Goal: Task Accomplishment & Management: Use online tool/utility

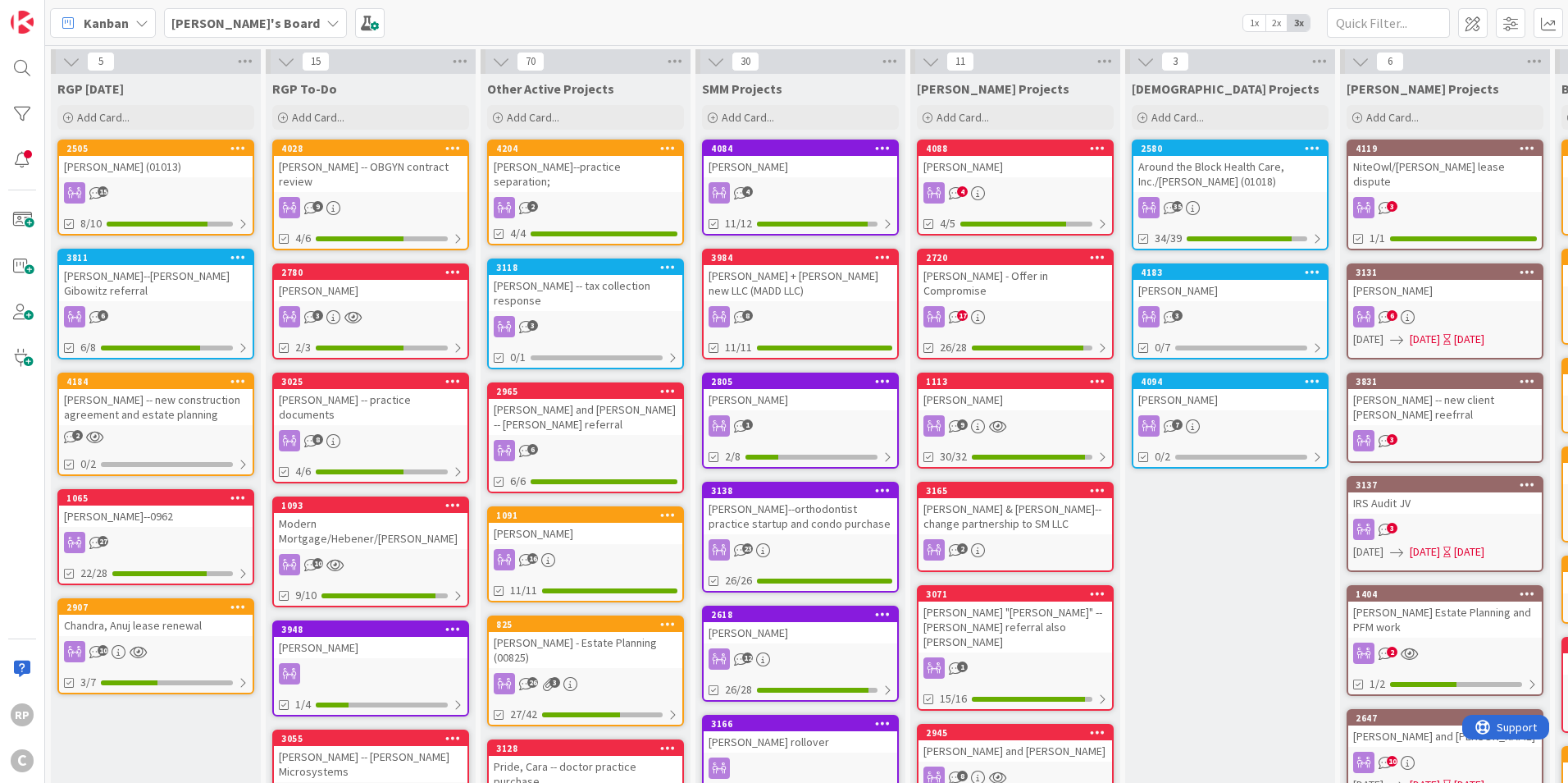
click at [1219, 156] on div "Around the Block Health Care, Inc./[PERSON_NAME] (01018)" at bounding box center [1229, 173] width 194 height 36
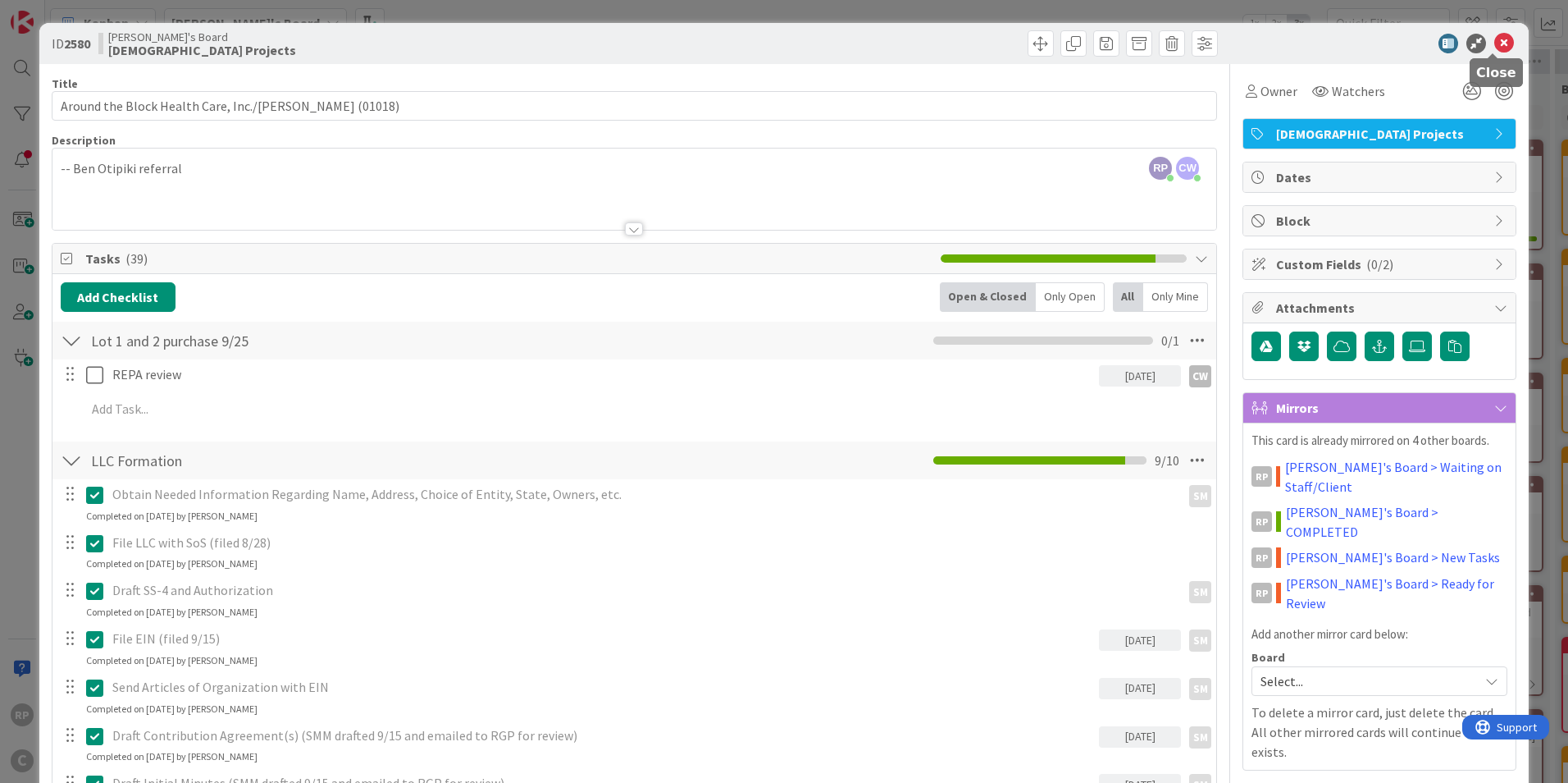
click at [1495, 42] on icon at bounding box center [1504, 43] width 19 height 19
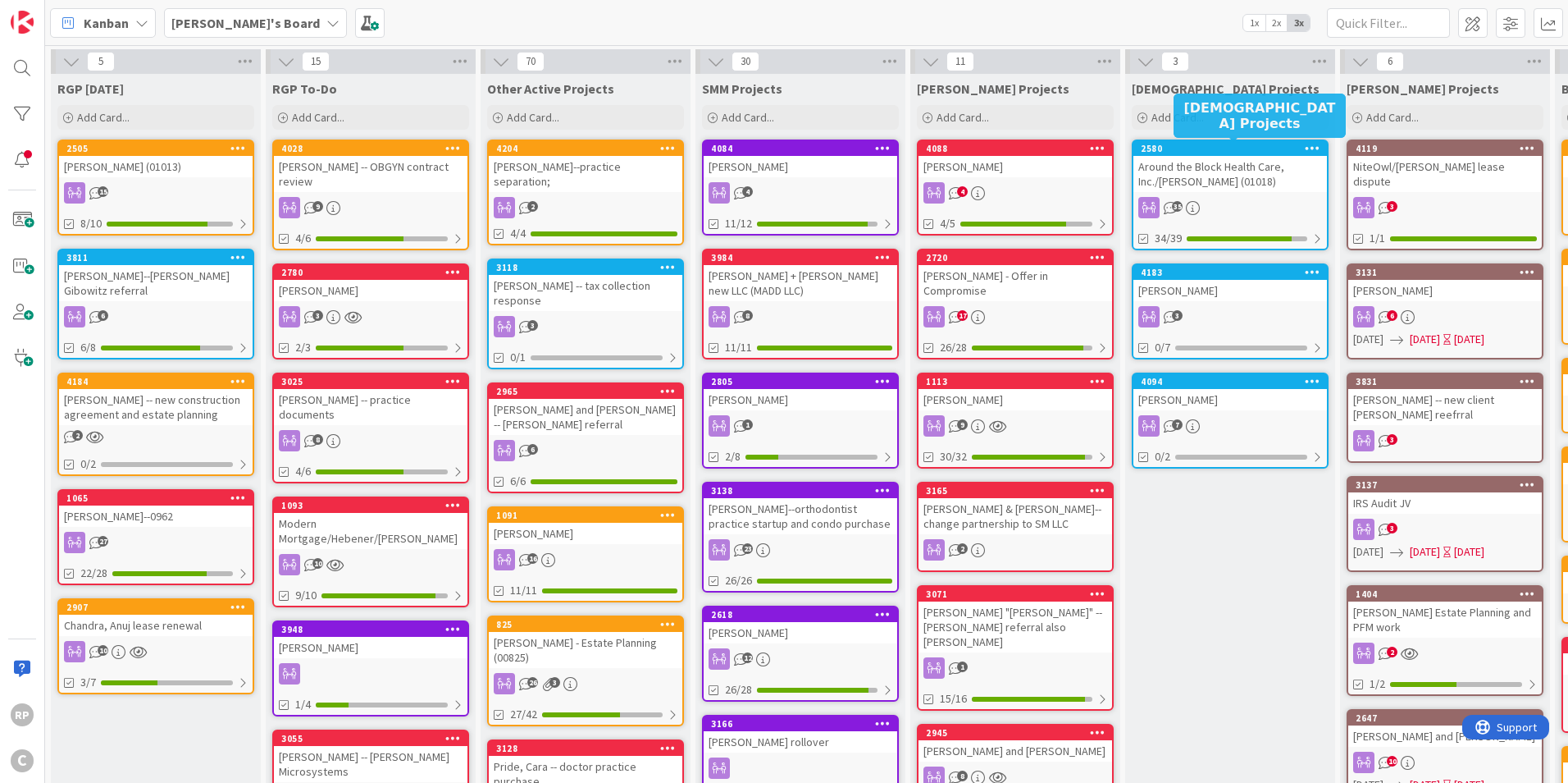
click at [1228, 152] on div "2580" at bounding box center [1233, 149] width 186 height 12
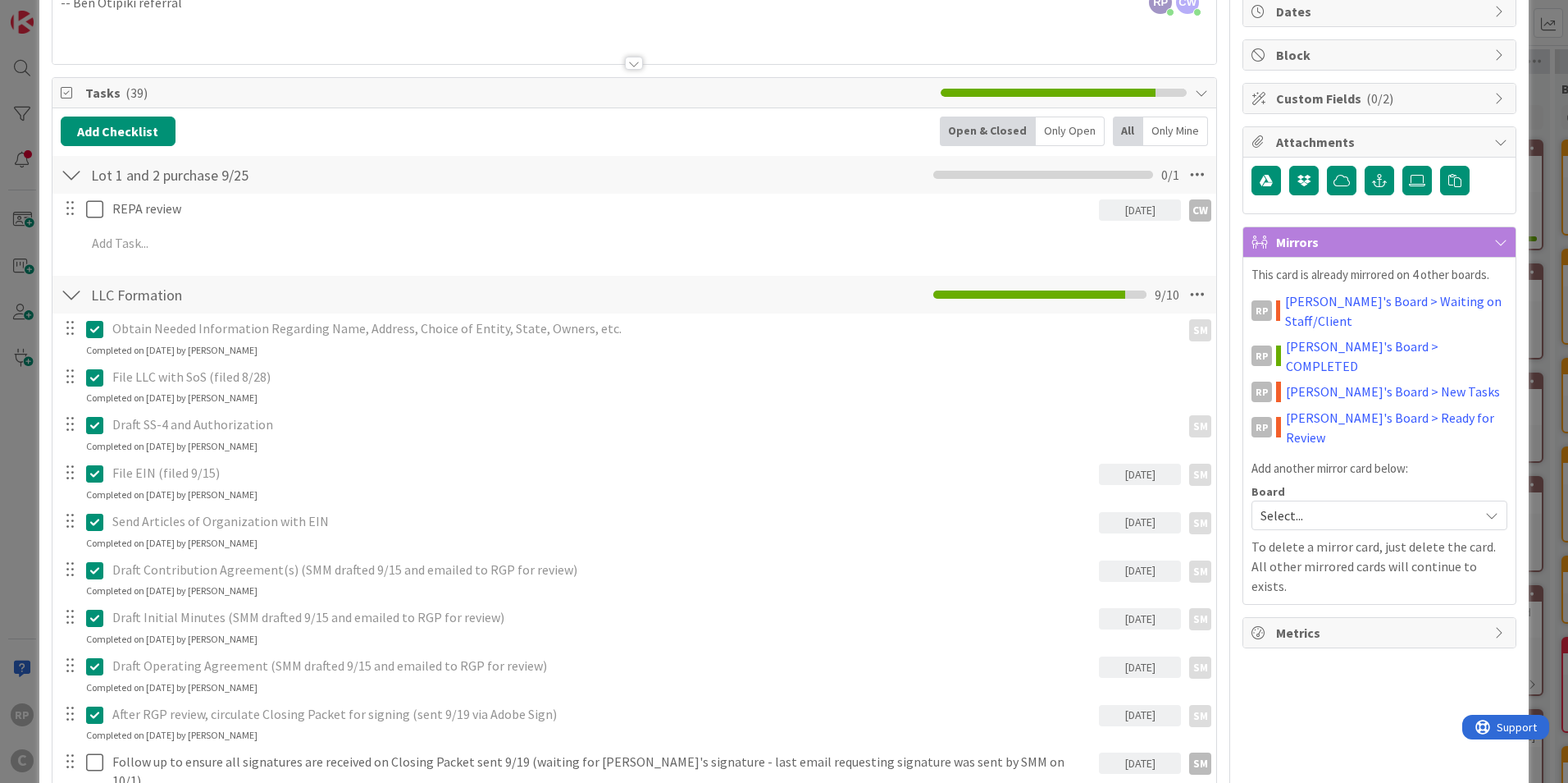
scroll to position [144, 0]
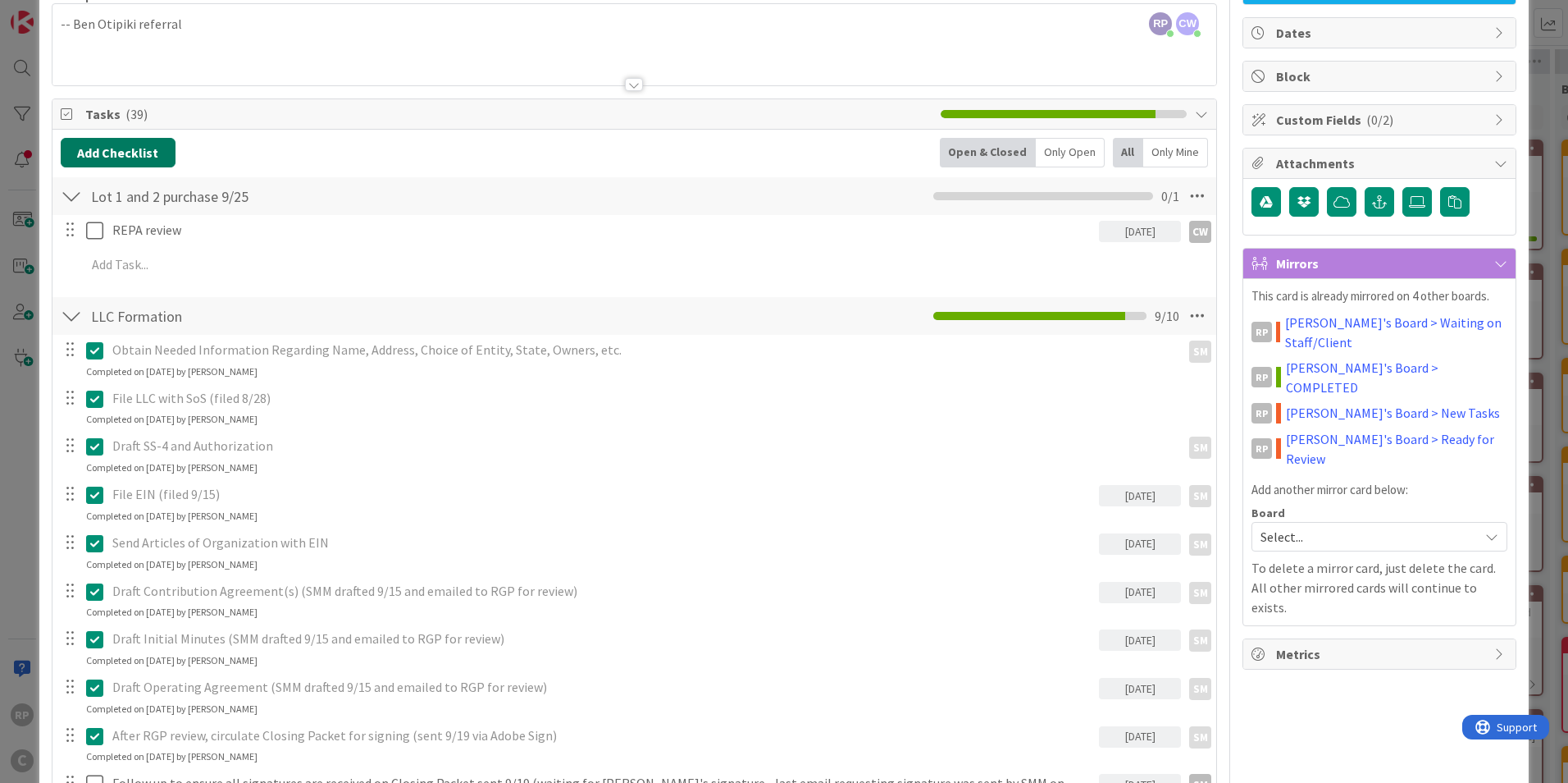
click at [105, 158] on button "Add Checklist" at bounding box center [117, 152] width 115 height 29
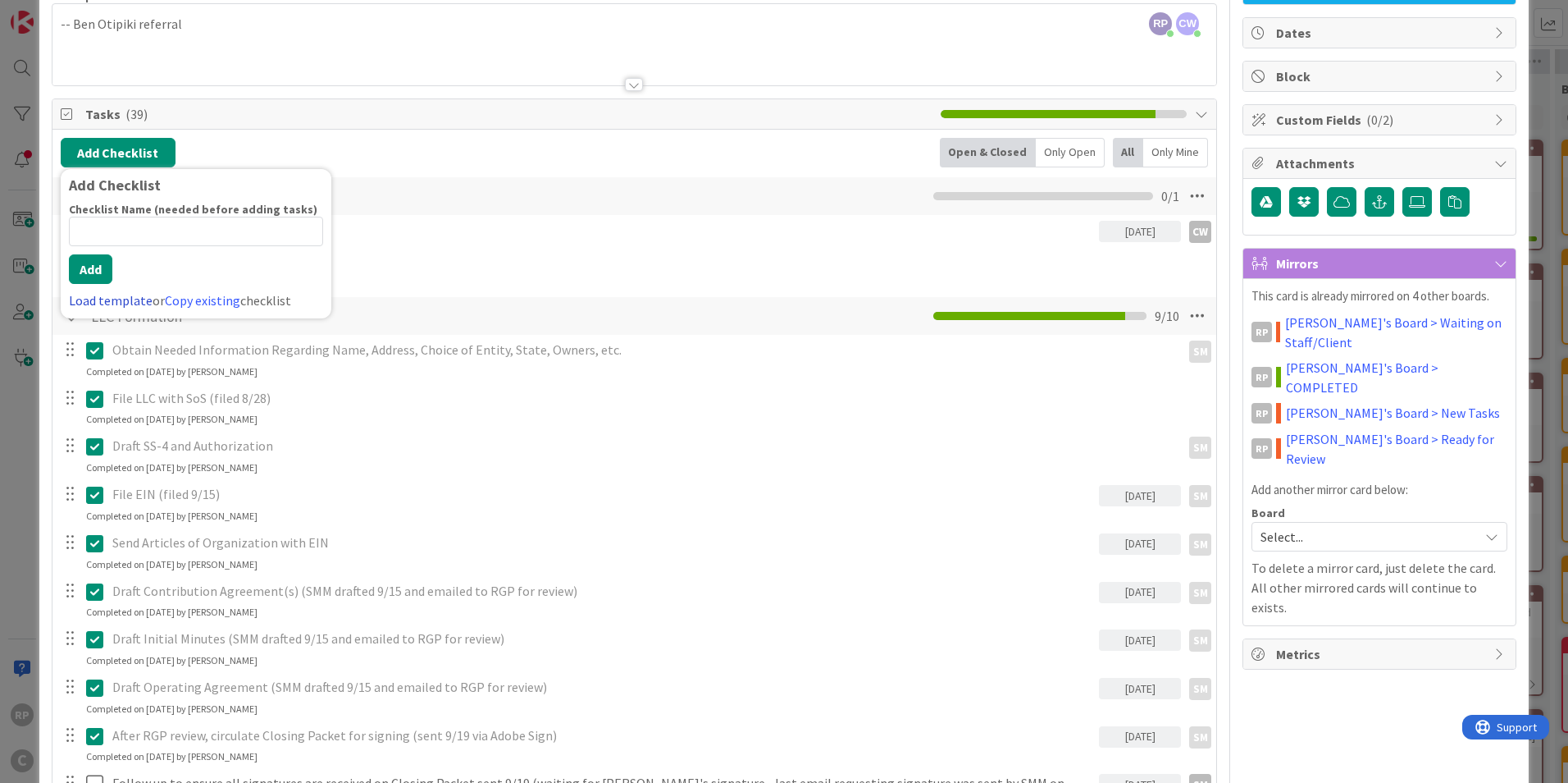
click at [106, 297] on link "Load template" at bounding box center [110, 300] width 83 height 17
click at [116, 227] on div "LLC Formation" at bounding box center [195, 218] width 271 height 29
click at [89, 280] on button "Add" at bounding box center [90, 269] width 43 height 29
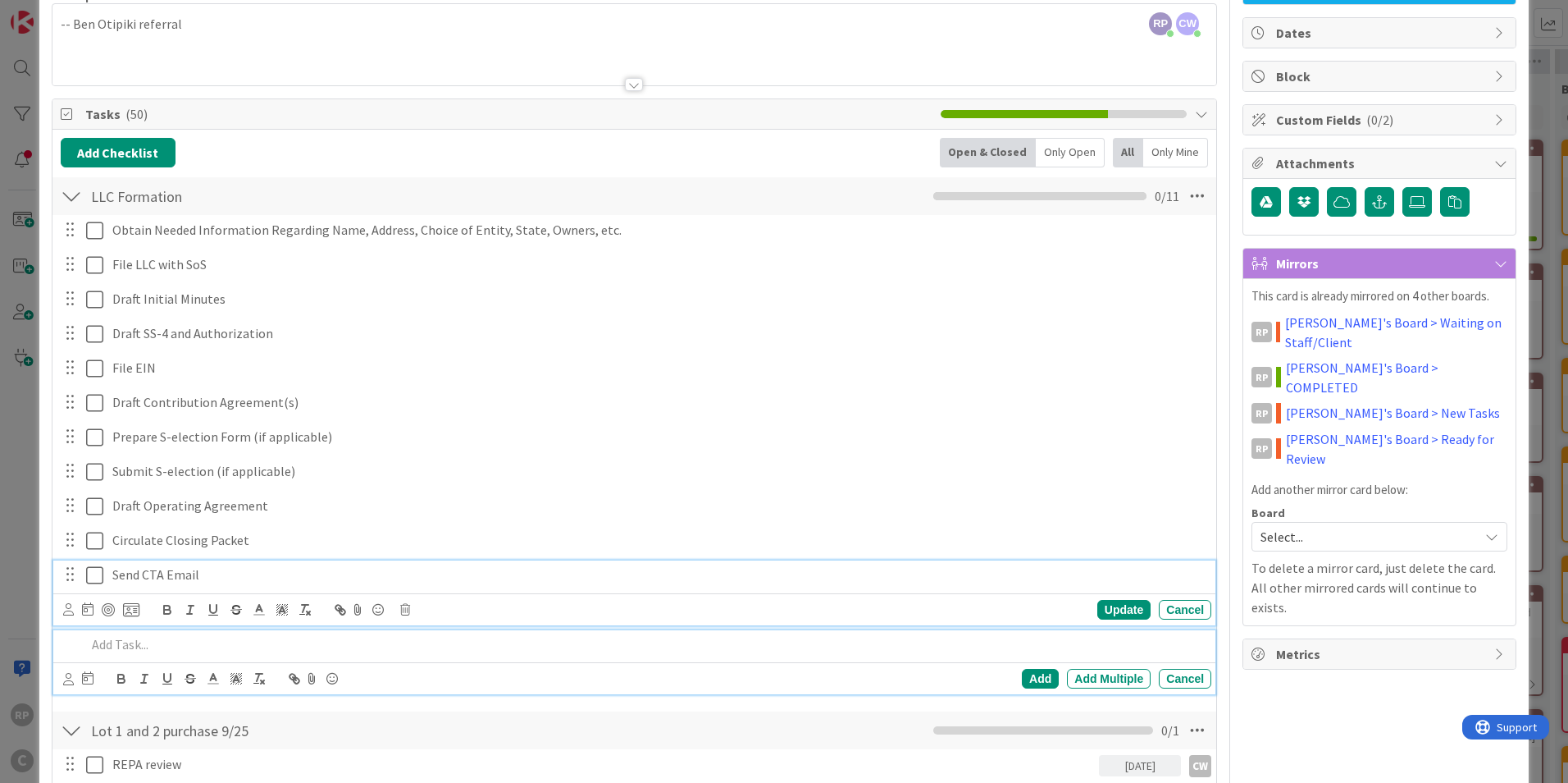
click at [95, 576] on icon at bounding box center [95, 575] width 17 height 19
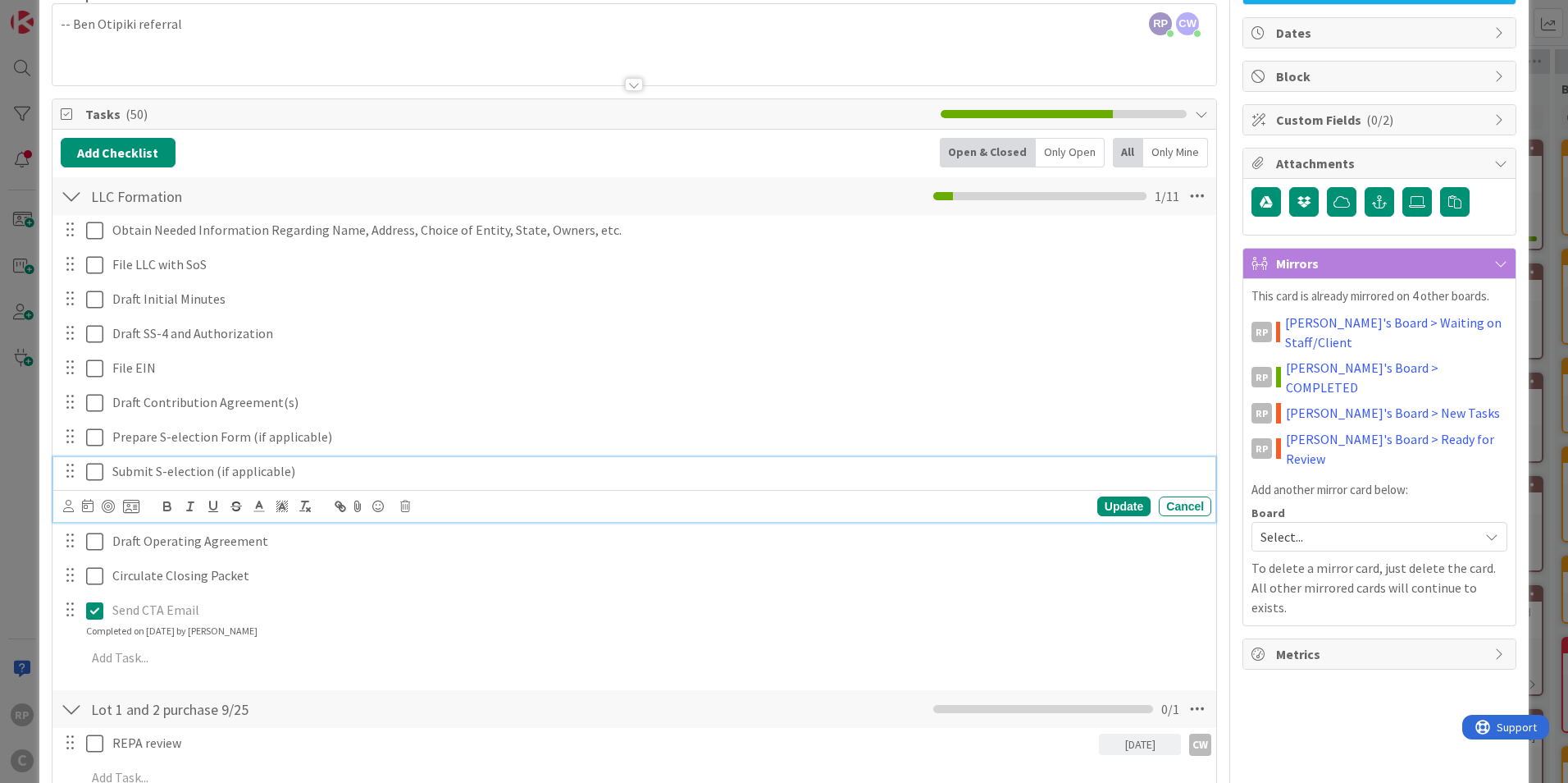
click at [95, 473] on icon at bounding box center [95, 471] width 17 height 19
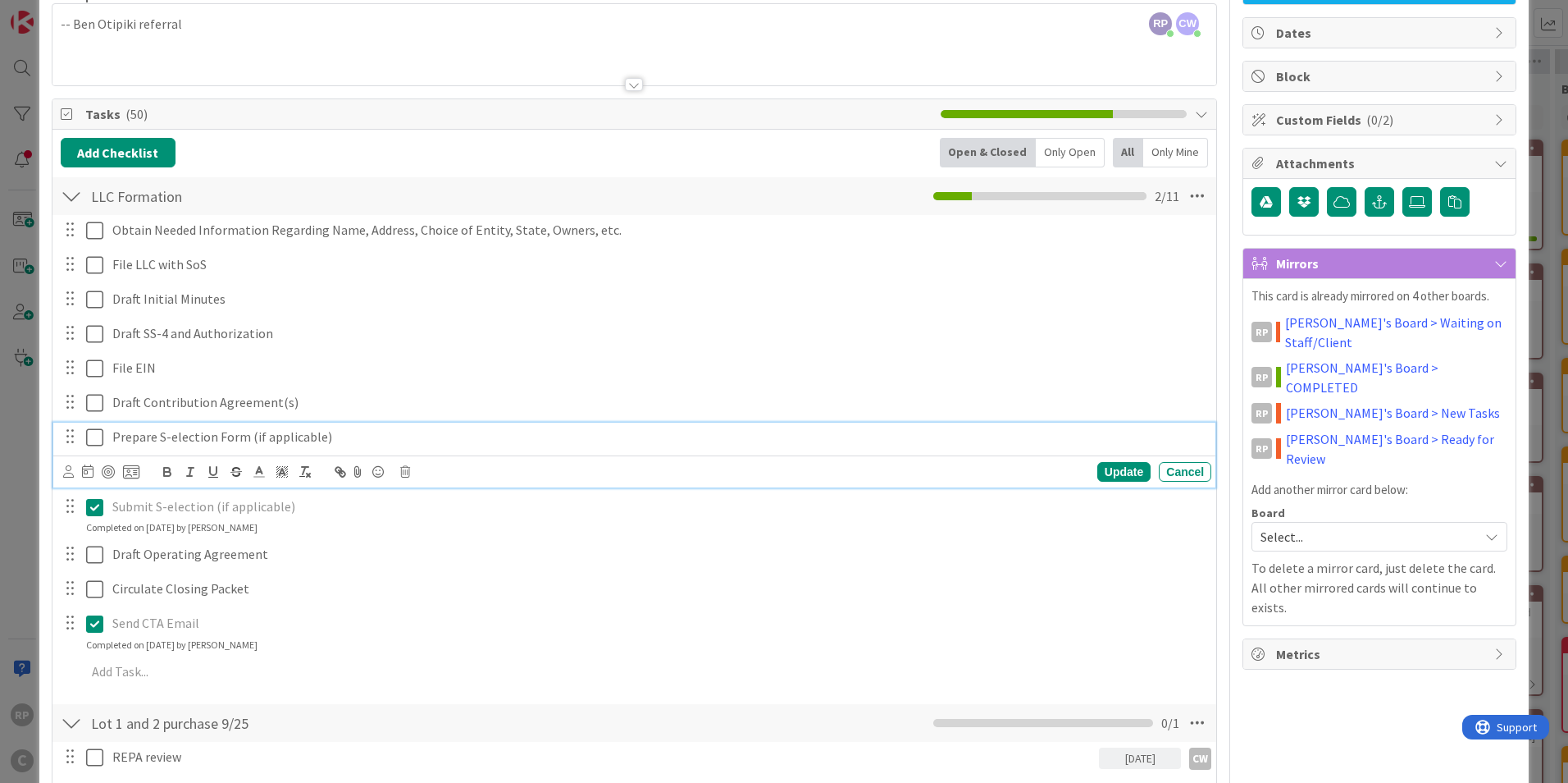
click at [92, 437] on icon at bounding box center [95, 437] width 17 height 19
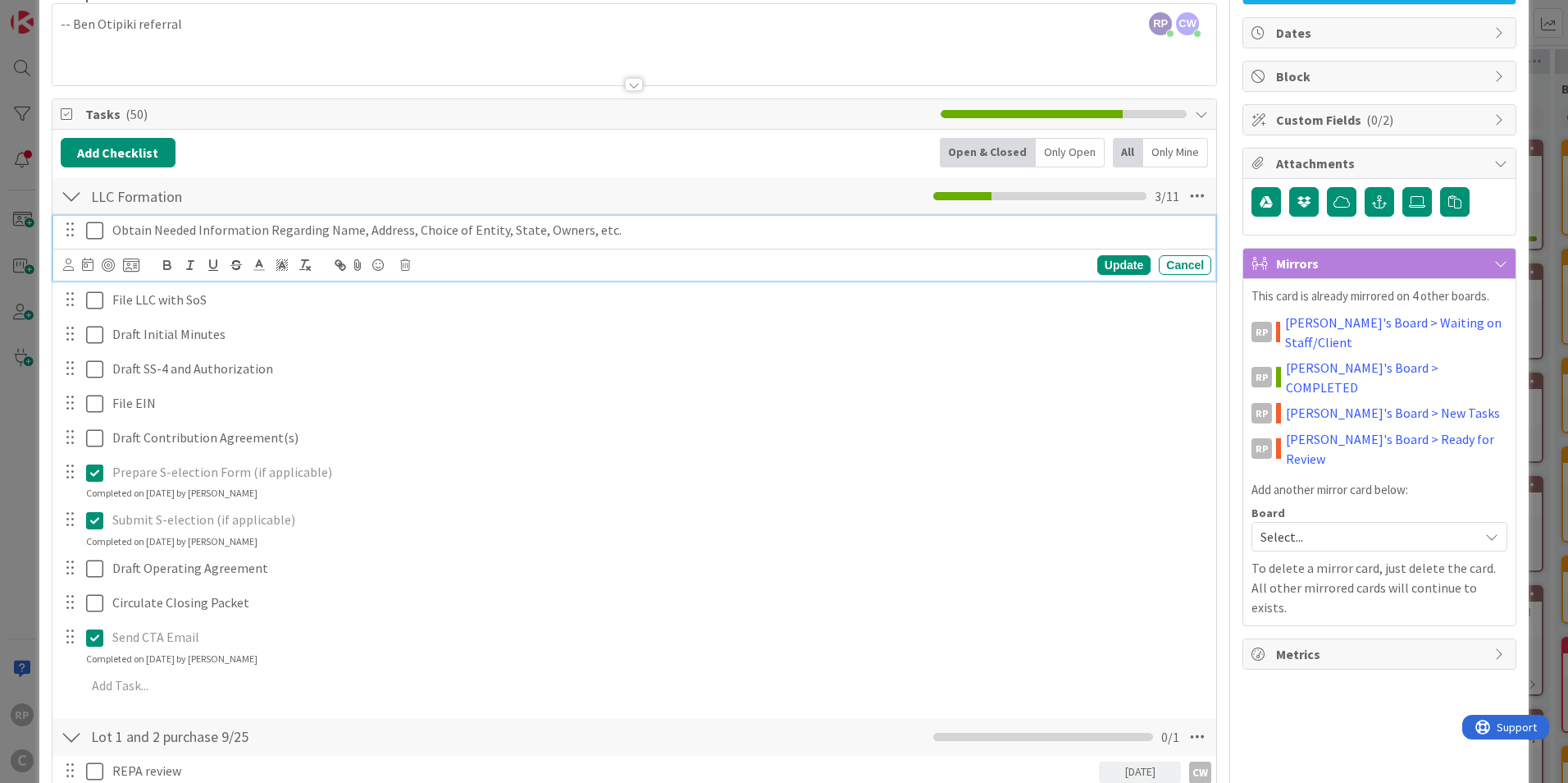
click at [802, 238] on p "Obtain Needed Information Regarding Name, Address, Choice of Entity, State, Own…" at bounding box center [658, 229] width 1093 height 19
click at [61, 266] on div "Update Cancel" at bounding box center [634, 264] width 1162 height 32
click at [65, 266] on icon at bounding box center [69, 264] width 11 height 12
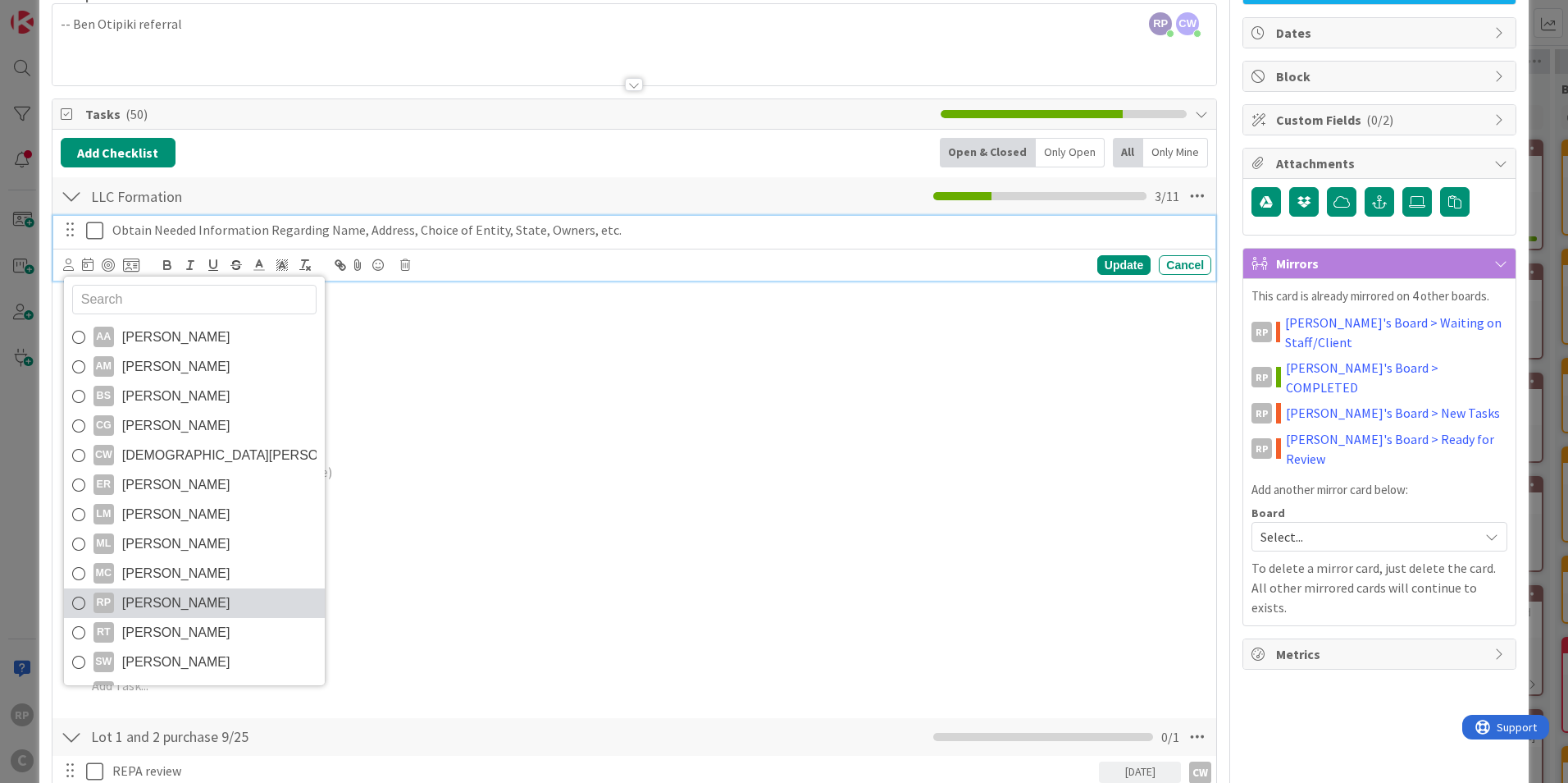
scroll to position [28, 0]
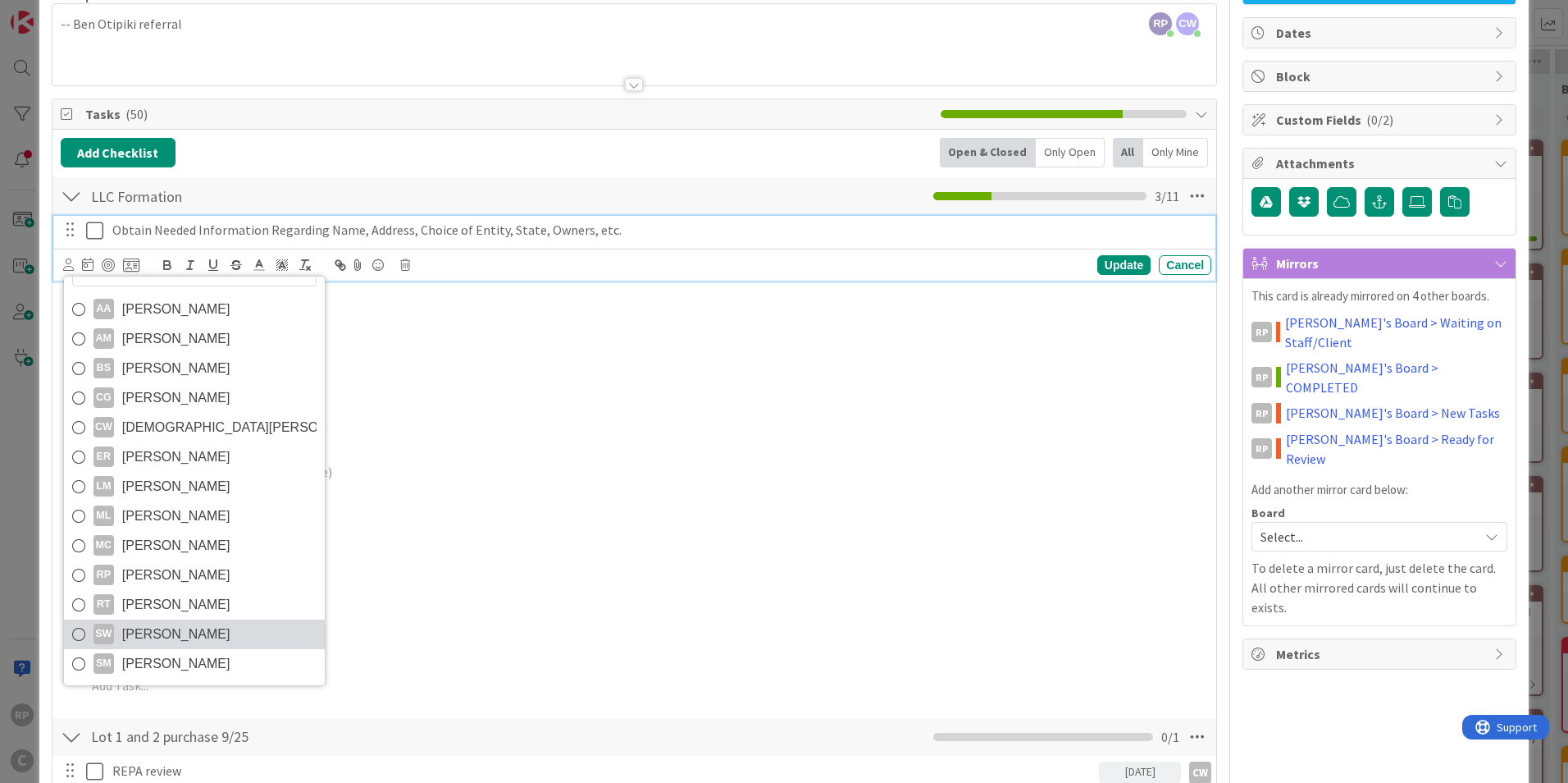
click at [163, 645] on span "[PERSON_NAME]" at bounding box center [176, 634] width 108 height 25
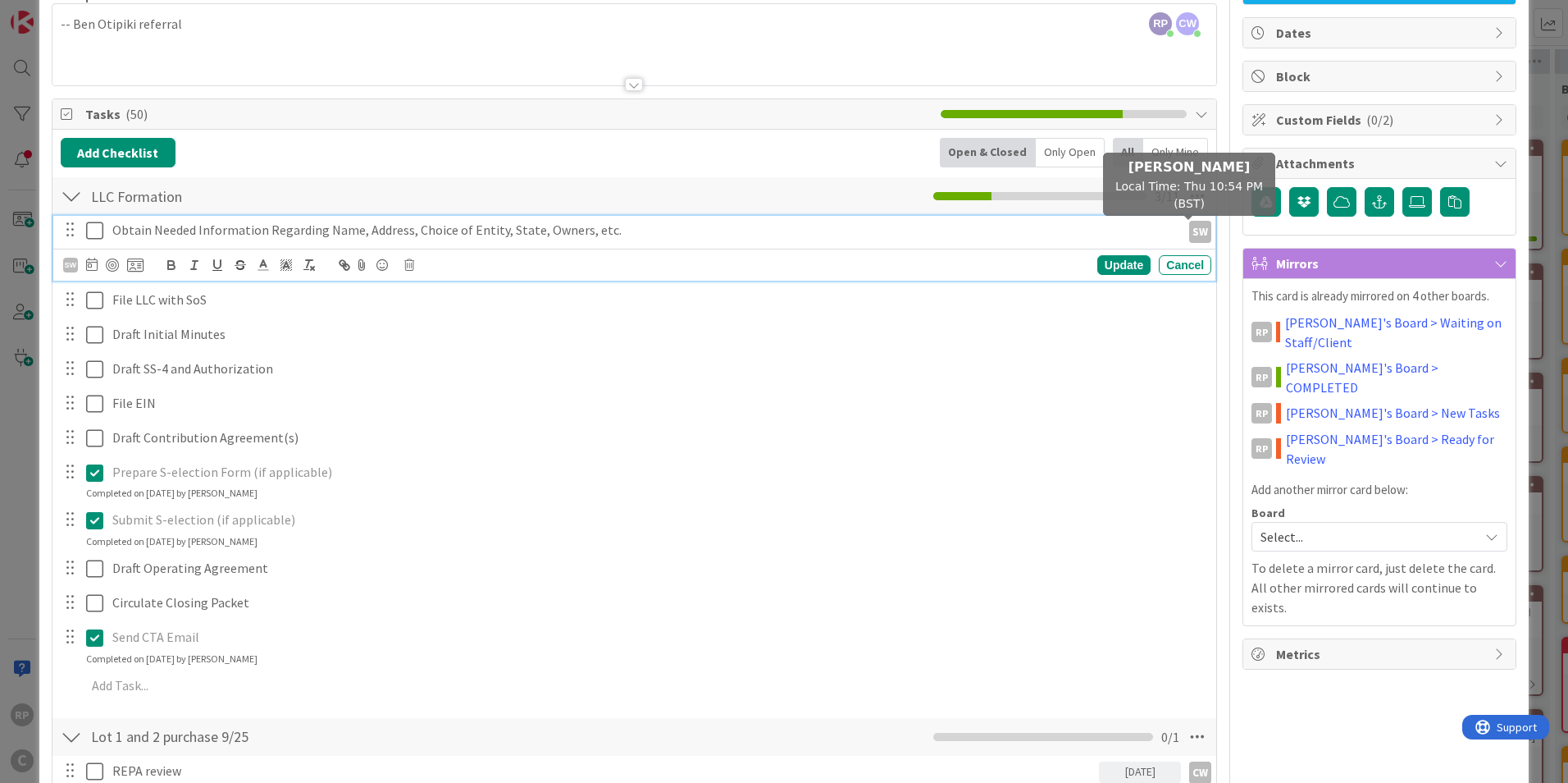
click at [1192, 236] on div "SW" at bounding box center [1200, 231] width 22 height 22
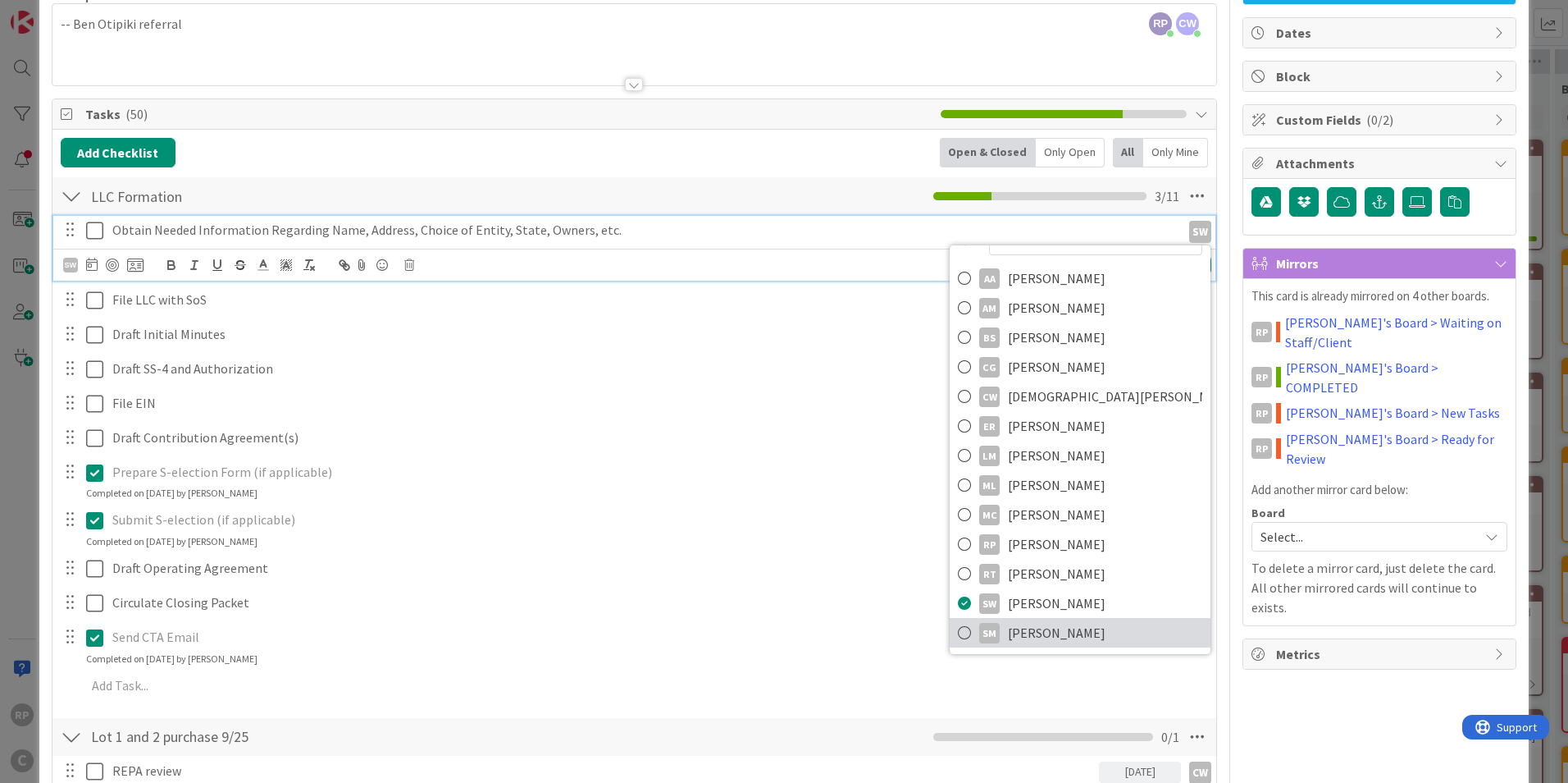
click at [1061, 635] on span "[PERSON_NAME]" at bounding box center [1057, 632] width 97 height 25
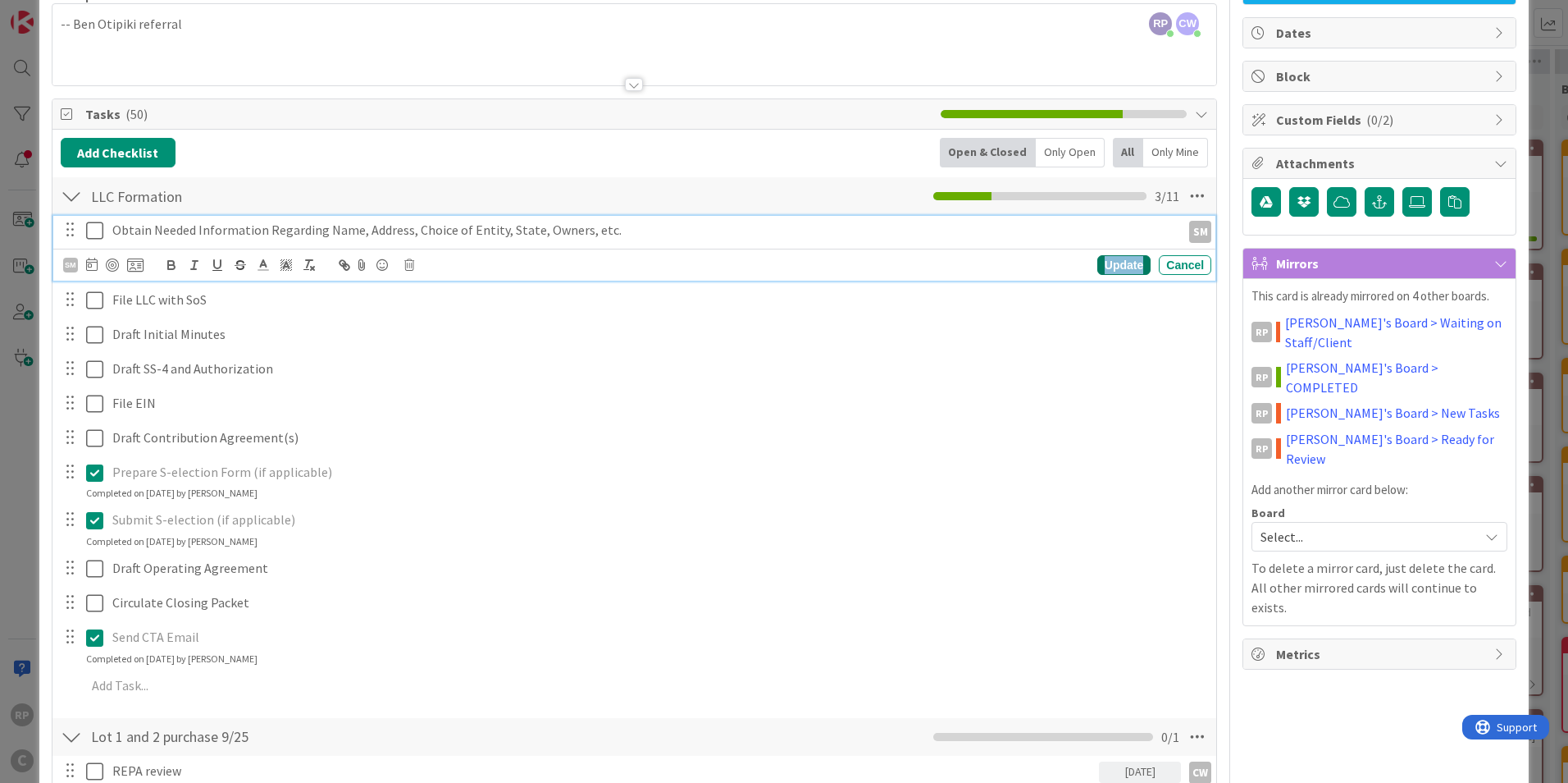
click at [1121, 261] on div "Update" at bounding box center [1124, 264] width 53 height 19
click at [1317, 324] on link "[PERSON_NAME]'s Board > Waiting on Staff/Client" at bounding box center [1396, 332] width 222 height 39
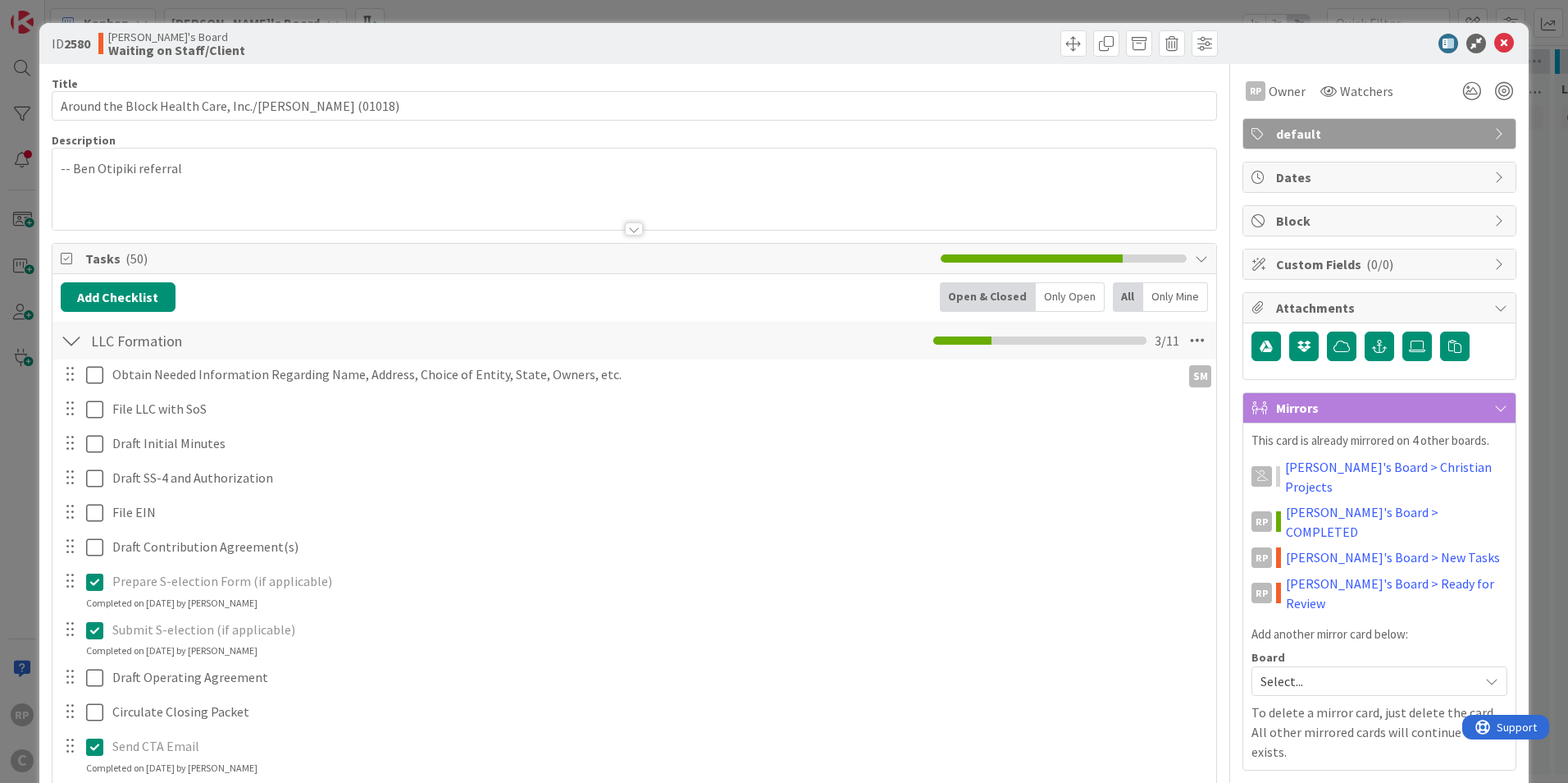
click at [1073, 56] on span at bounding box center [1073, 43] width 27 height 27
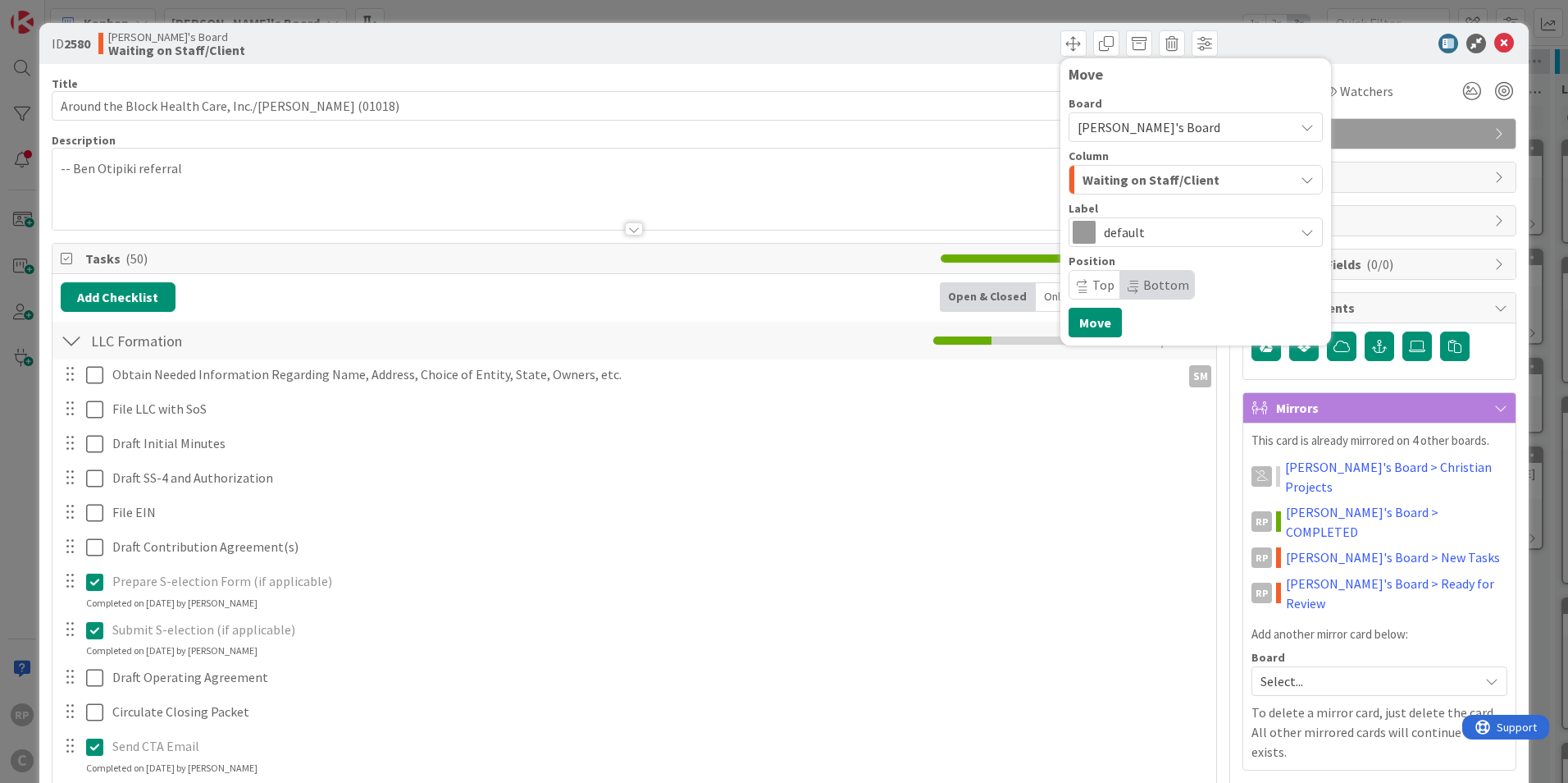
click at [1120, 185] on span "Waiting on Staff/Client" at bounding box center [1151, 179] width 137 height 21
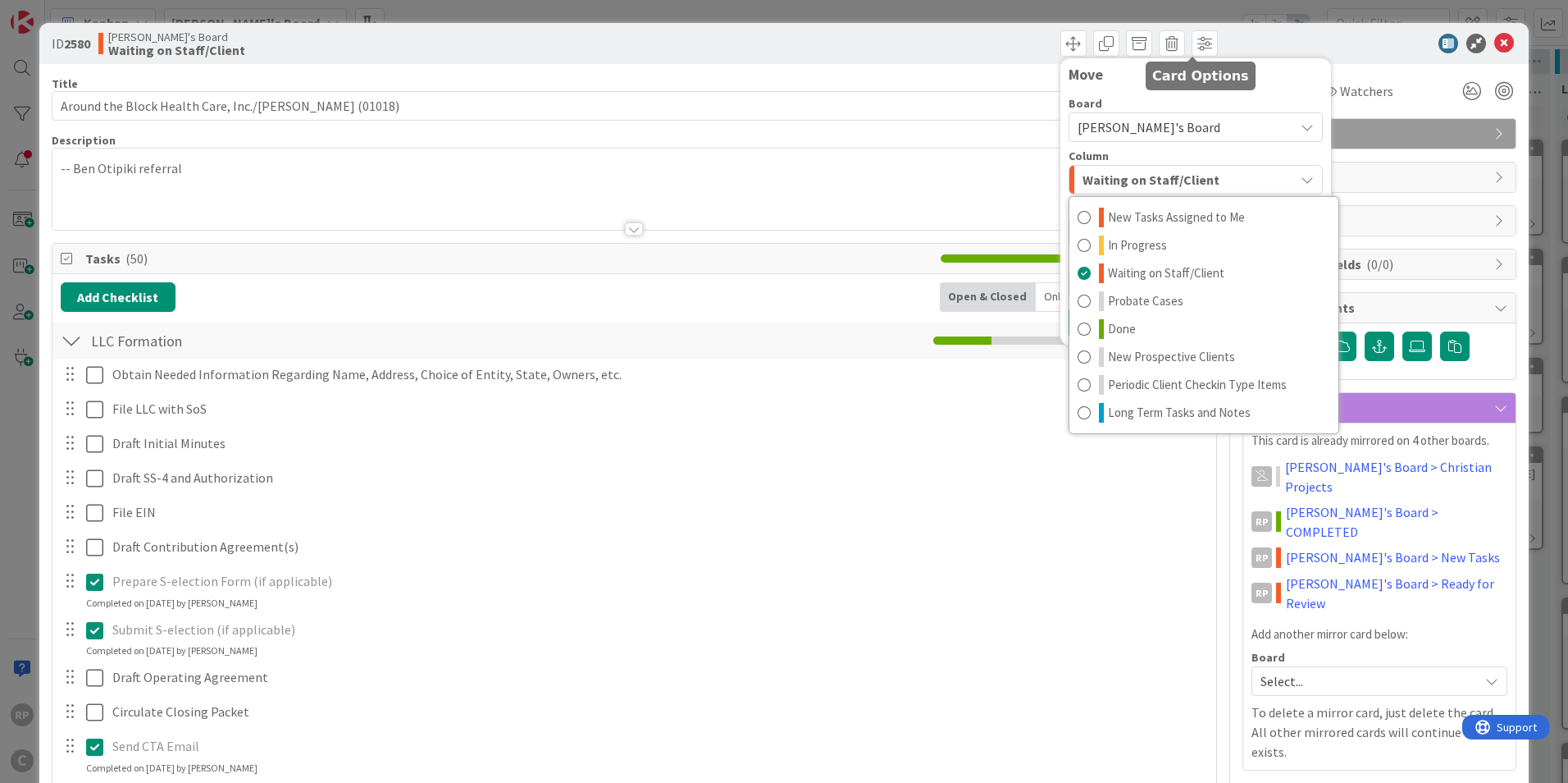
click at [1338, 52] on div at bounding box center [1371, 43] width 290 height 19
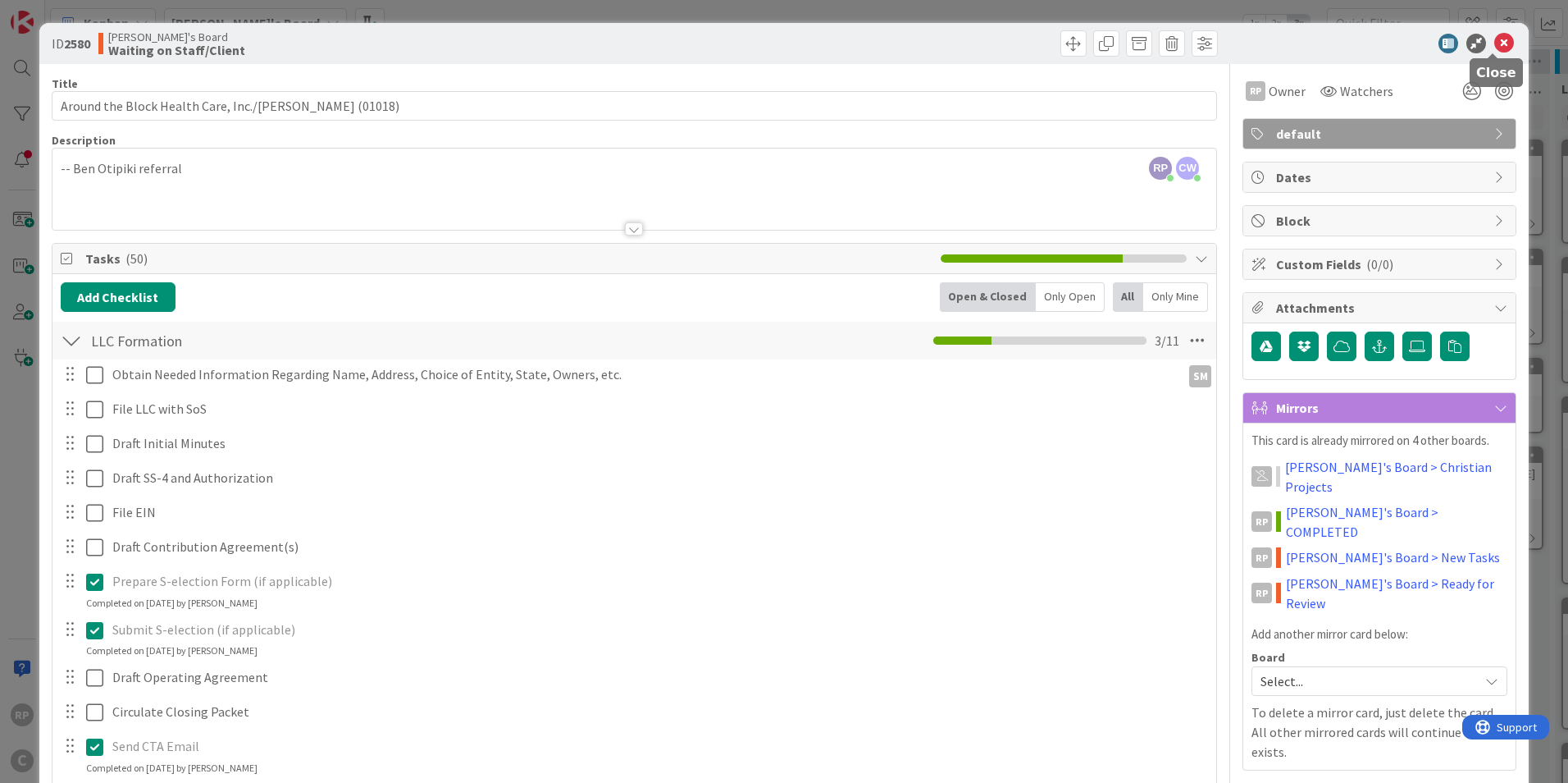
click at [1495, 39] on icon at bounding box center [1504, 43] width 19 height 19
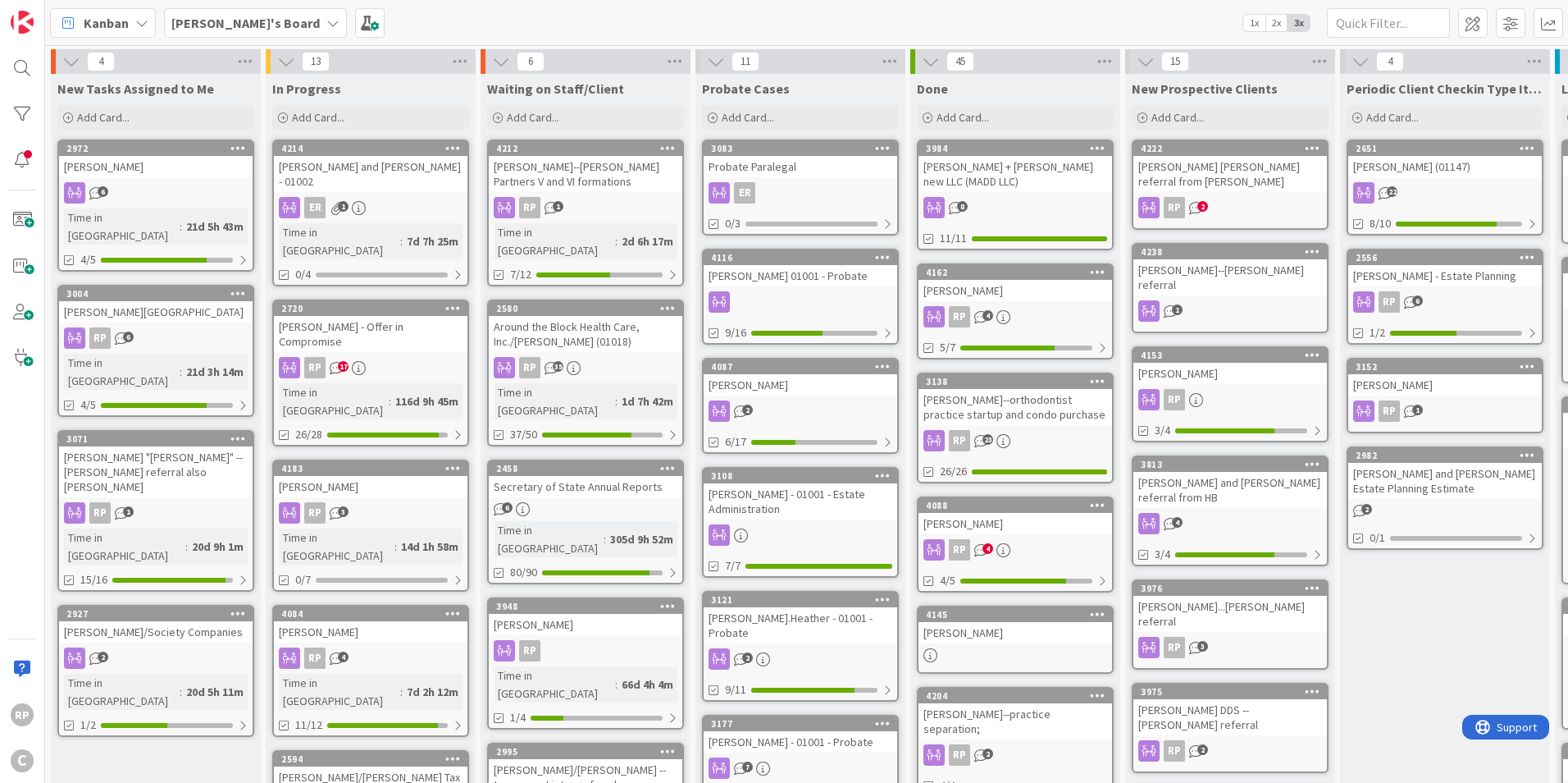
click at [303, 35] on div "[PERSON_NAME]'s Board" at bounding box center [255, 23] width 183 height 29
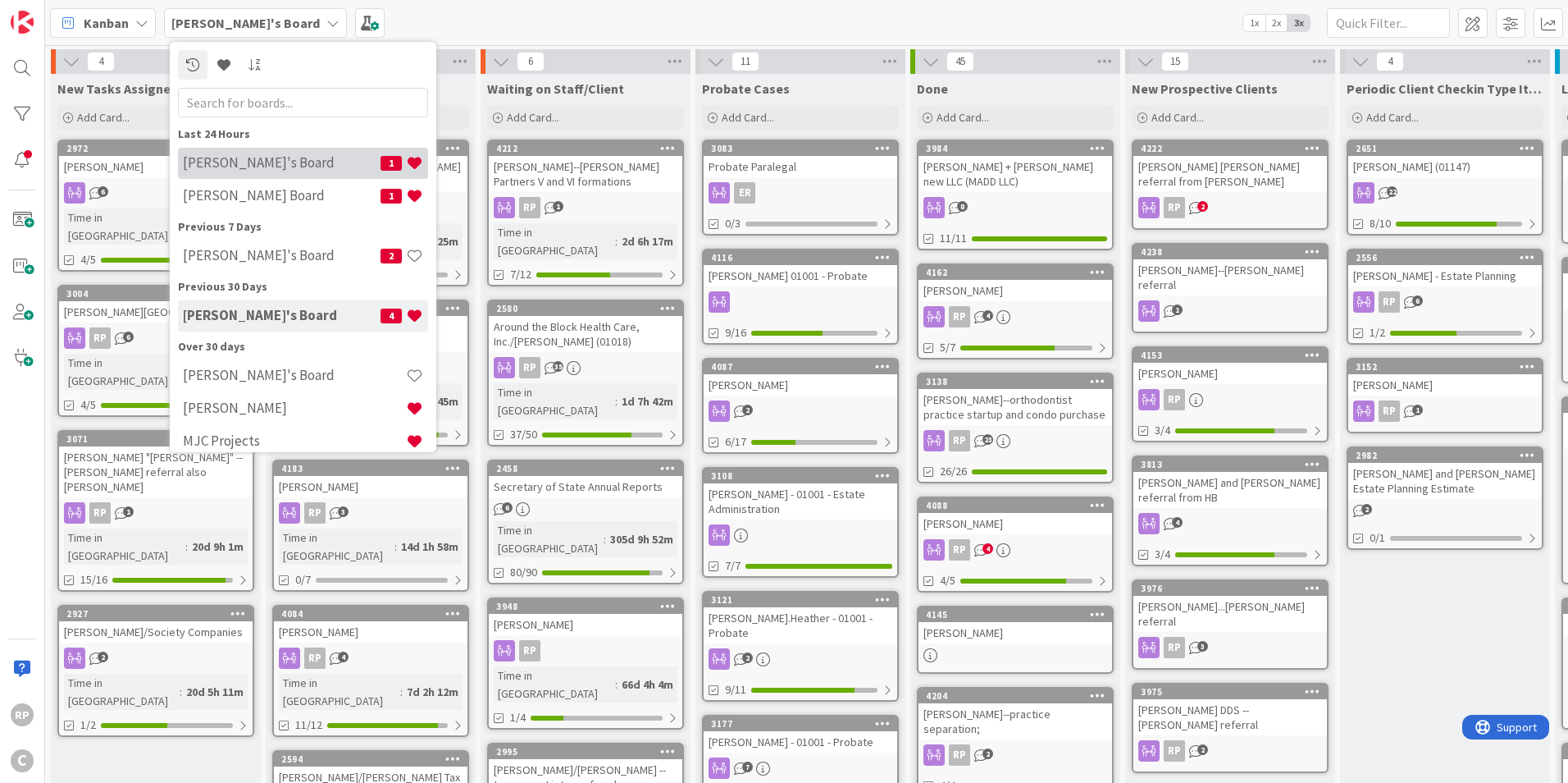
click at [240, 162] on h4 "[PERSON_NAME]'s Board" at bounding box center [281, 162] width 197 height 17
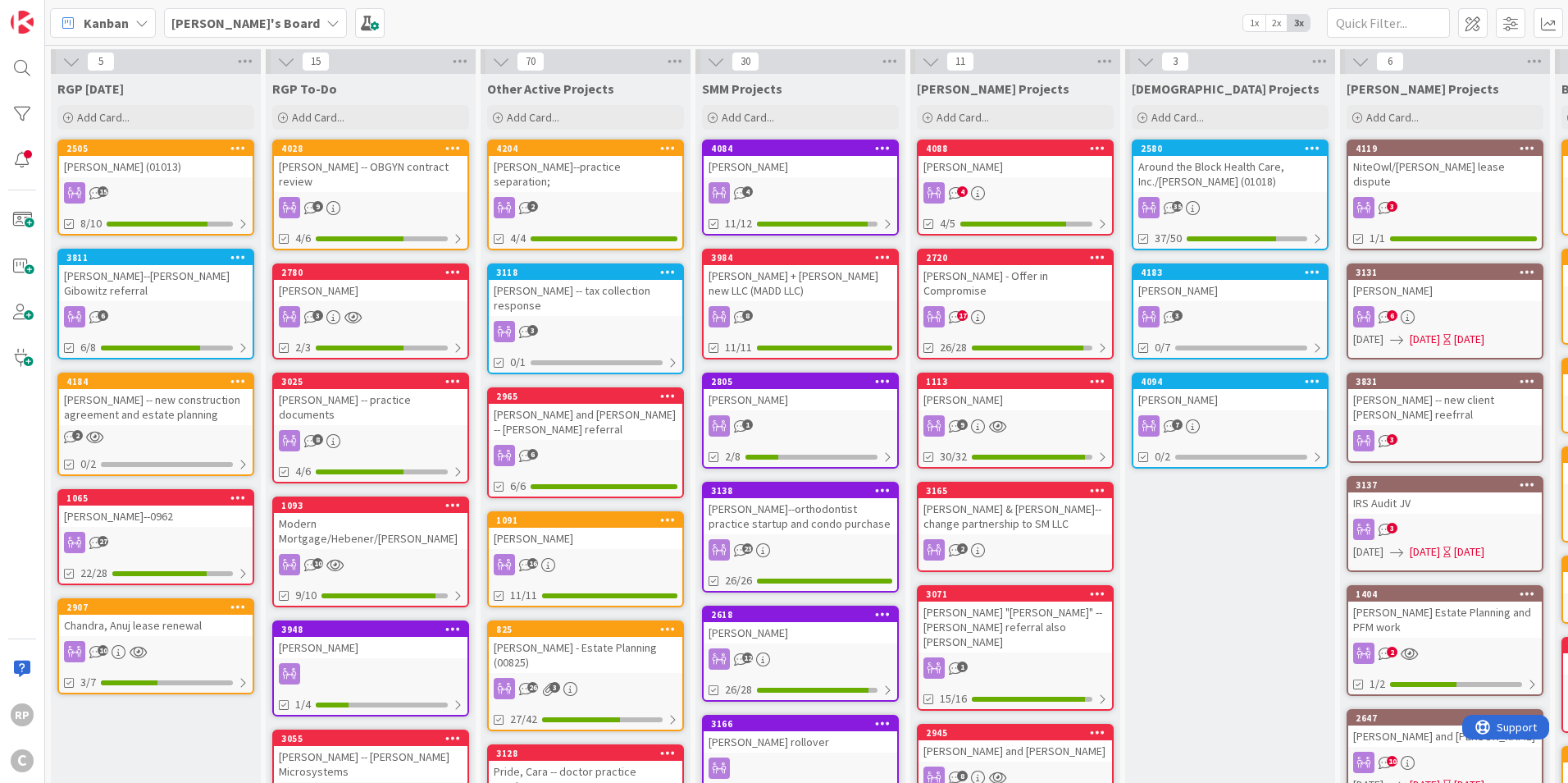
click at [1184, 165] on div "Around the Block Health Care, Inc./[PERSON_NAME] (01018)" at bounding box center [1229, 173] width 194 height 36
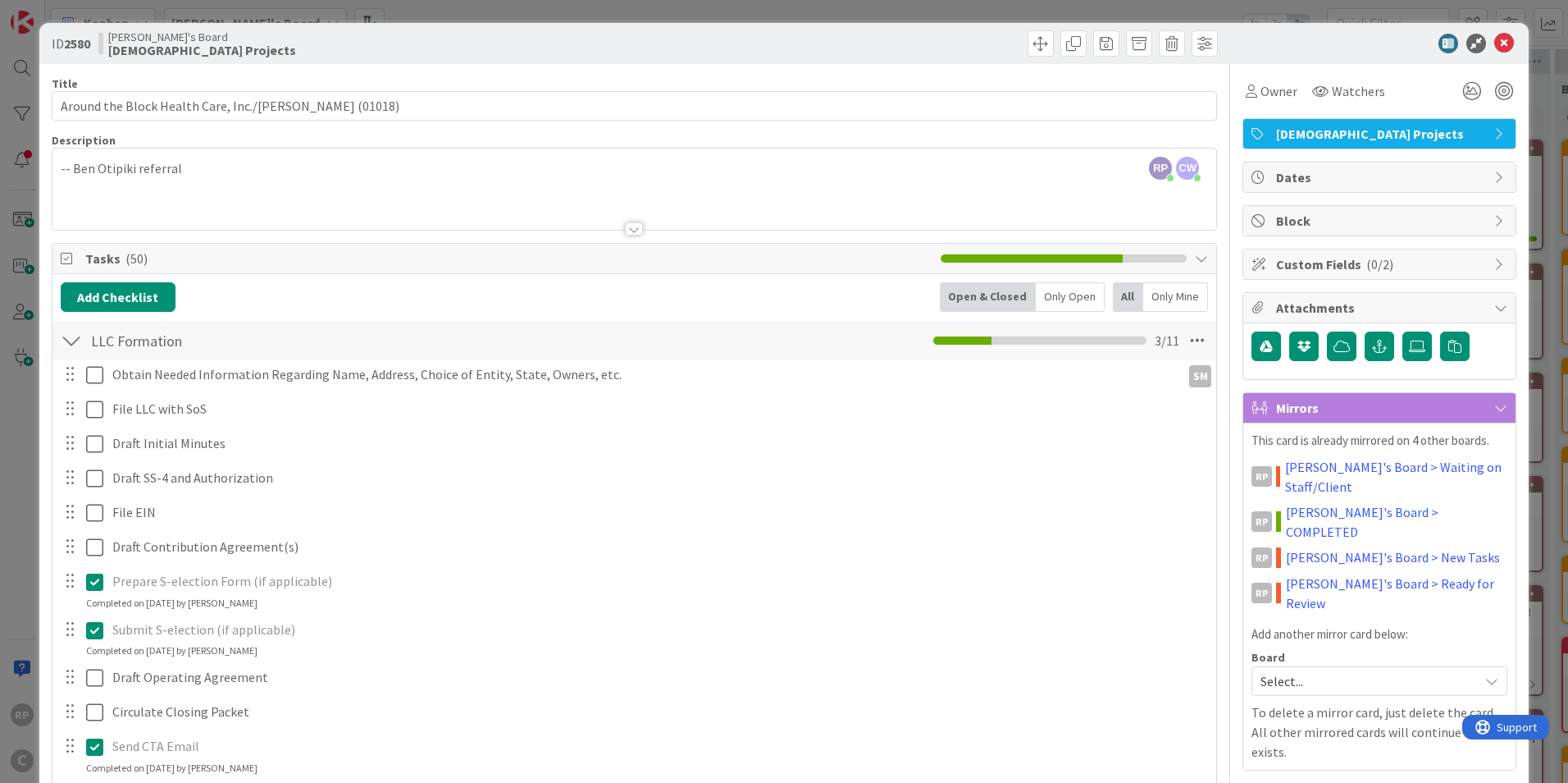
scroll to position [82, 0]
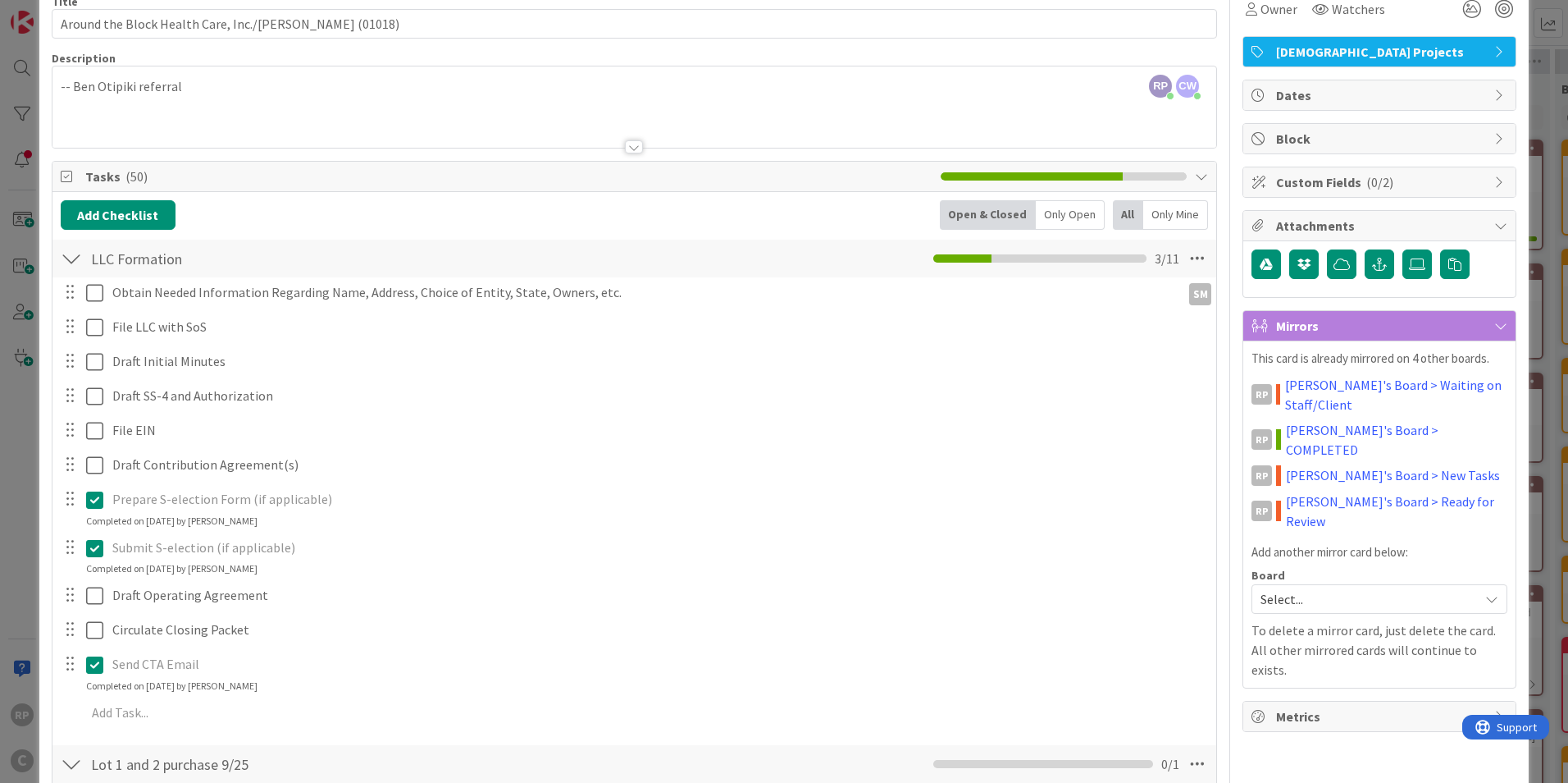
click at [66, 256] on div at bounding box center [71, 258] width 21 height 29
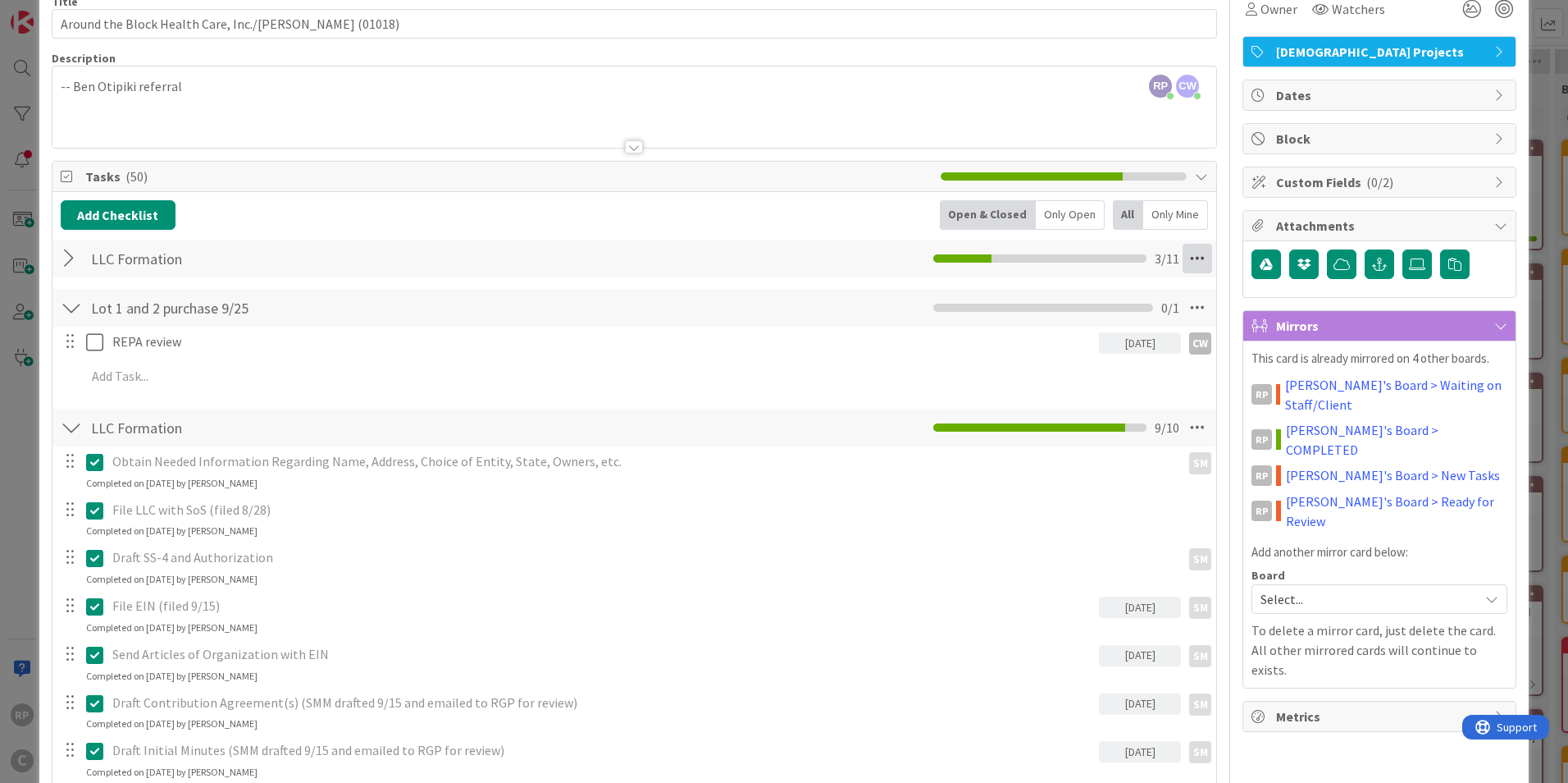
click at [1197, 259] on icon at bounding box center [1197, 258] width 29 height 29
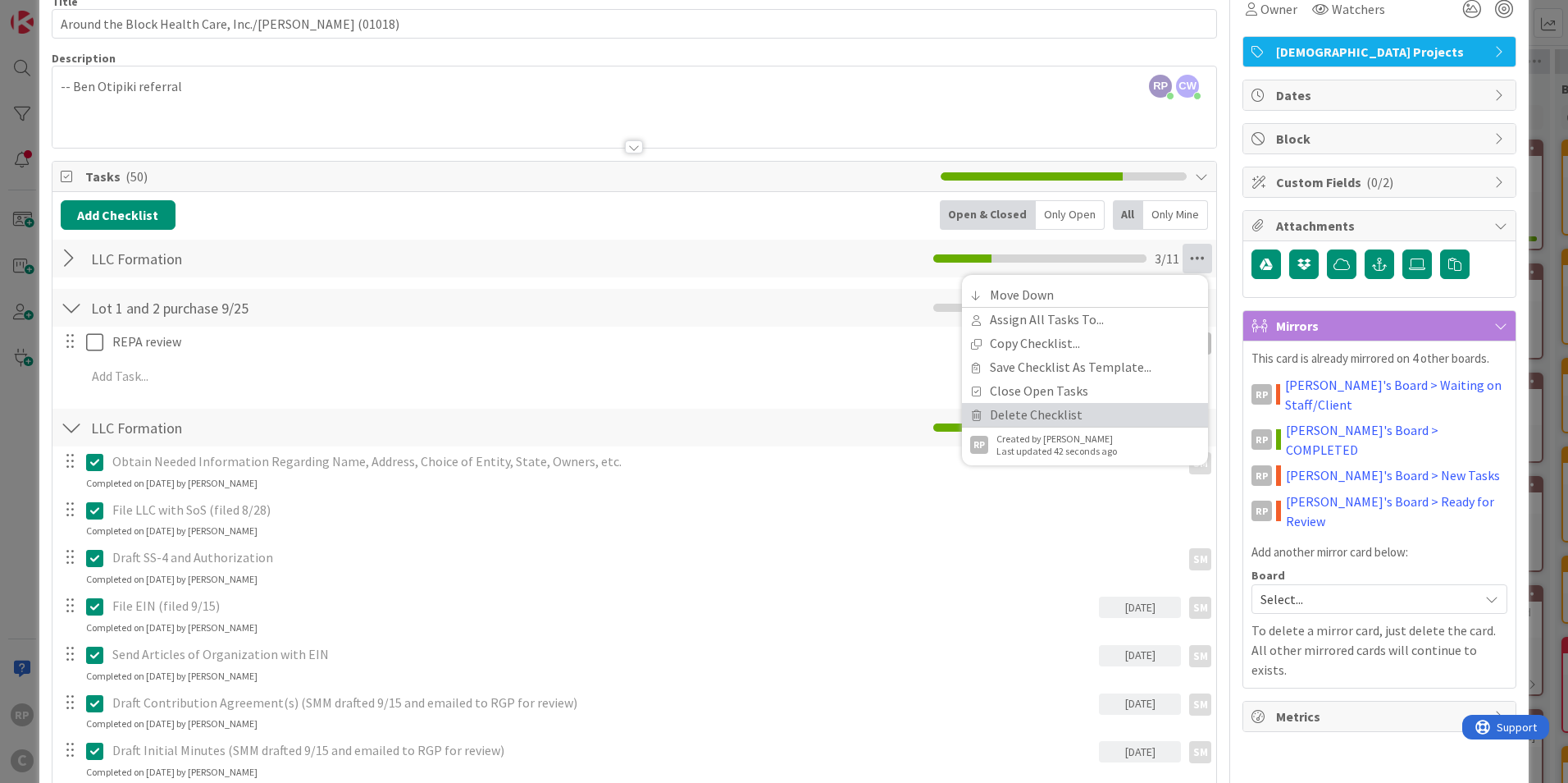
click at [1062, 414] on link "Delete Checklist" at bounding box center [1085, 415] width 246 height 24
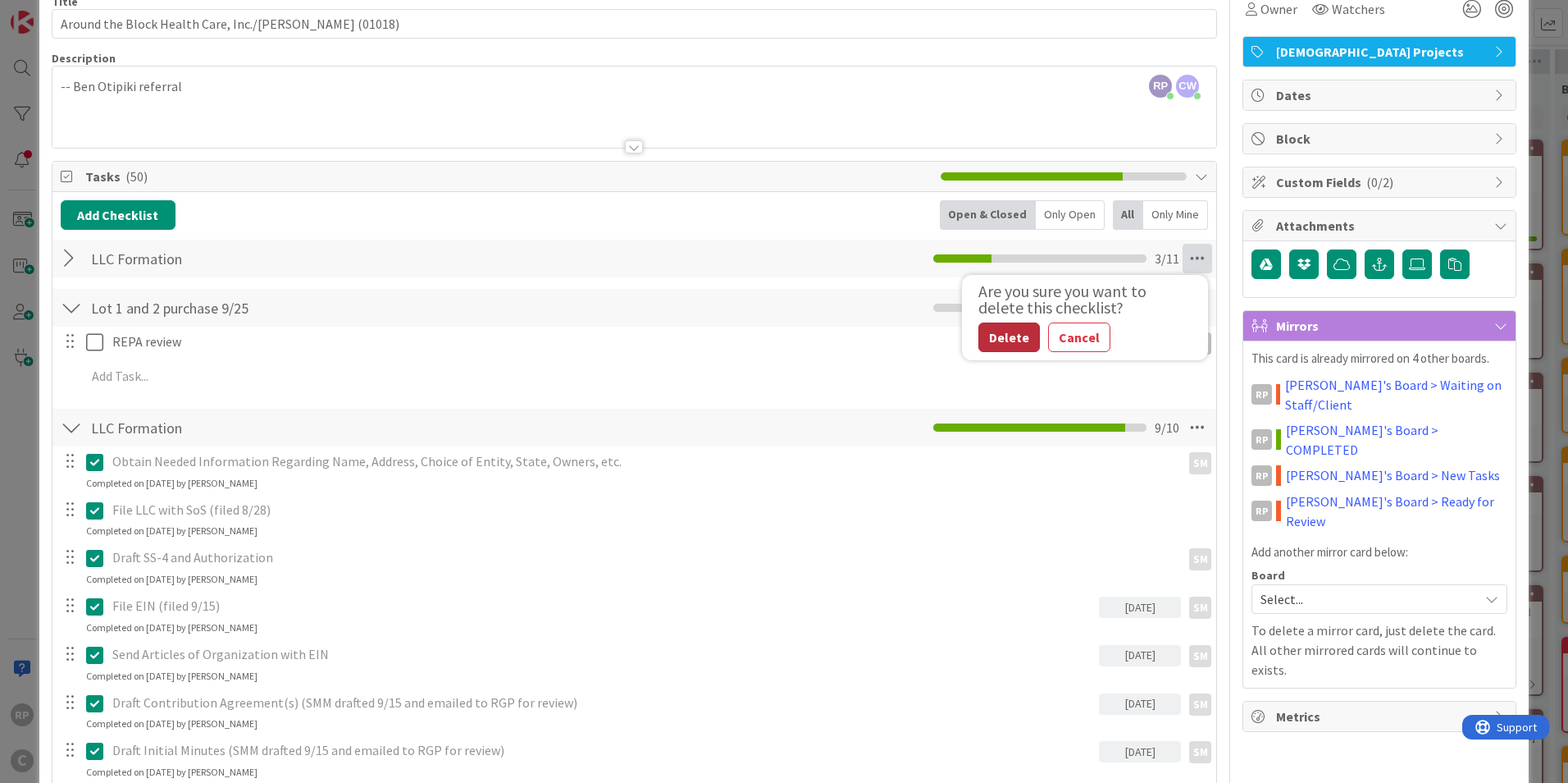
click at [978, 327] on button "Delete" at bounding box center [1008, 337] width 61 height 29
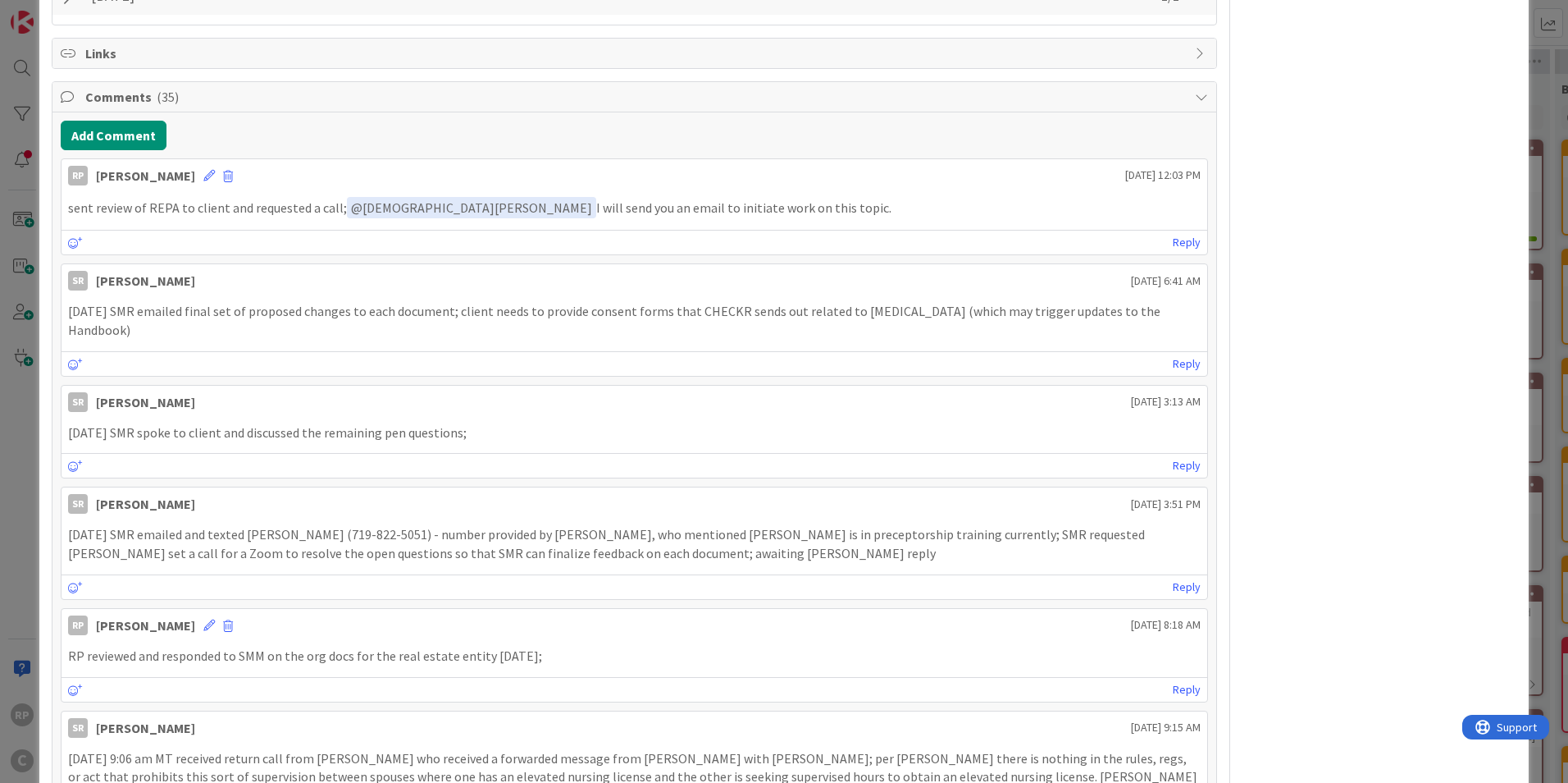
scroll to position [1969, 0]
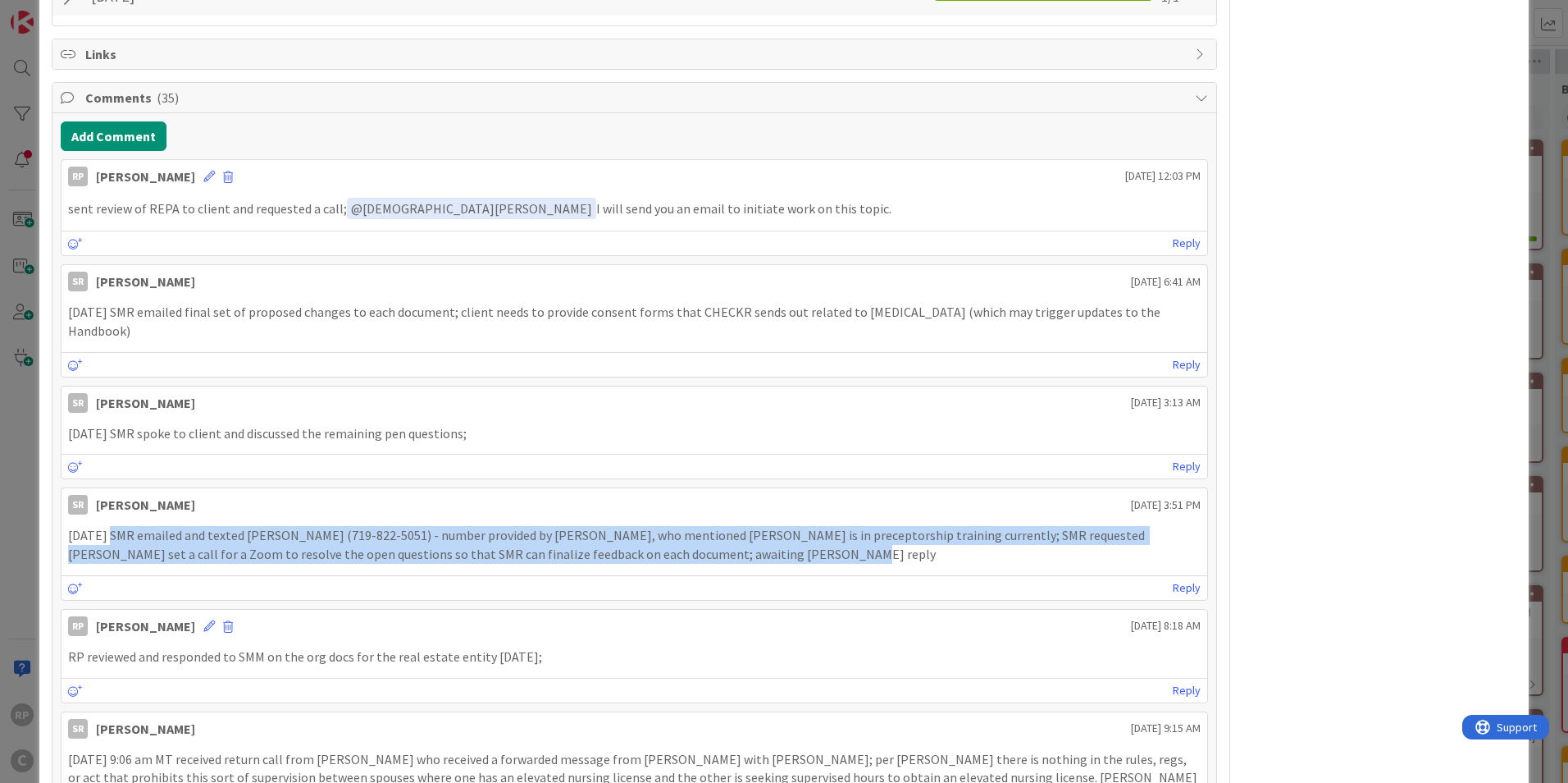
drag, startPoint x: 647, startPoint y: 508, endPoint x: 106, endPoint y: 482, distance: 541.6
click at [106, 487] on div "SR [PERSON_NAME] [DATE] 3:51 PM 09.18.2025 SMR emailed and texted [PERSON_NAME]…" at bounding box center [634, 543] width 1148 height 112
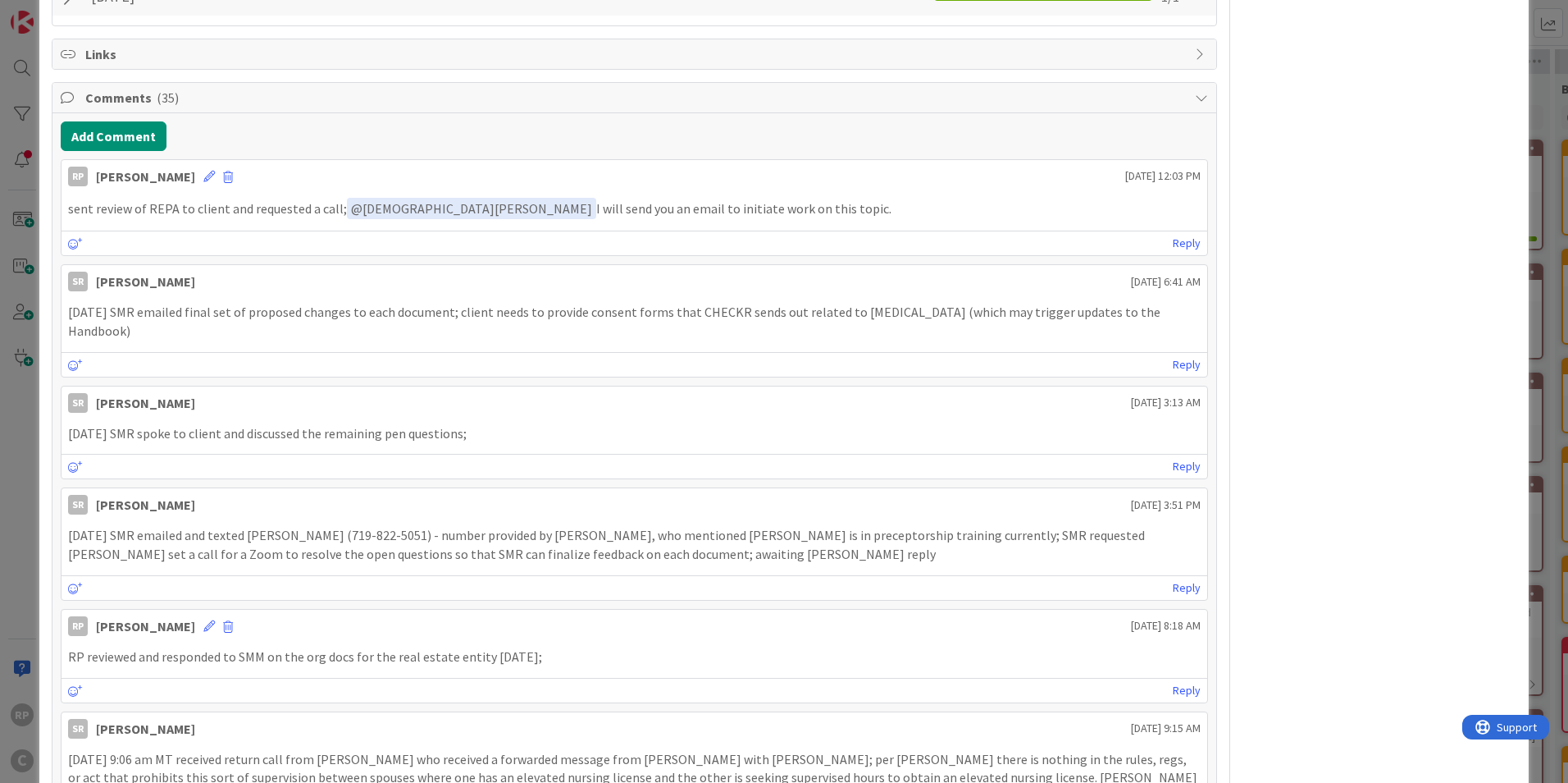
click at [700, 453] on div "Reply" at bounding box center [634, 465] width 1146 height 25
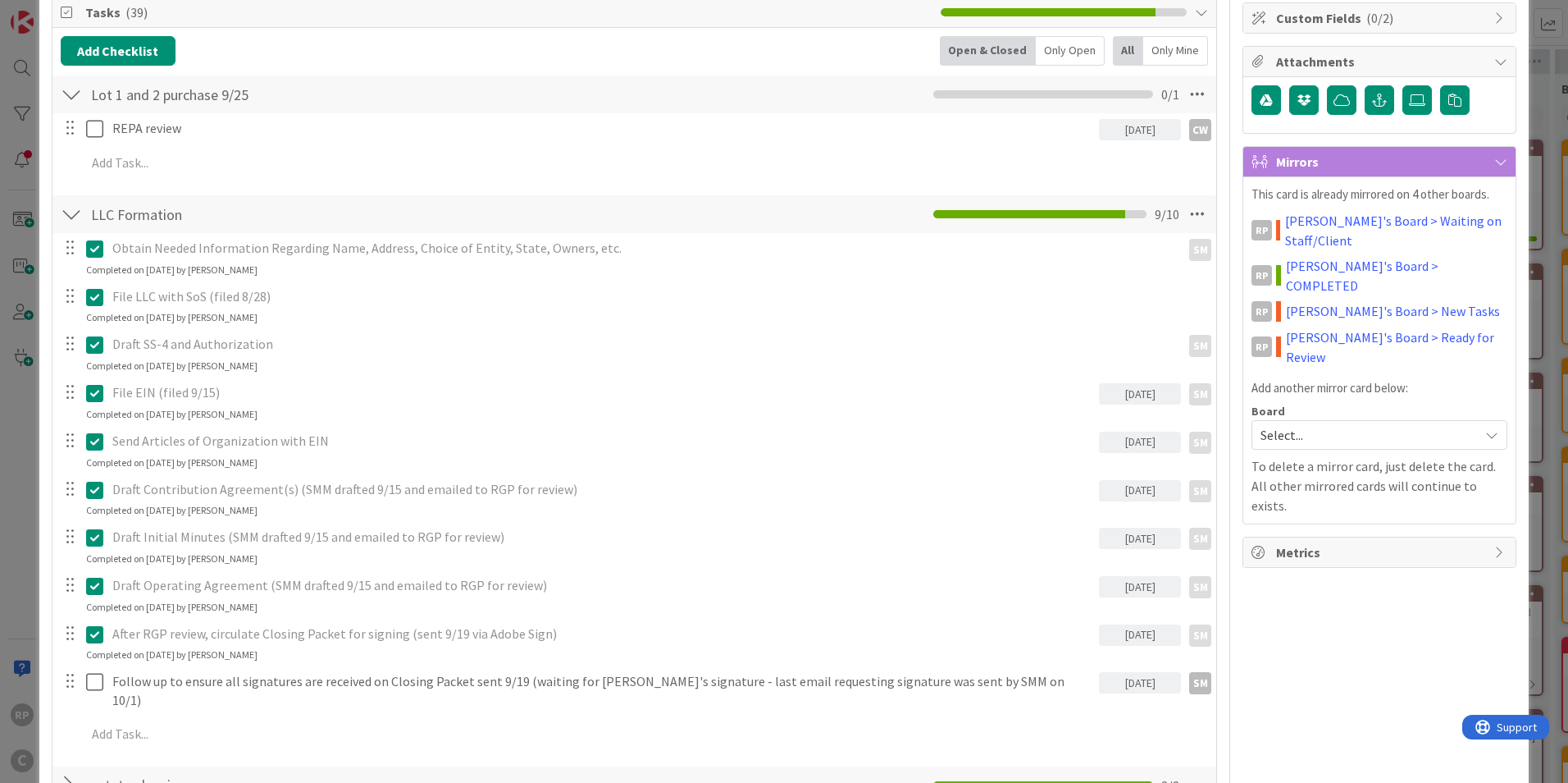
scroll to position [0, 0]
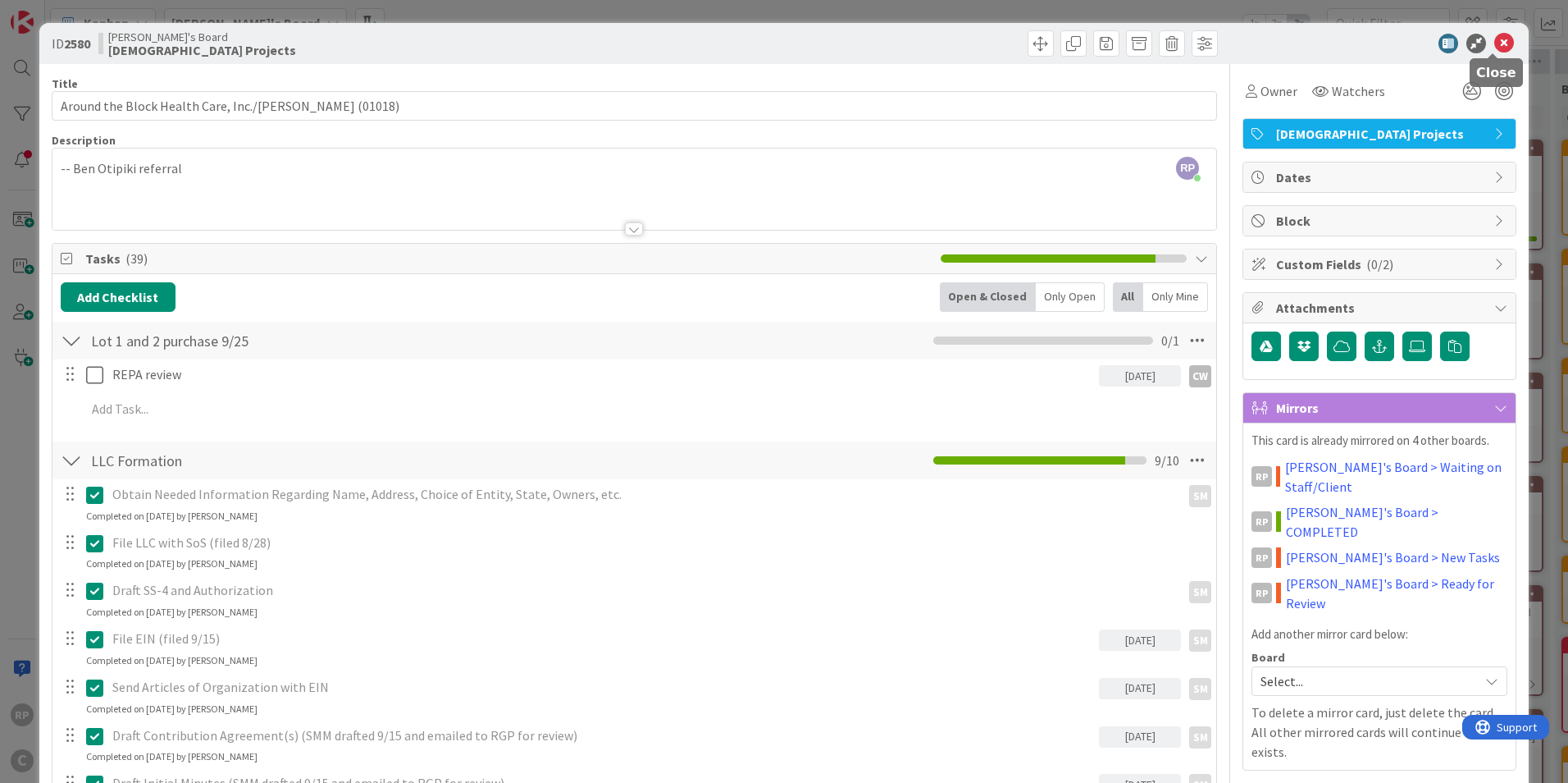
click at [1495, 44] on icon at bounding box center [1504, 43] width 19 height 19
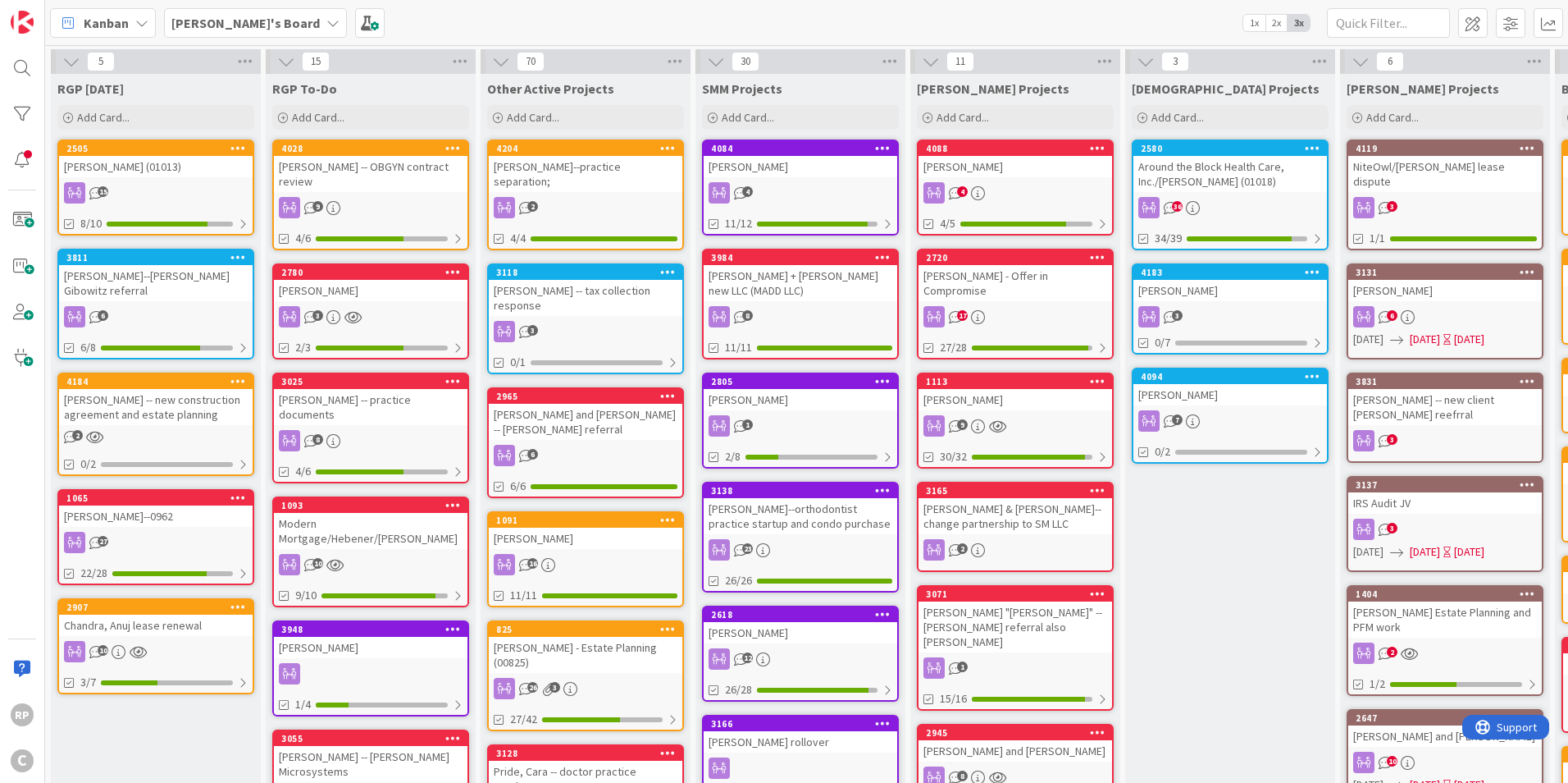
click at [1233, 163] on div "Around the Block Health Care, Inc./[PERSON_NAME] (01018)" at bounding box center [1229, 173] width 194 height 36
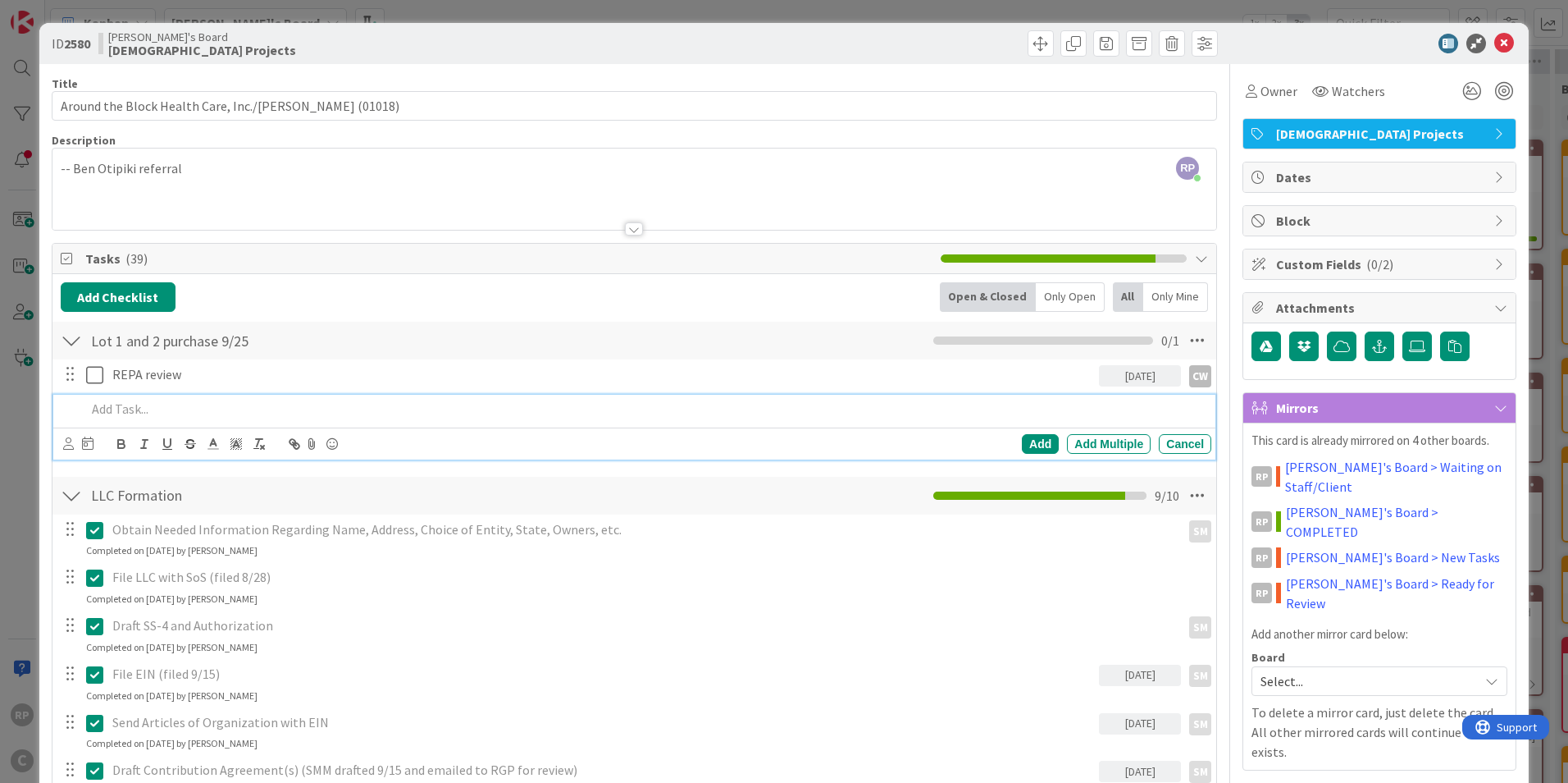
click at [132, 398] on div at bounding box center [646, 408] width 1132 height 28
click at [1022, 438] on div "Add" at bounding box center [1040, 443] width 37 height 19
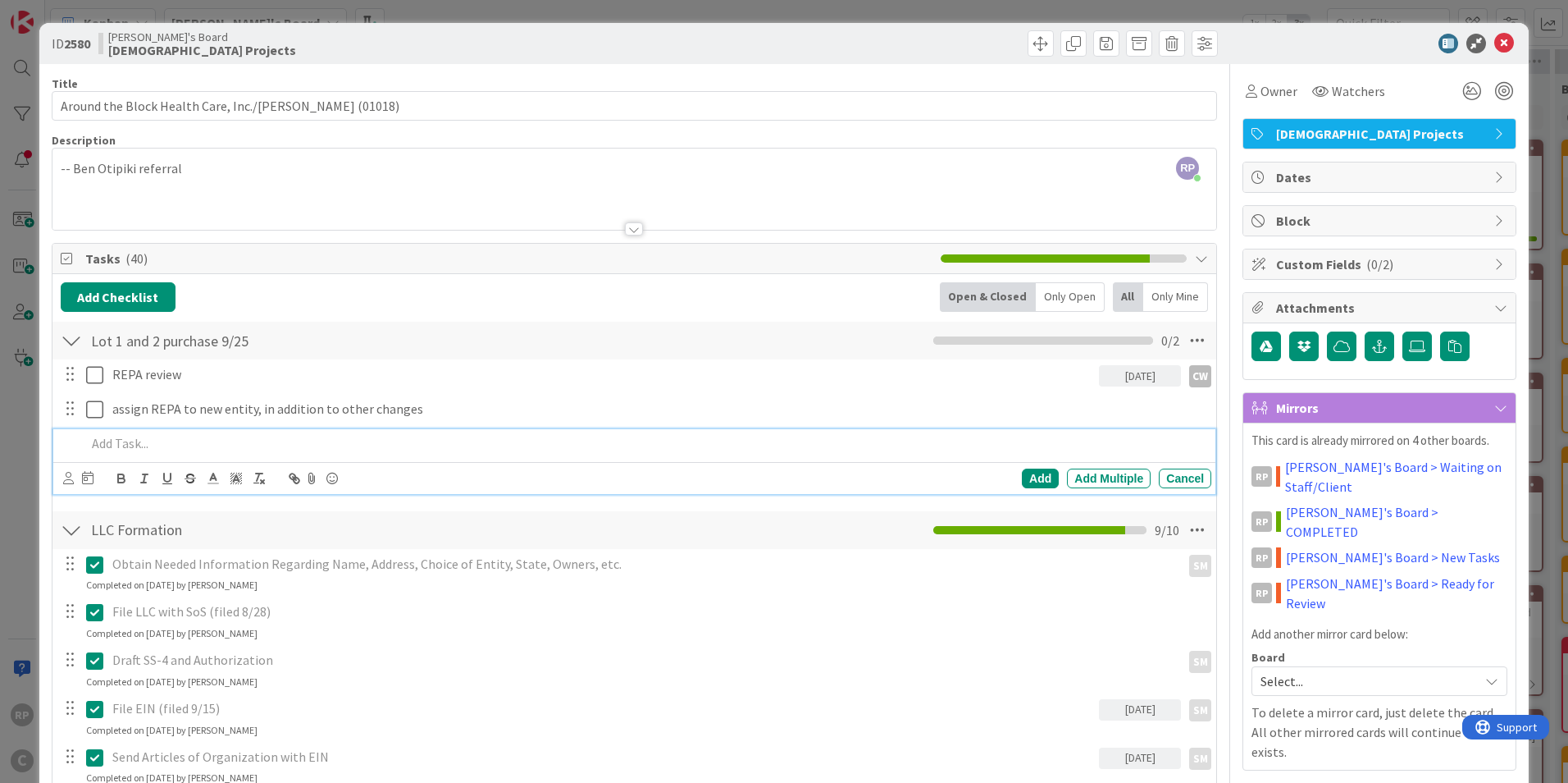
click at [136, 445] on p at bounding box center [645, 443] width 1118 height 19
click at [65, 494] on div "REPA review [DATE] CW CW Update Cancel assign REPA to new entity, in addition t…" at bounding box center [634, 430] width 1148 height 140
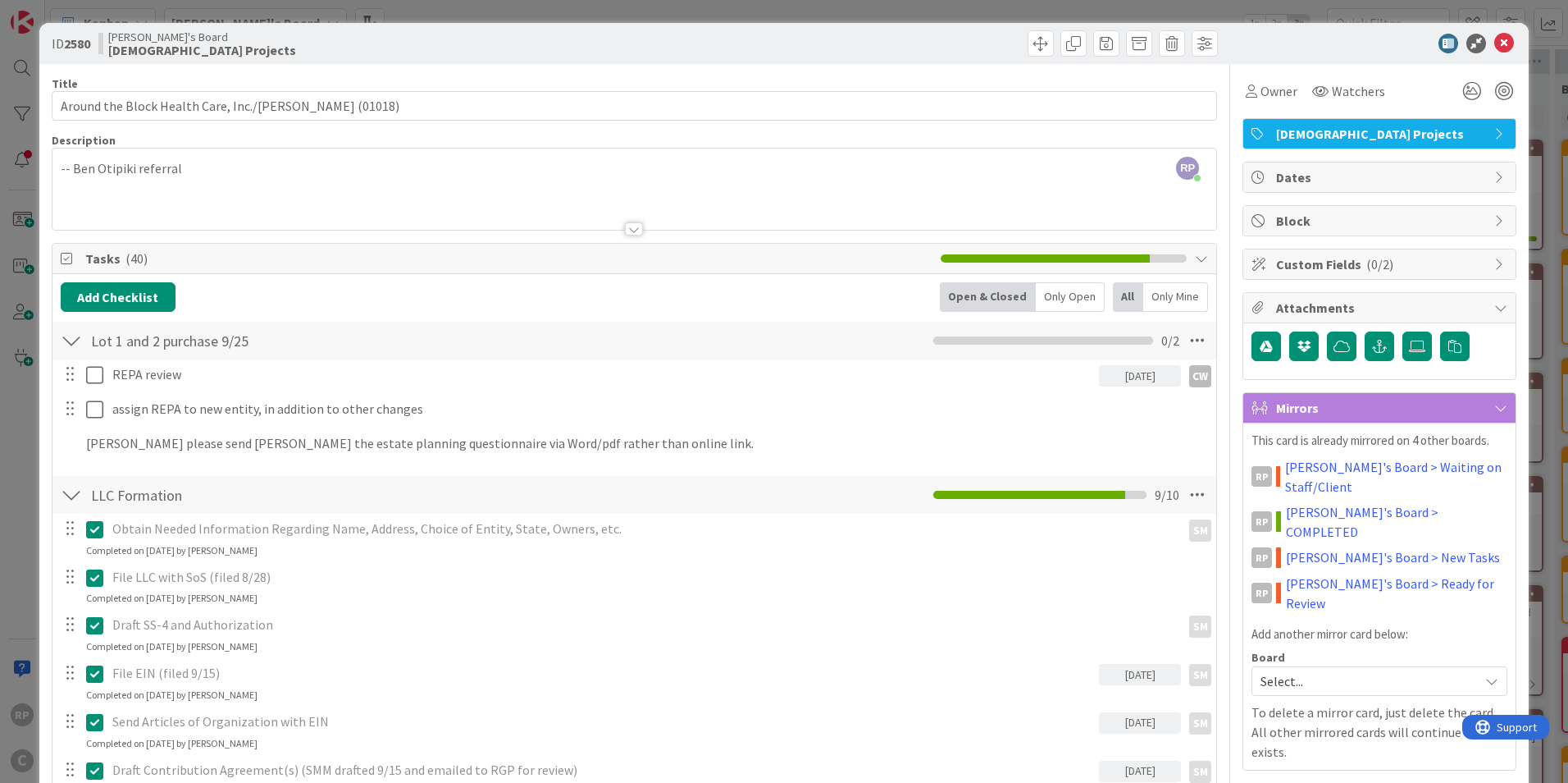
click at [69, 476] on div "LLC Formation Checklist Name 13 / 64 LLC Formation 9 / 10" at bounding box center [634, 494] width 1163 height 38
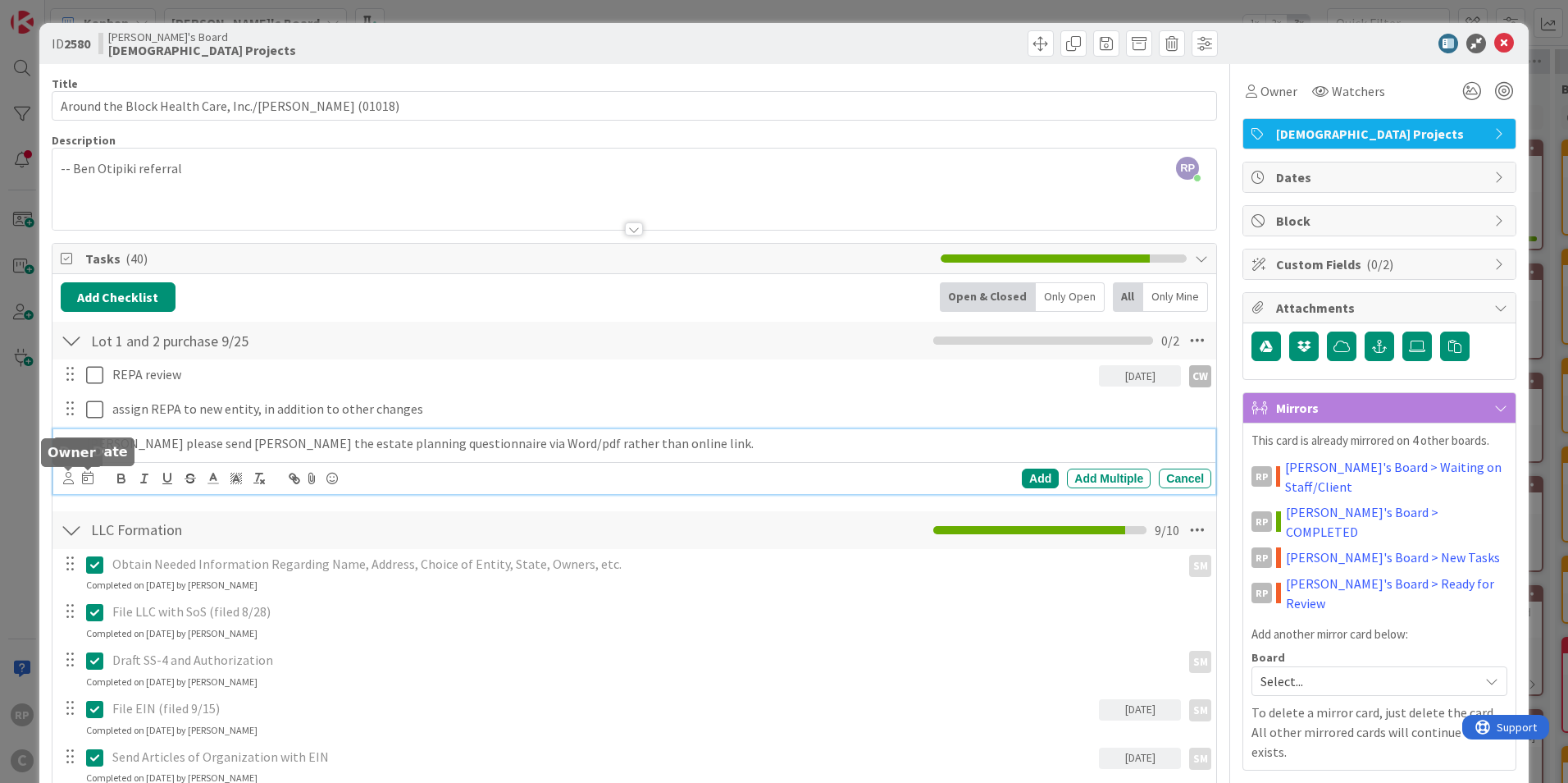
click at [64, 480] on icon at bounding box center [69, 477] width 11 height 12
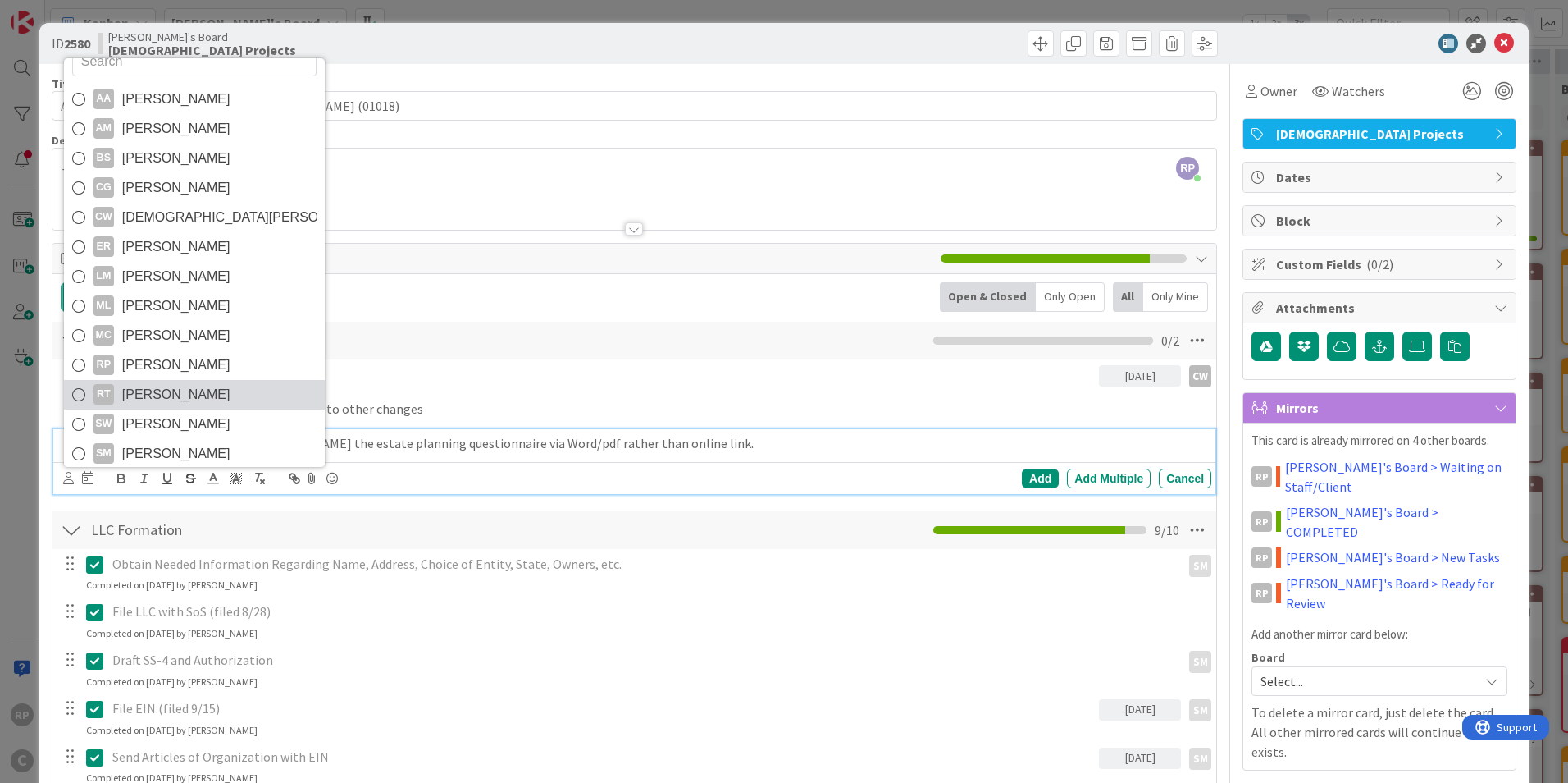
scroll to position [28, 0]
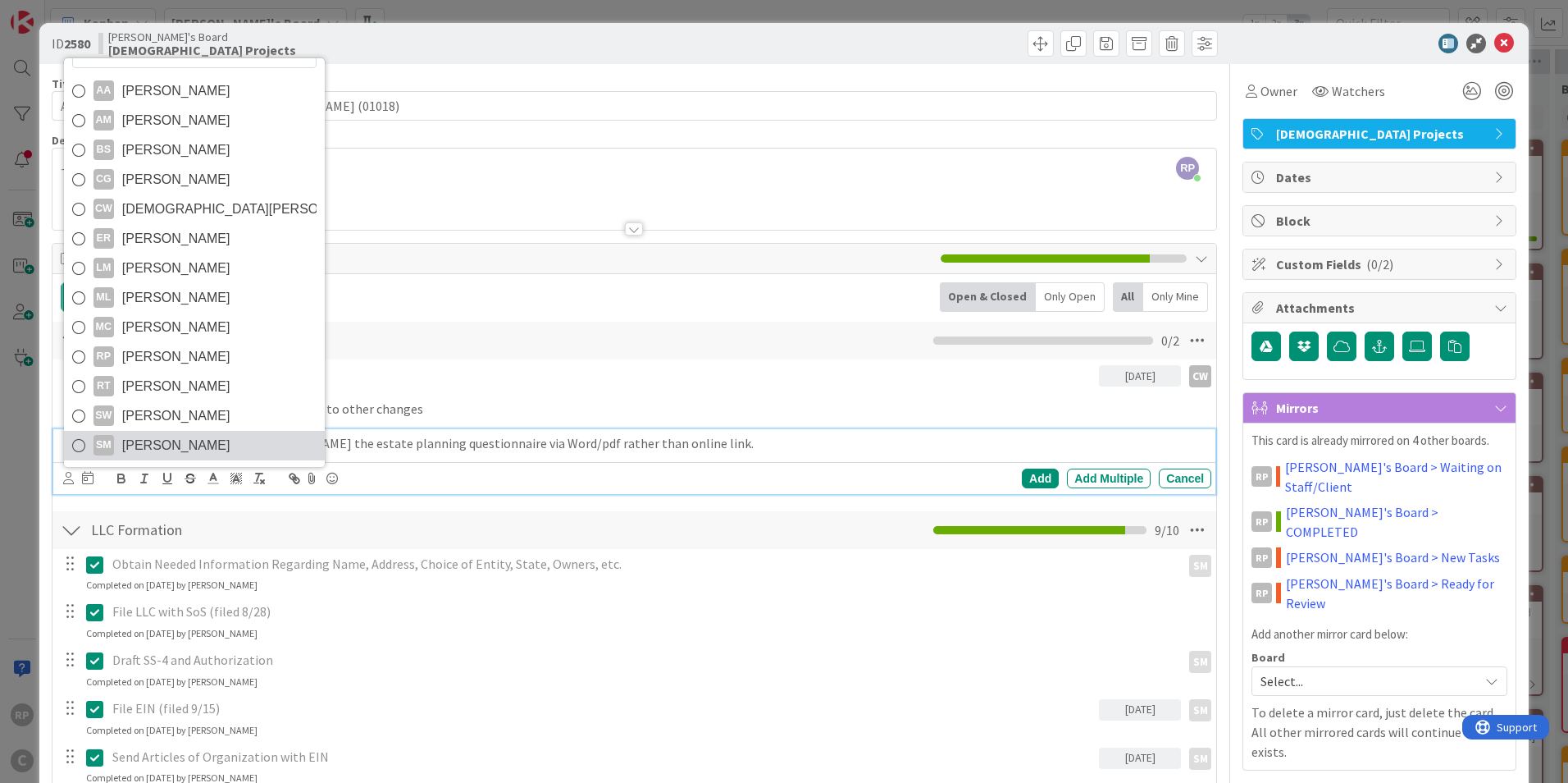
click at [192, 437] on span "[PERSON_NAME]" at bounding box center [176, 445] width 108 height 25
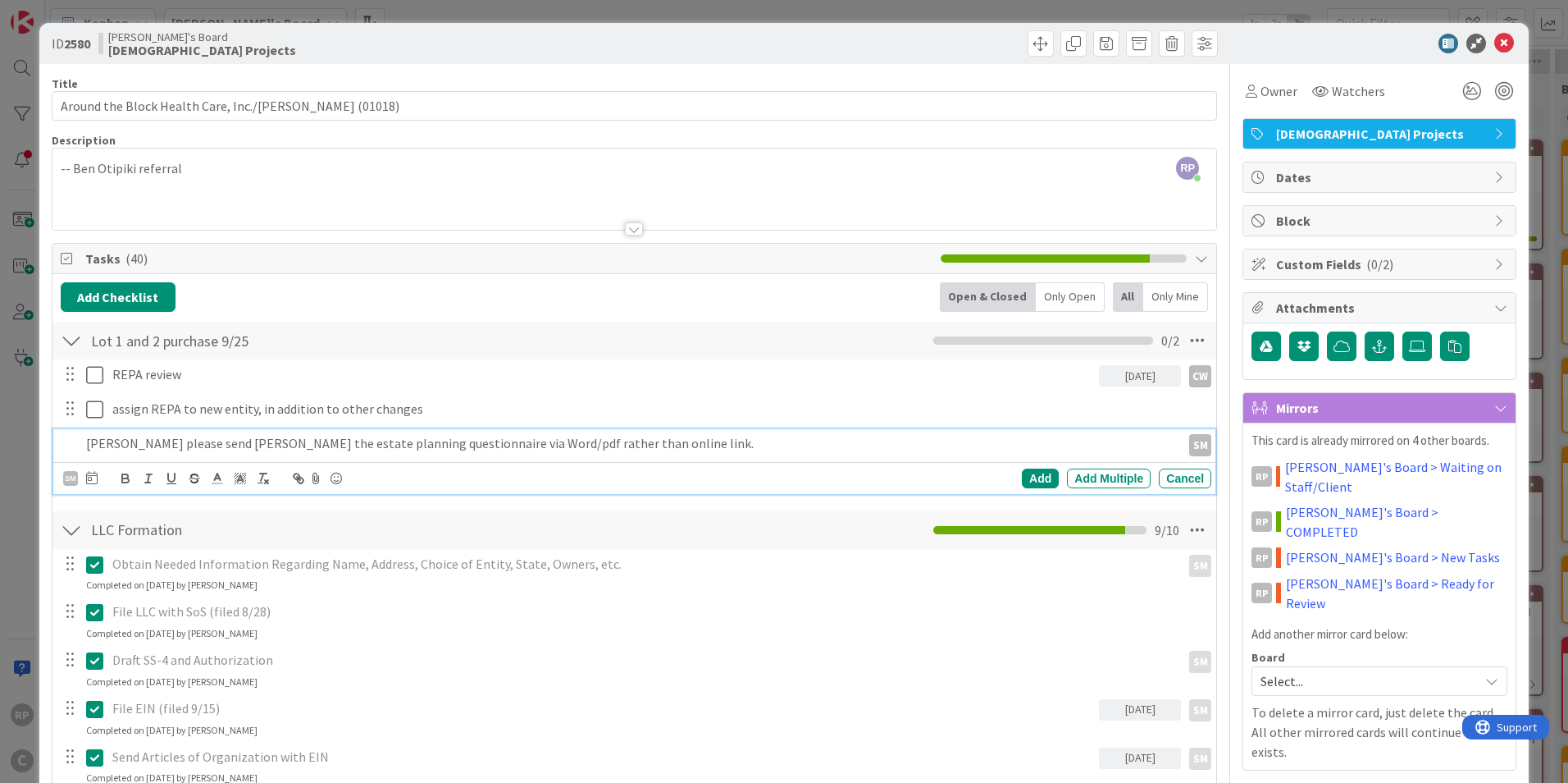
click at [91, 475] on icon at bounding box center [92, 477] width 12 height 13
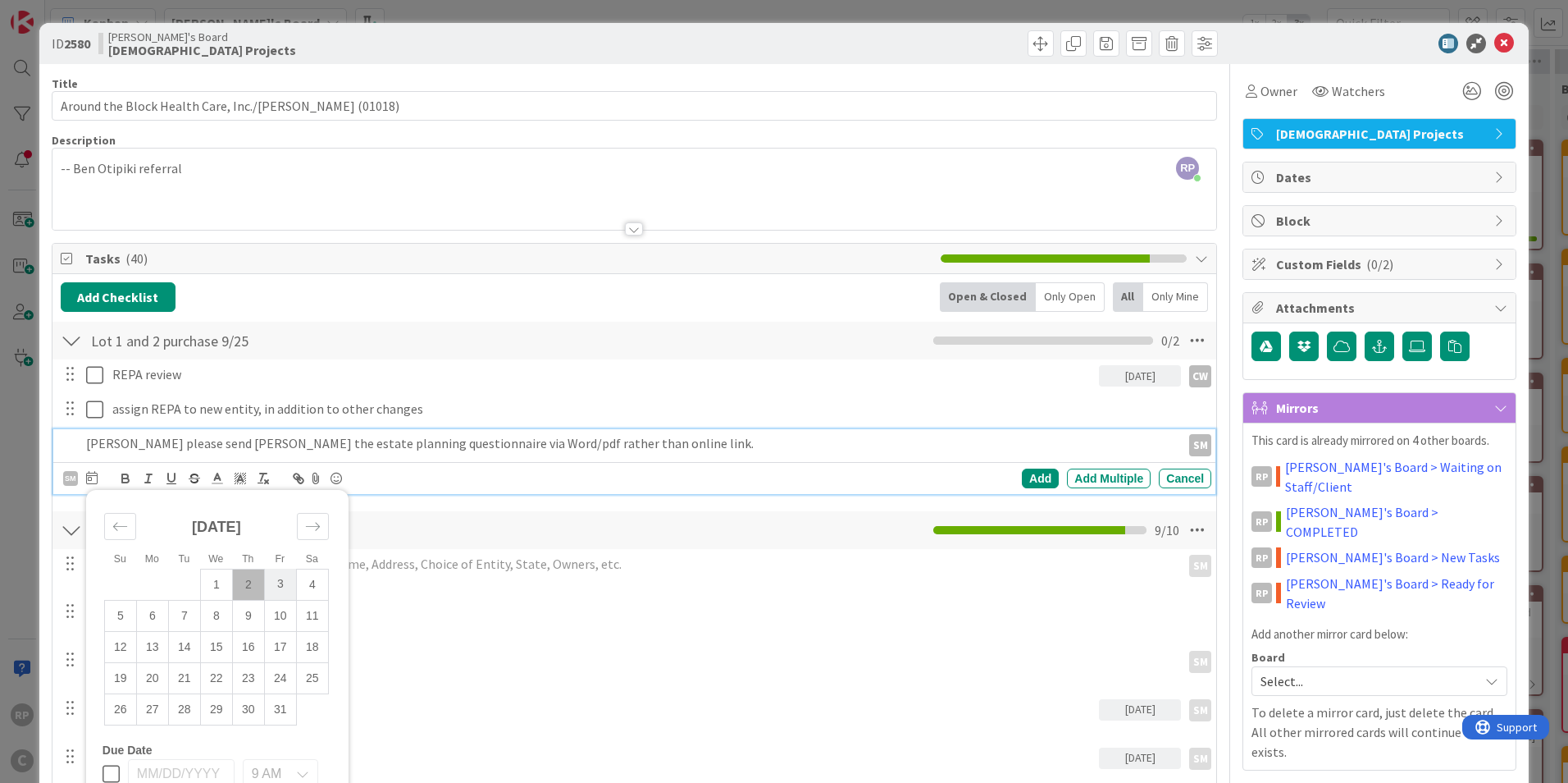
click at [289, 587] on td "3" at bounding box center [280, 584] width 32 height 31
type input "[DATE]"
click at [1026, 478] on div "Add" at bounding box center [1040, 477] width 37 height 19
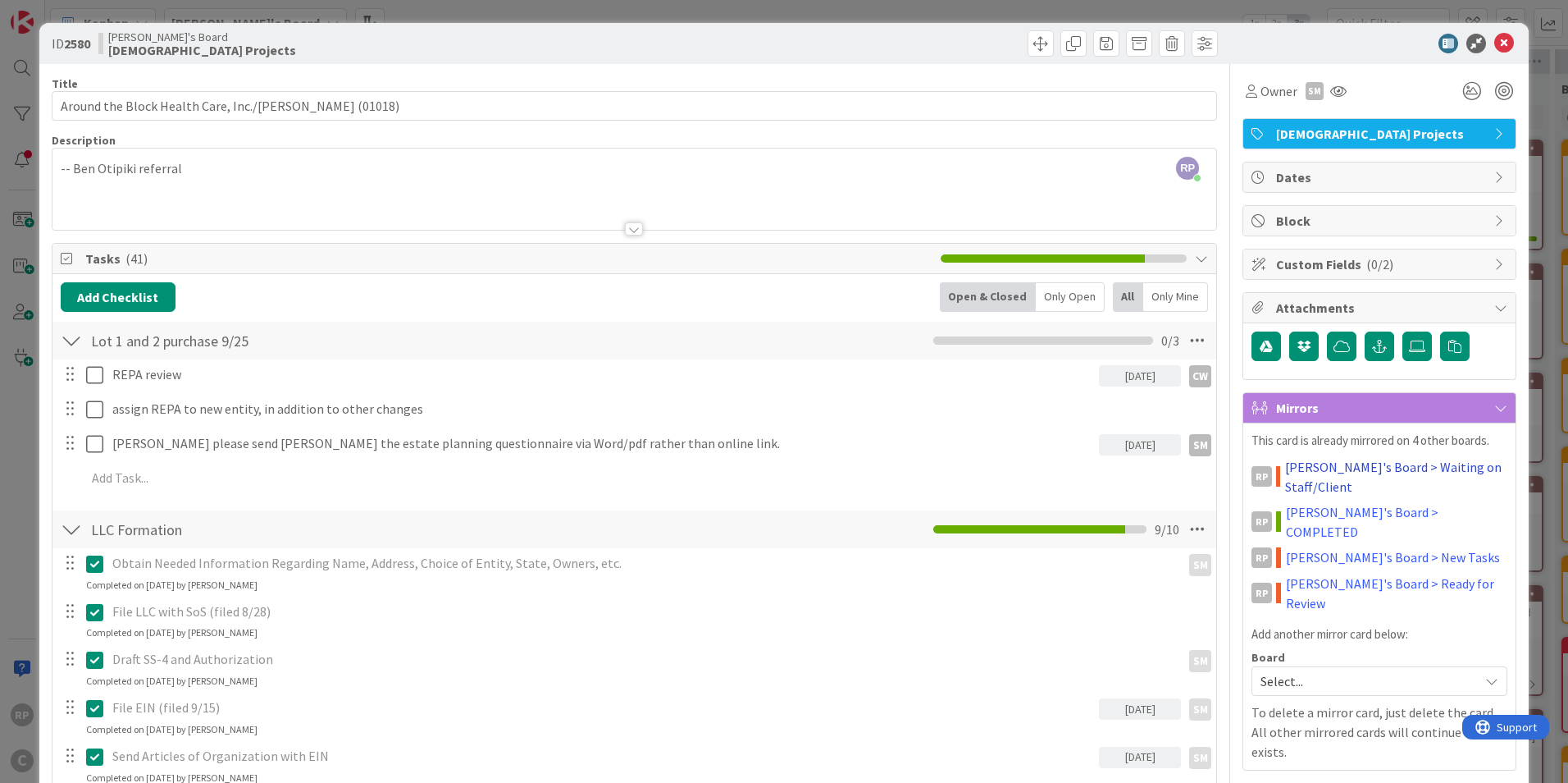
click at [1350, 477] on link "[PERSON_NAME]'s Board > Waiting on Staff/Client" at bounding box center [1396, 476] width 222 height 39
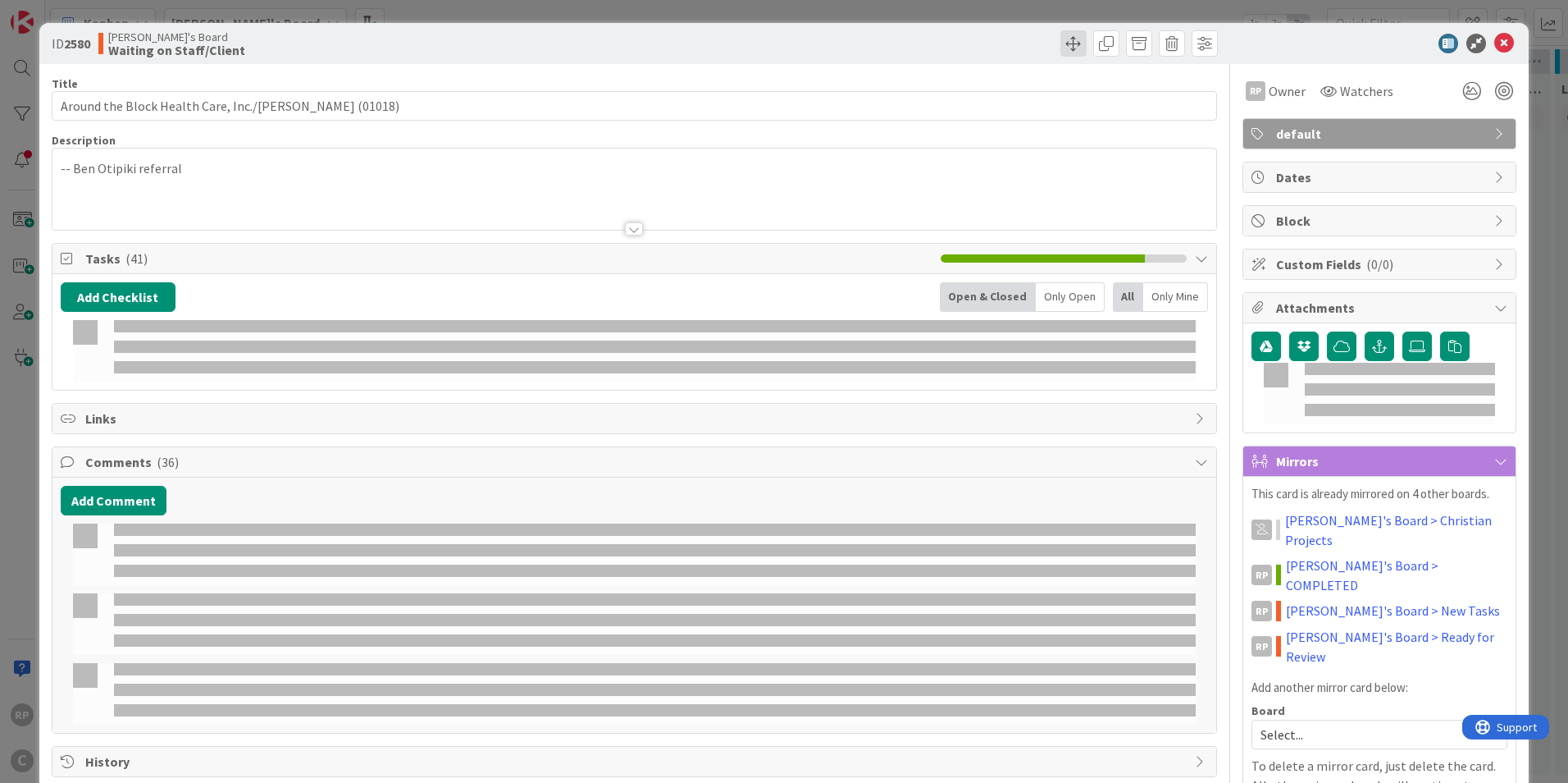
click at [1066, 46] on span at bounding box center [1073, 43] width 27 height 27
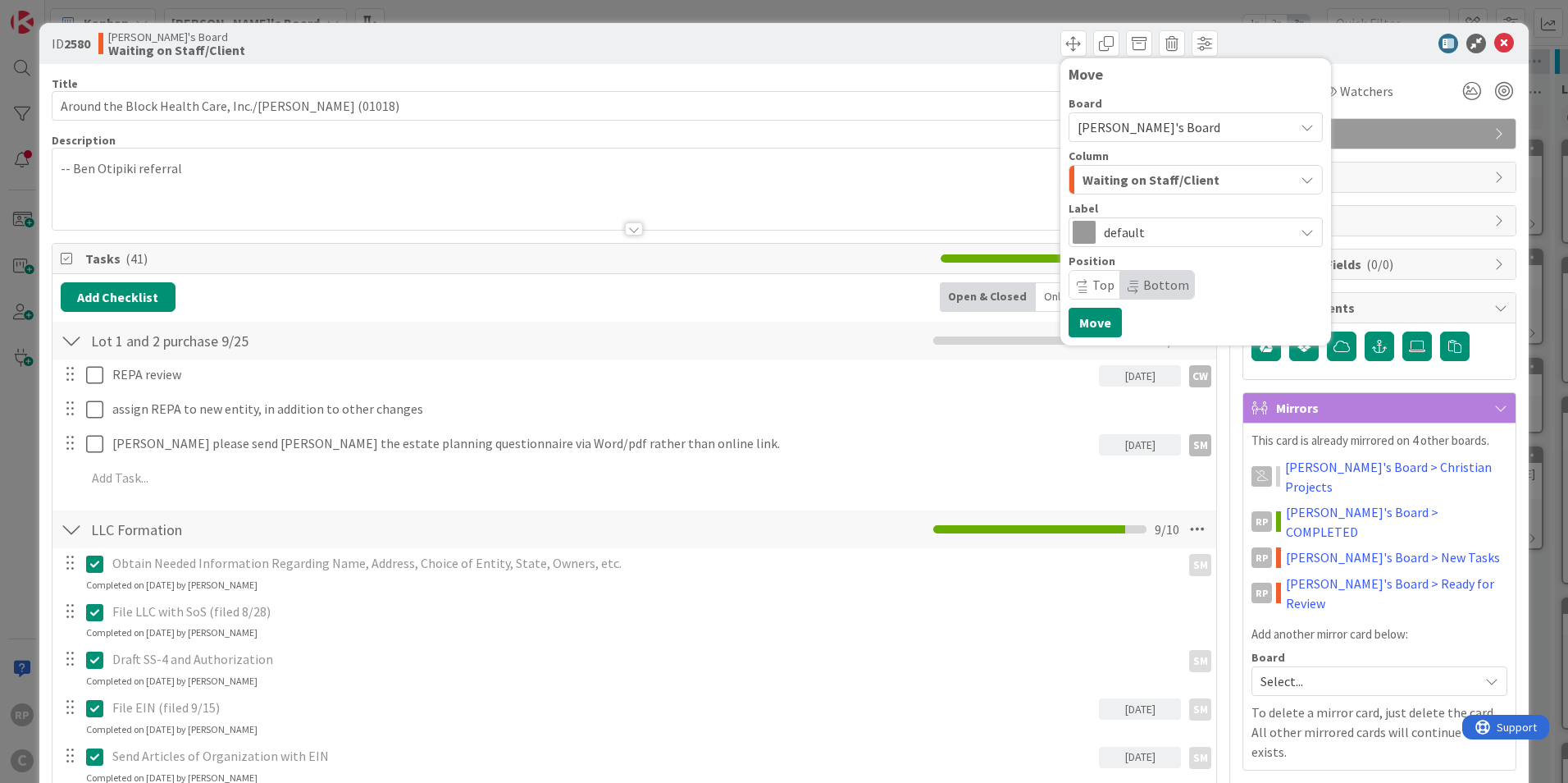
click at [1102, 175] on span "Waiting on Staff/Client" at bounding box center [1151, 179] width 137 height 21
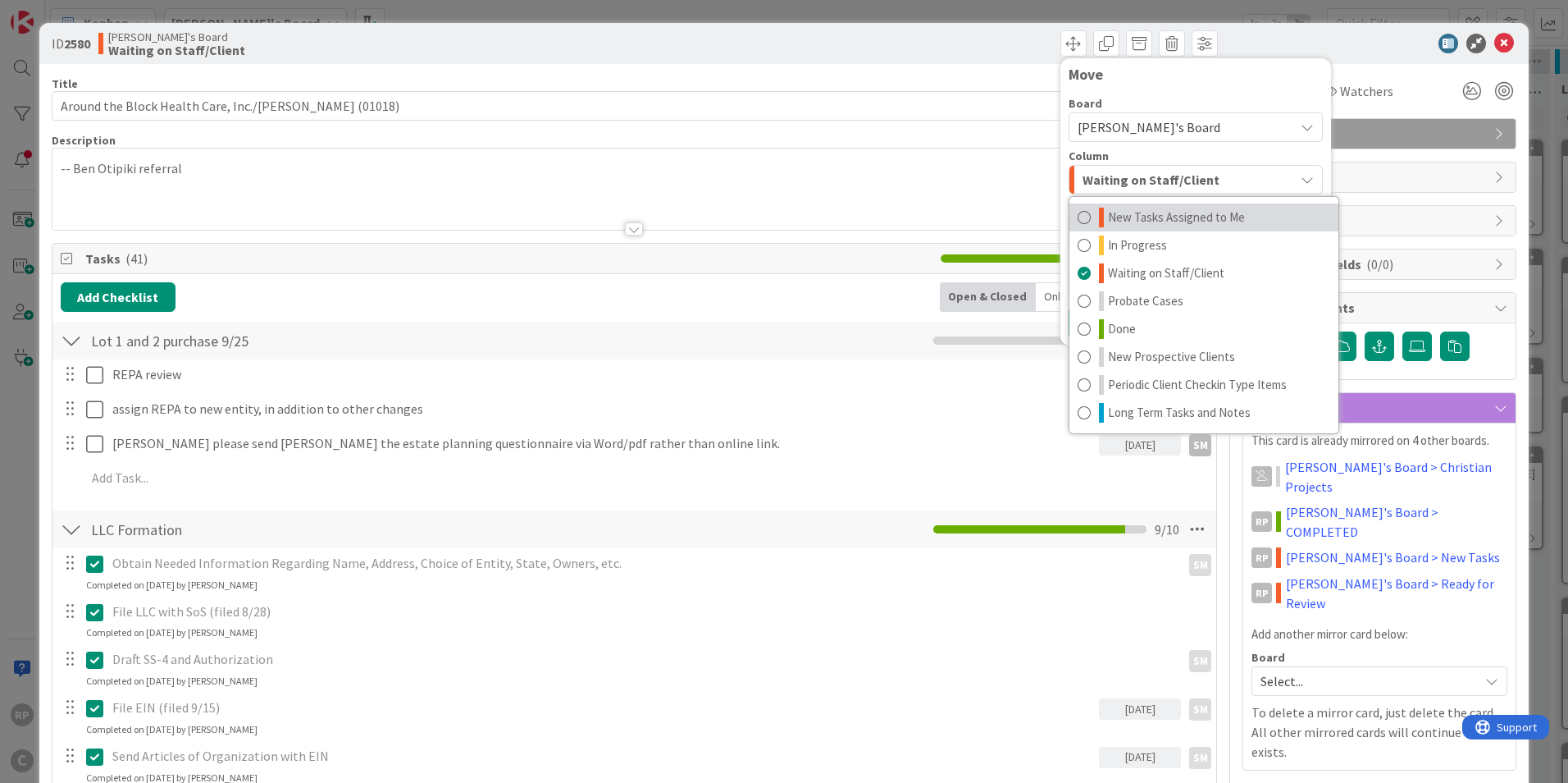
click at [1124, 220] on span "New Tasks Assigned to Me" at bounding box center [1176, 217] width 137 height 19
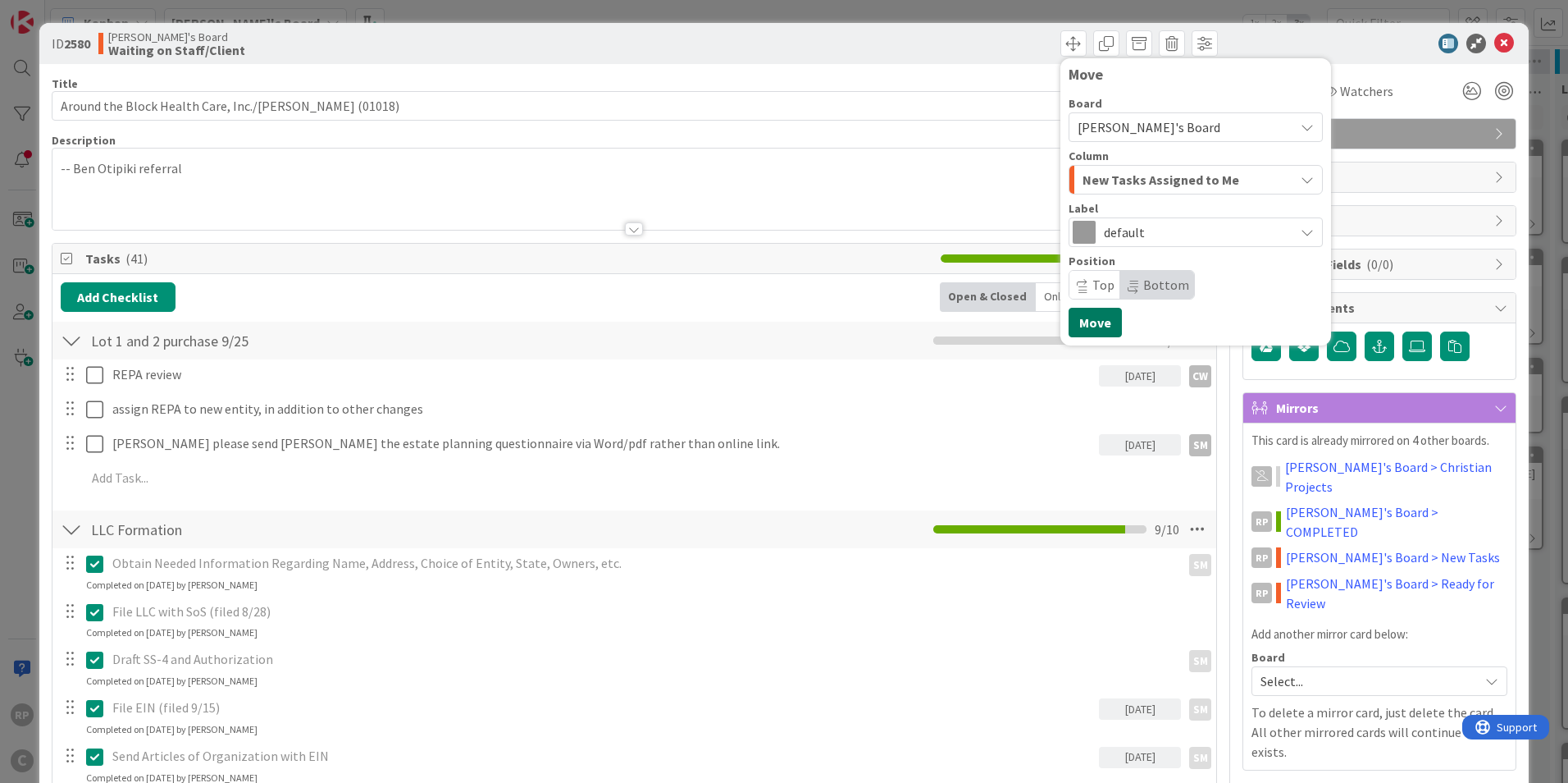
click at [1084, 331] on button "Move" at bounding box center [1095, 322] width 53 height 29
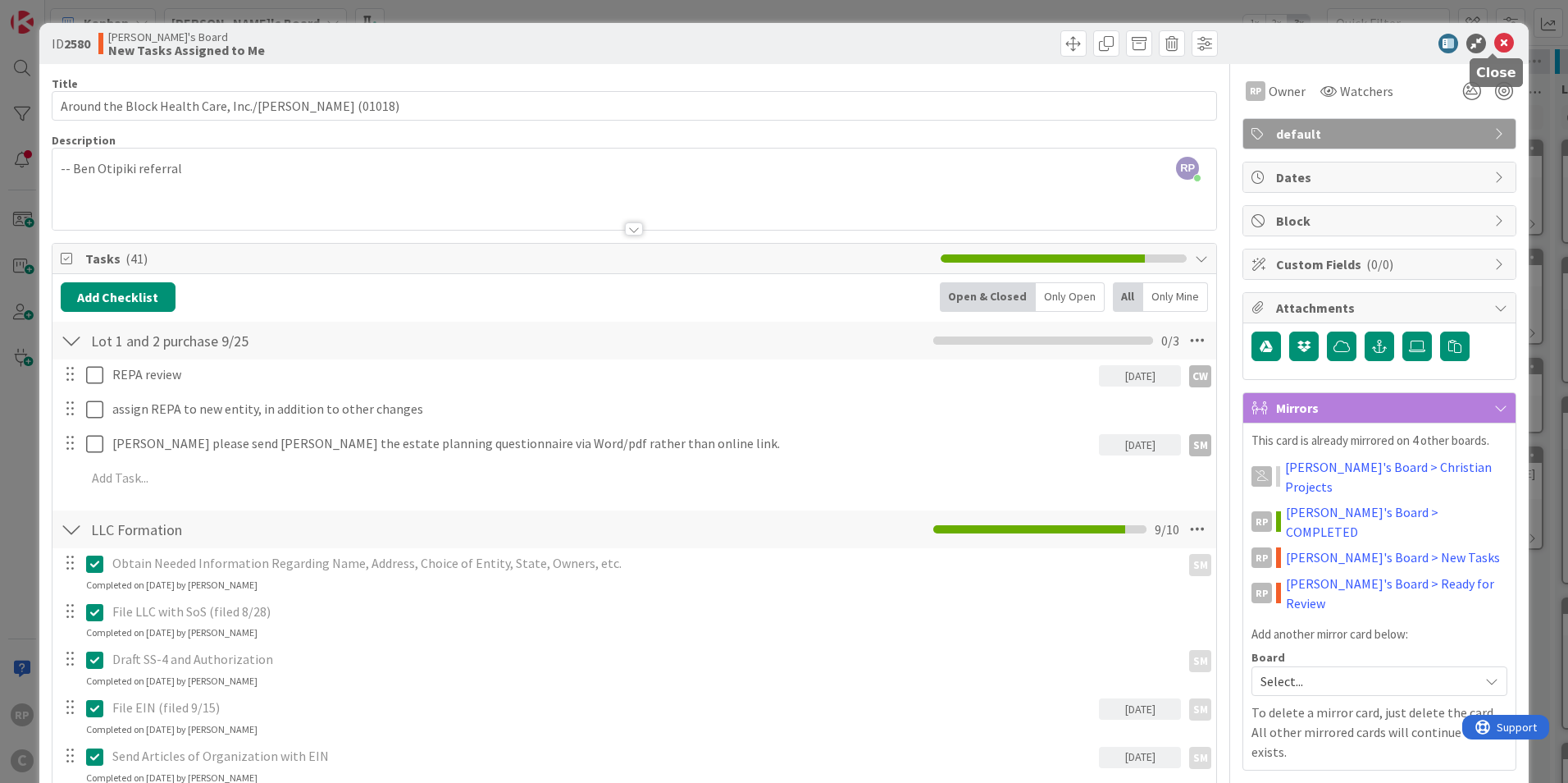
click at [1497, 44] on icon at bounding box center [1504, 43] width 19 height 19
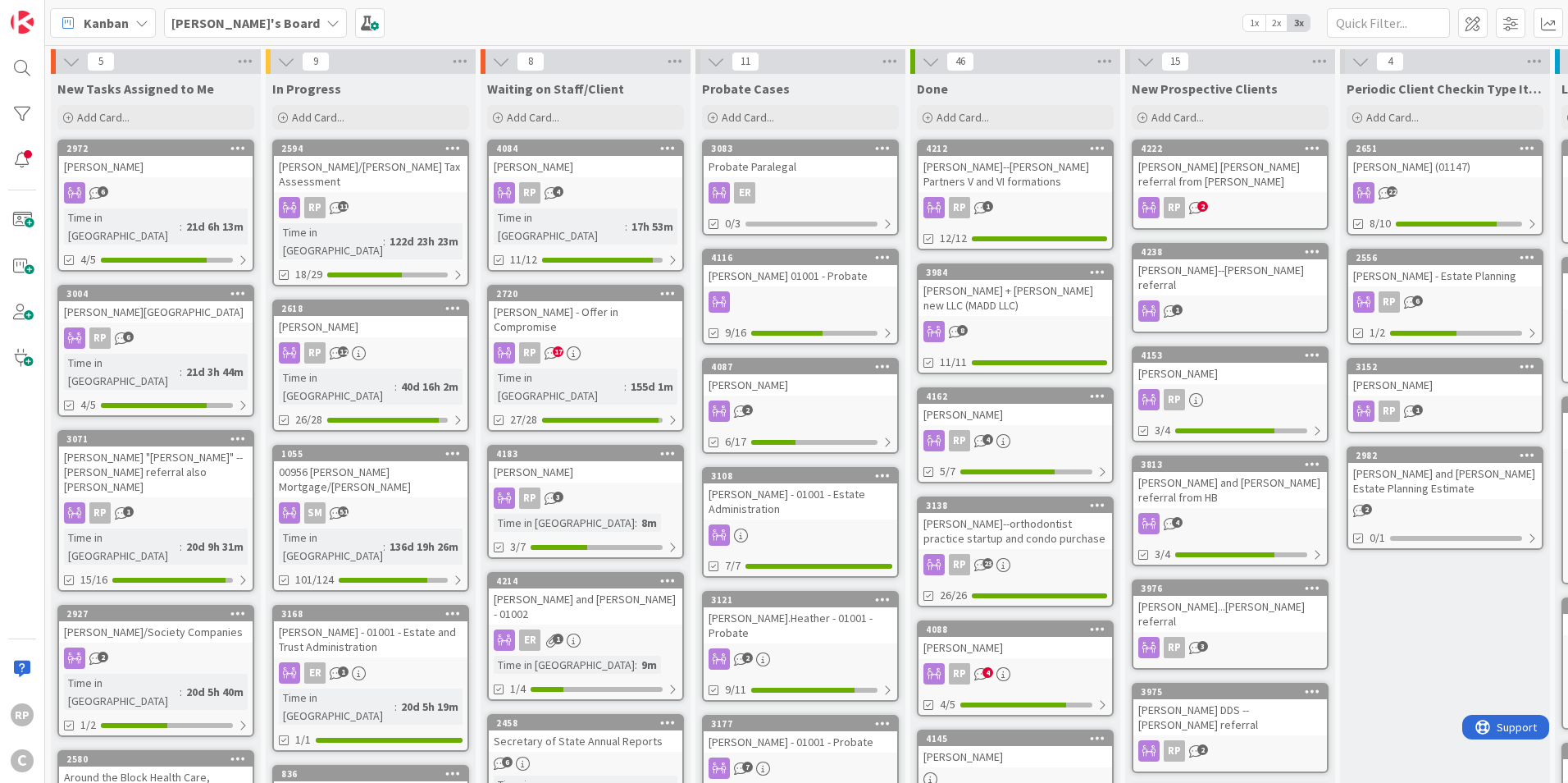
click at [126, 30] on span "Kanban" at bounding box center [106, 22] width 45 height 19
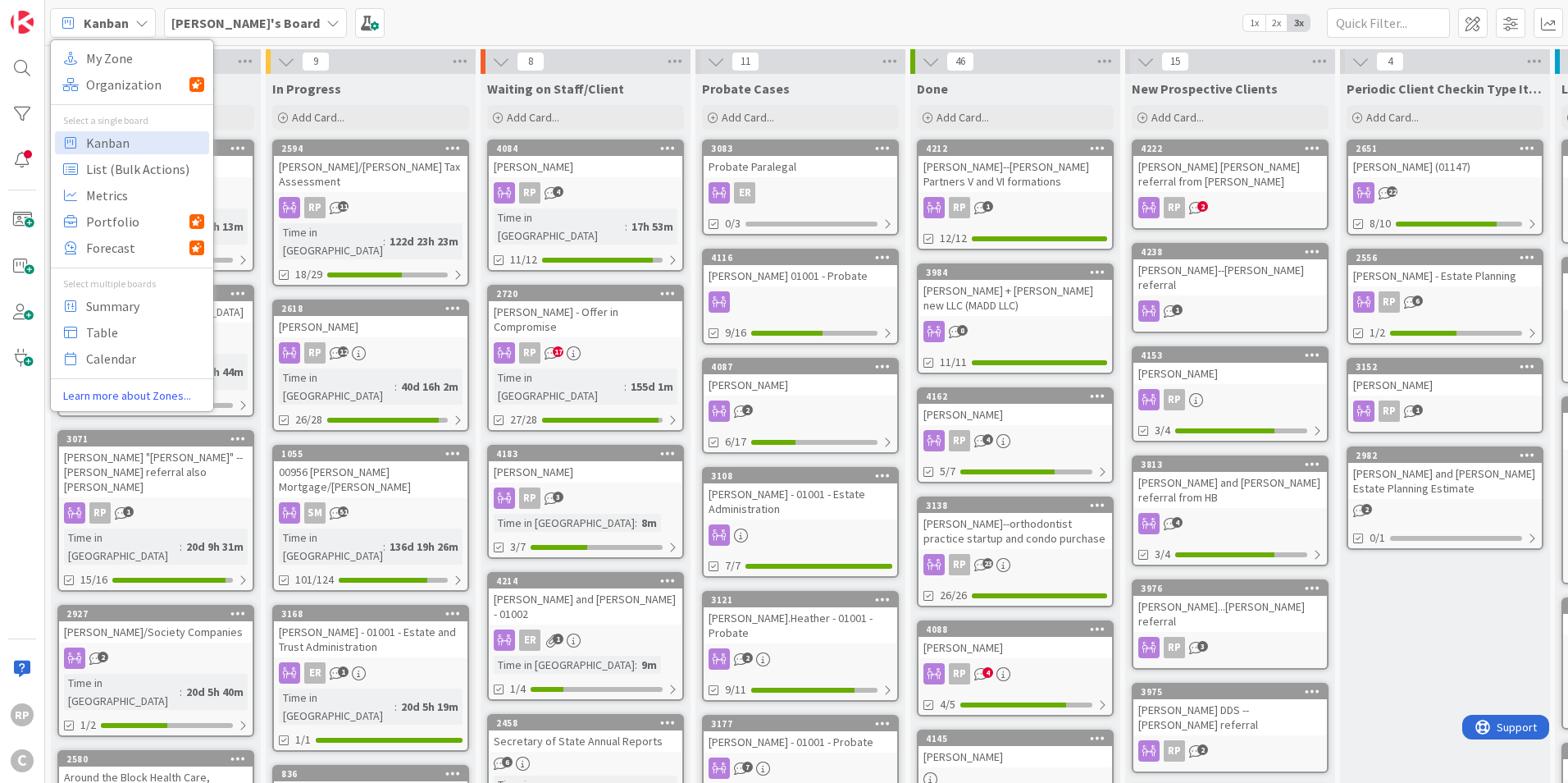
click at [496, 19] on div "Kanban My Zone Organization Select a single board Kanban List (Bulk Actions) Me…" at bounding box center [806, 22] width 1523 height 45
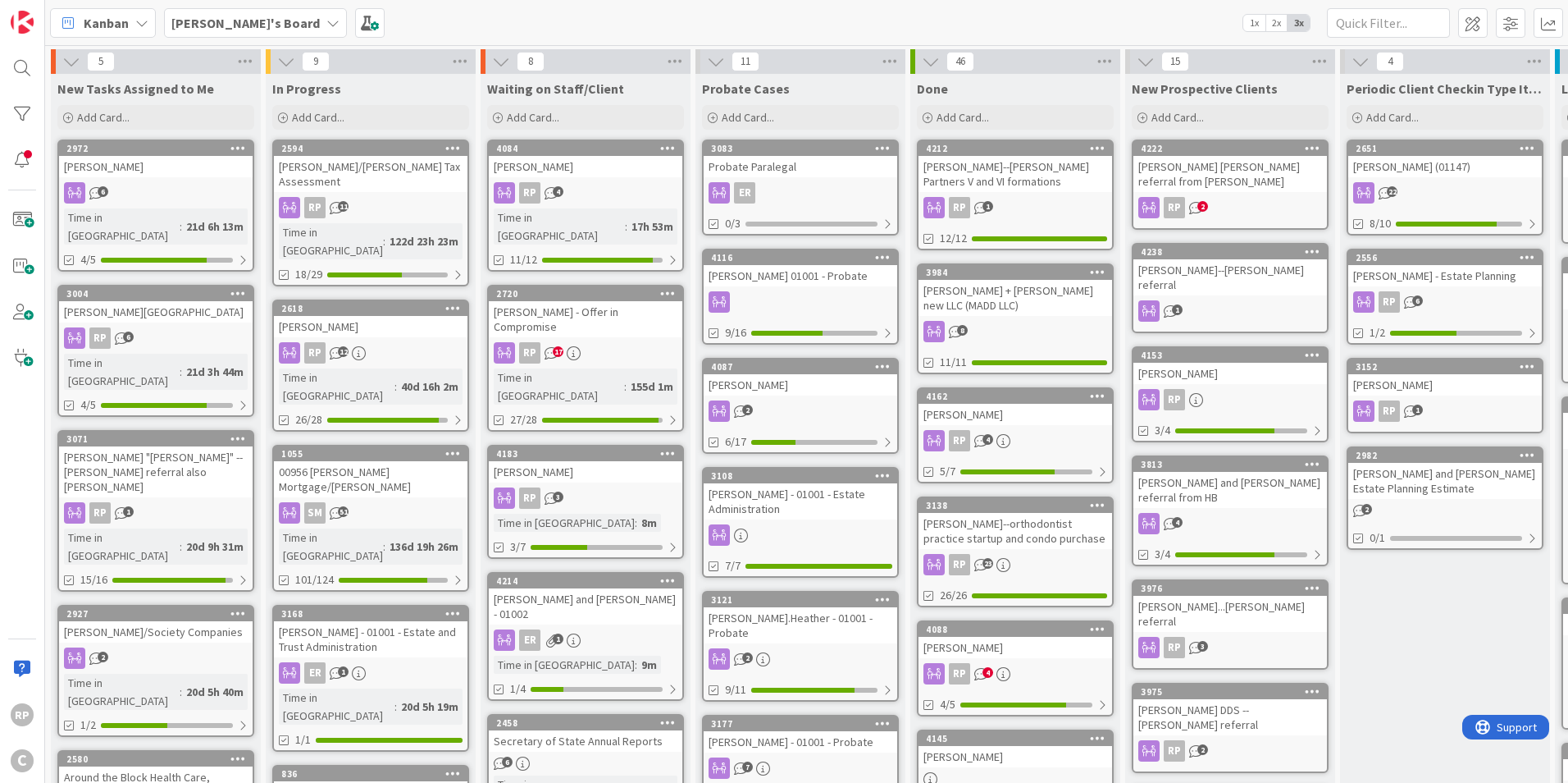
click at [236, 30] on b "[PERSON_NAME]'s Board" at bounding box center [246, 23] width 149 height 17
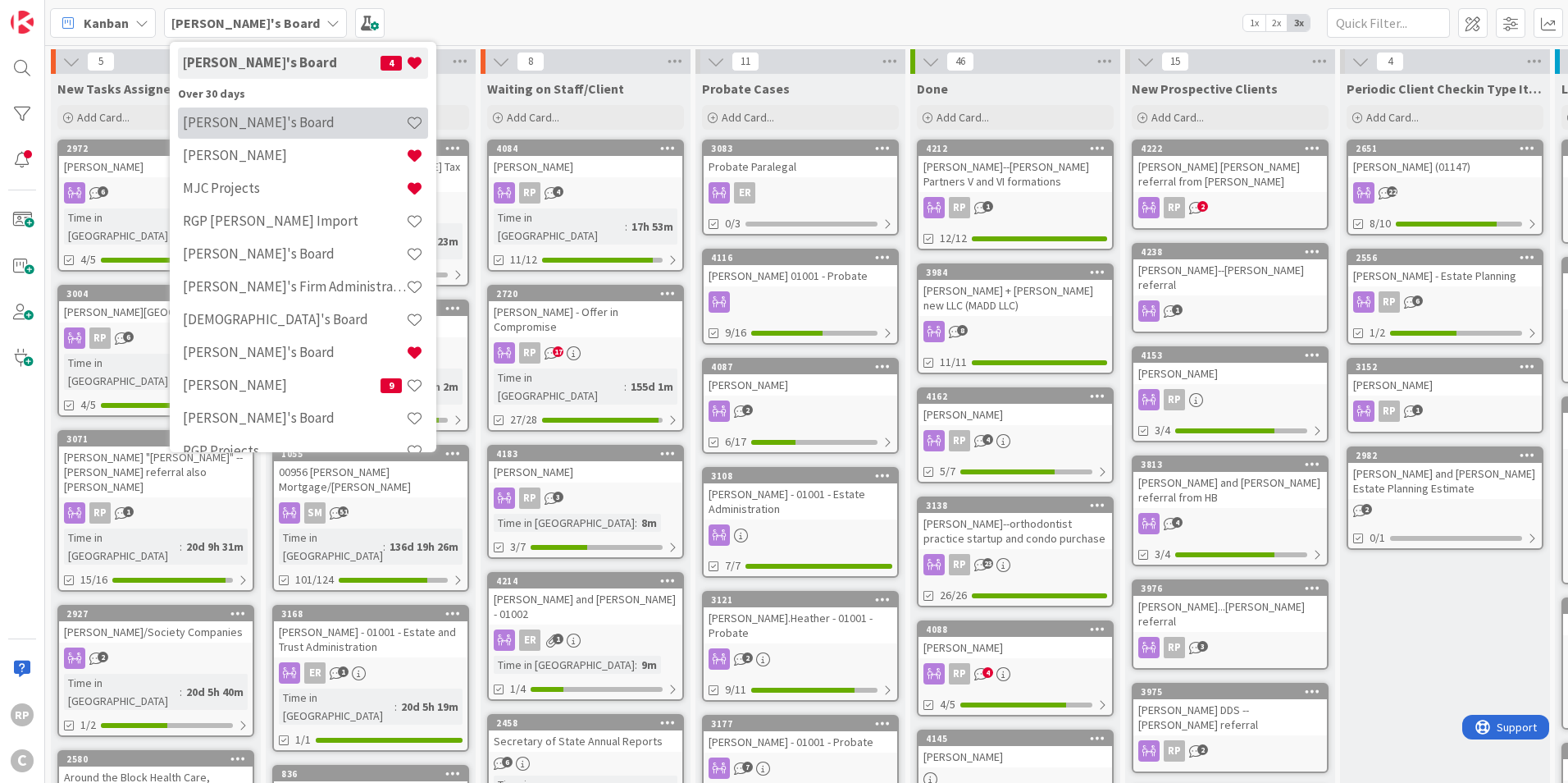
scroll to position [277, 0]
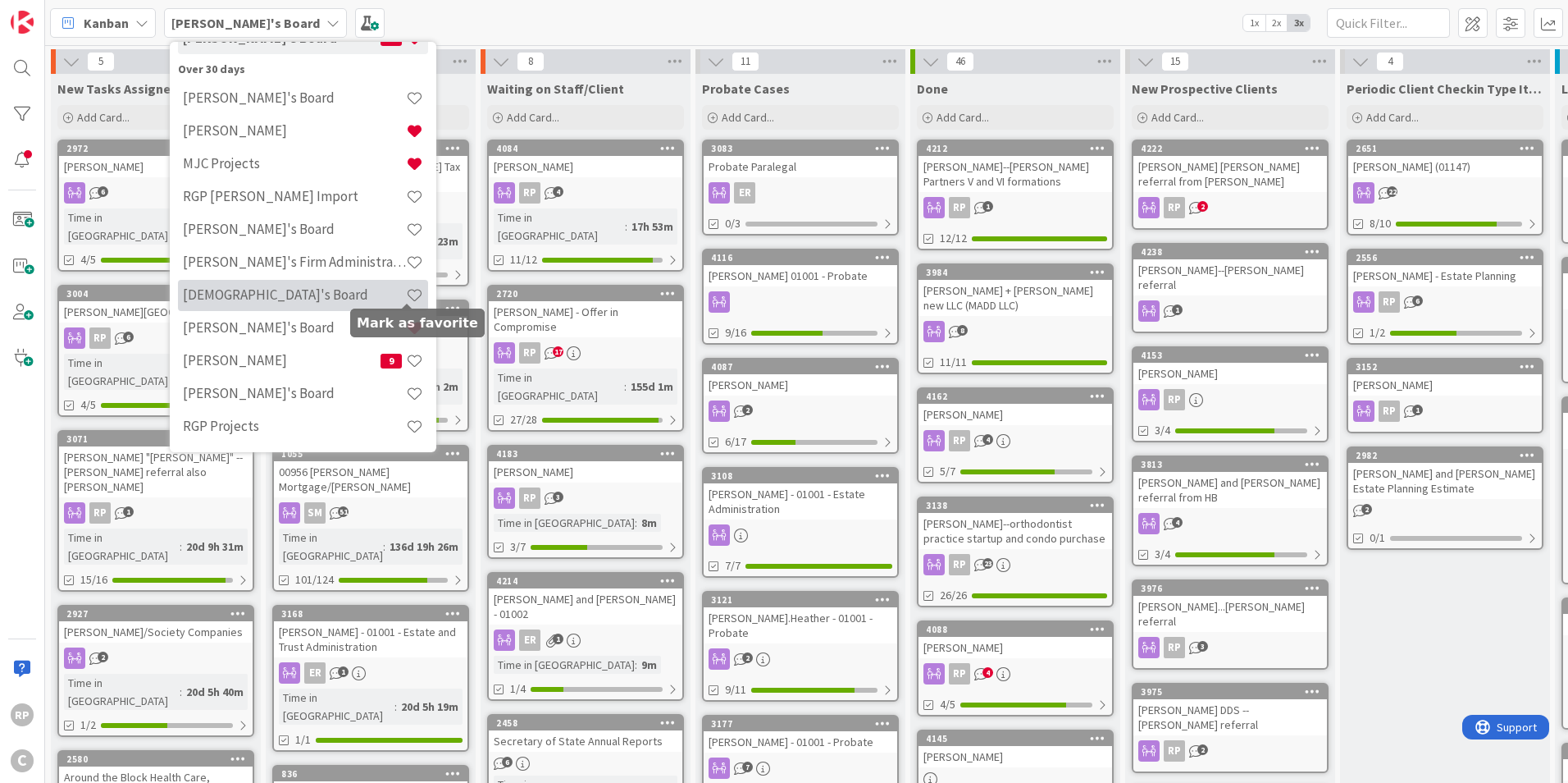
click at [409, 295] on span at bounding box center [414, 295] width 17 height 17
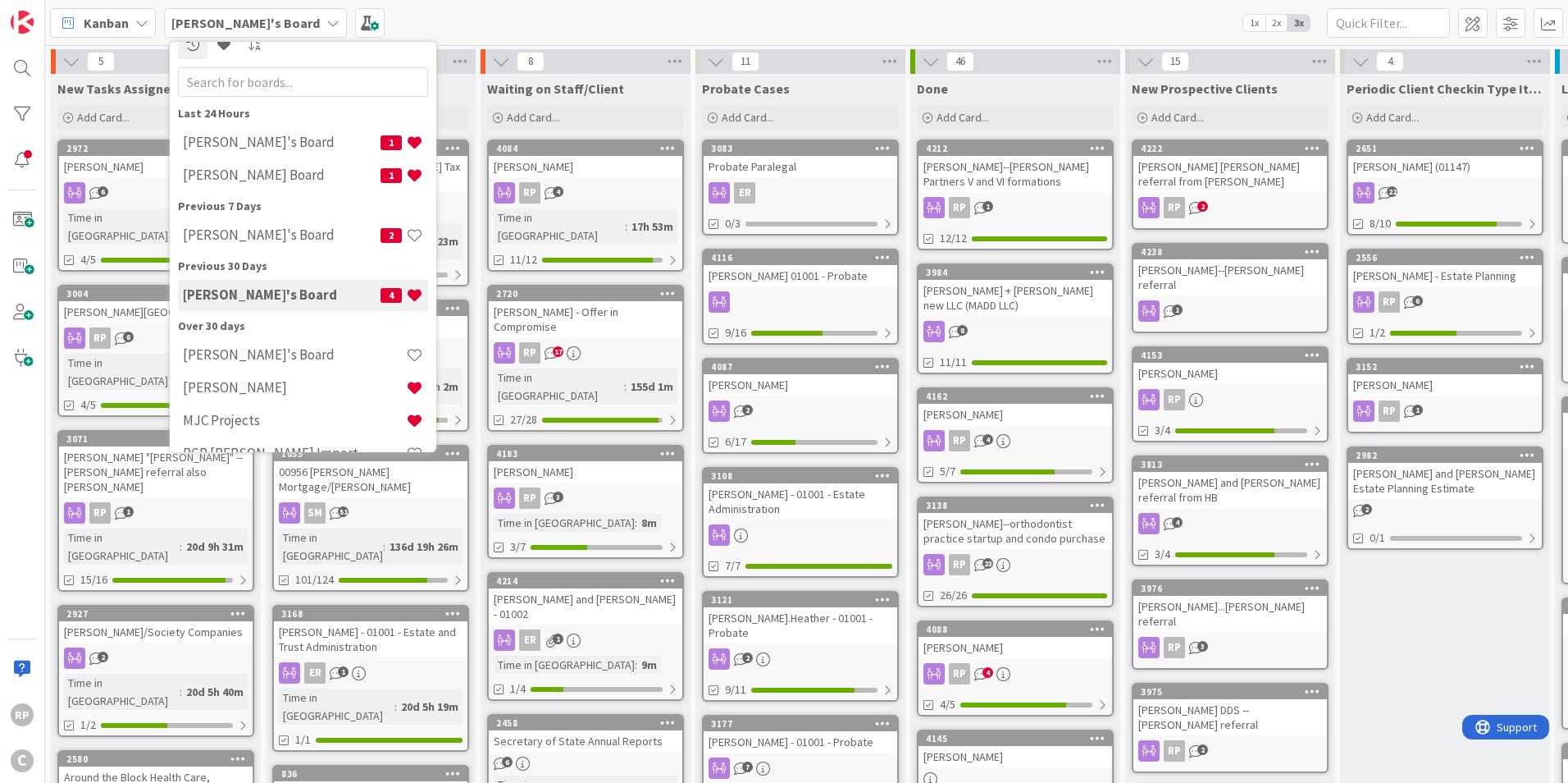
scroll to position [0, 0]
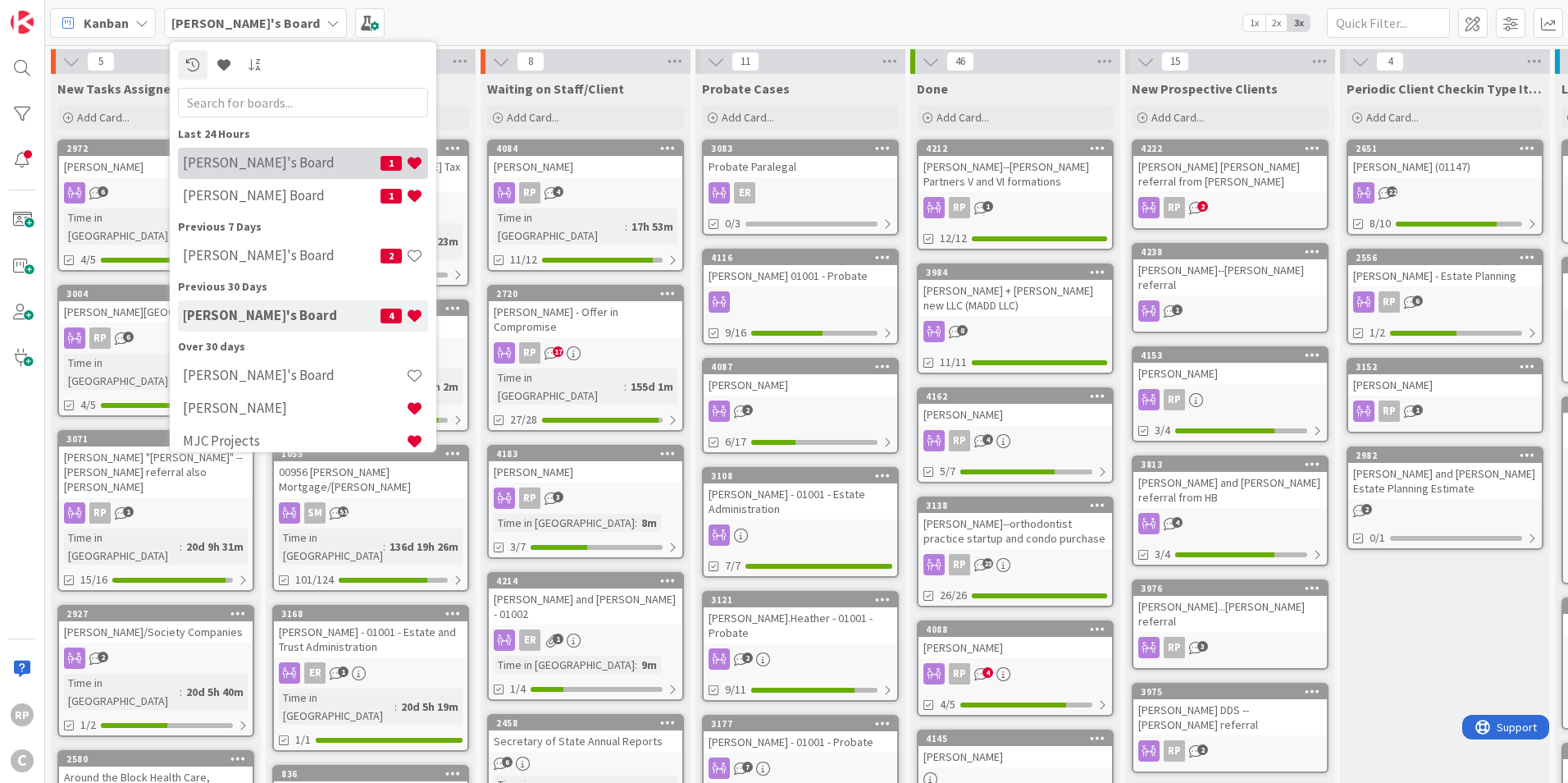
click at [259, 169] on h4 "[PERSON_NAME]'s Board" at bounding box center [281, 162] width 197 height 17
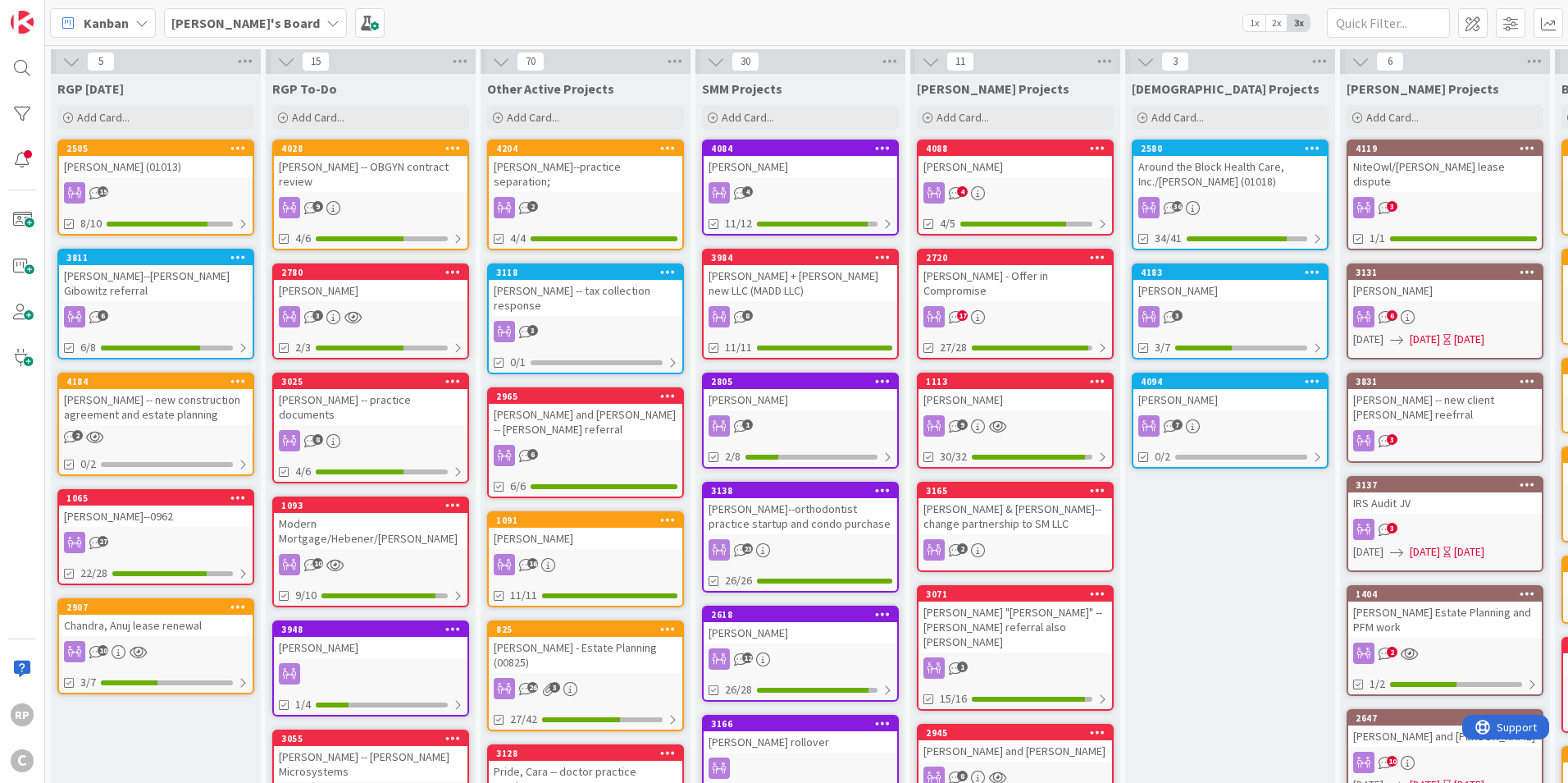
click at [138, 155] on div "2505" at bounding box center [155, 149] width 194 height 15
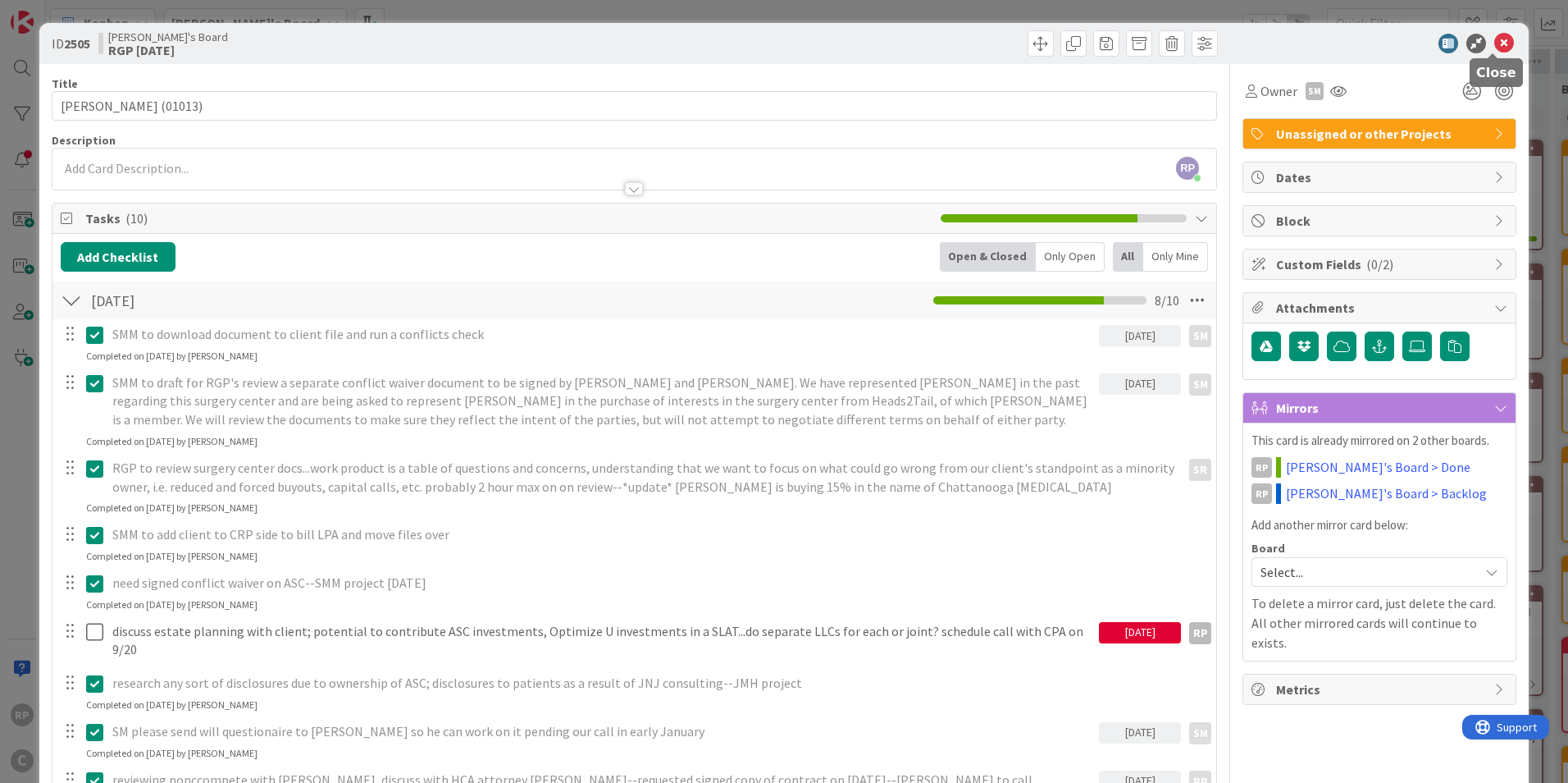
click at [1495, 39] on icon at bounding box center [1504, 43] width 19 height 19
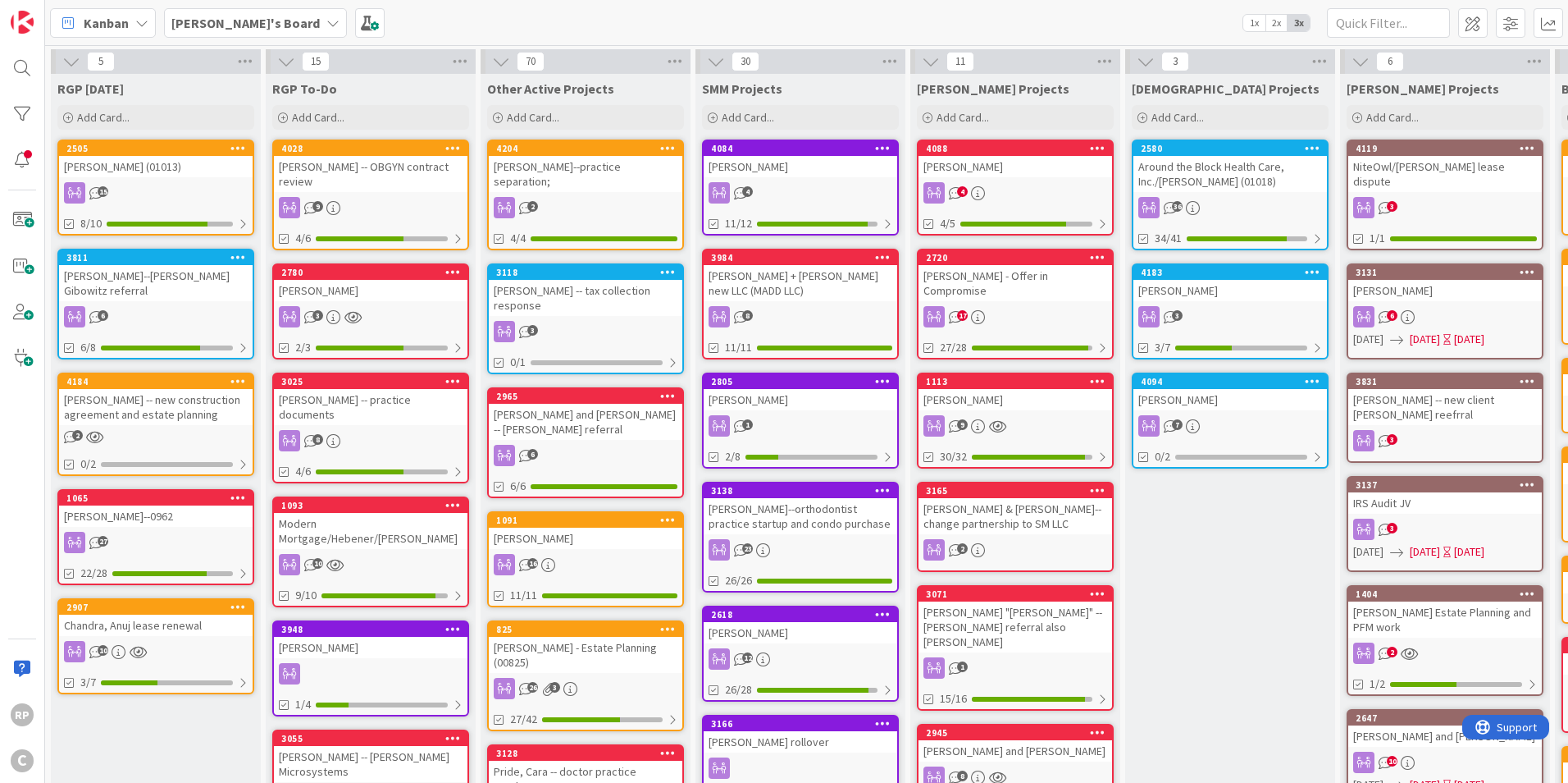
click at [1200, 158] on div "Around the Block Health Care, Inc./[PERSON_NAME] (01018)" at bounding box center [1229, 173] width 194 height 36
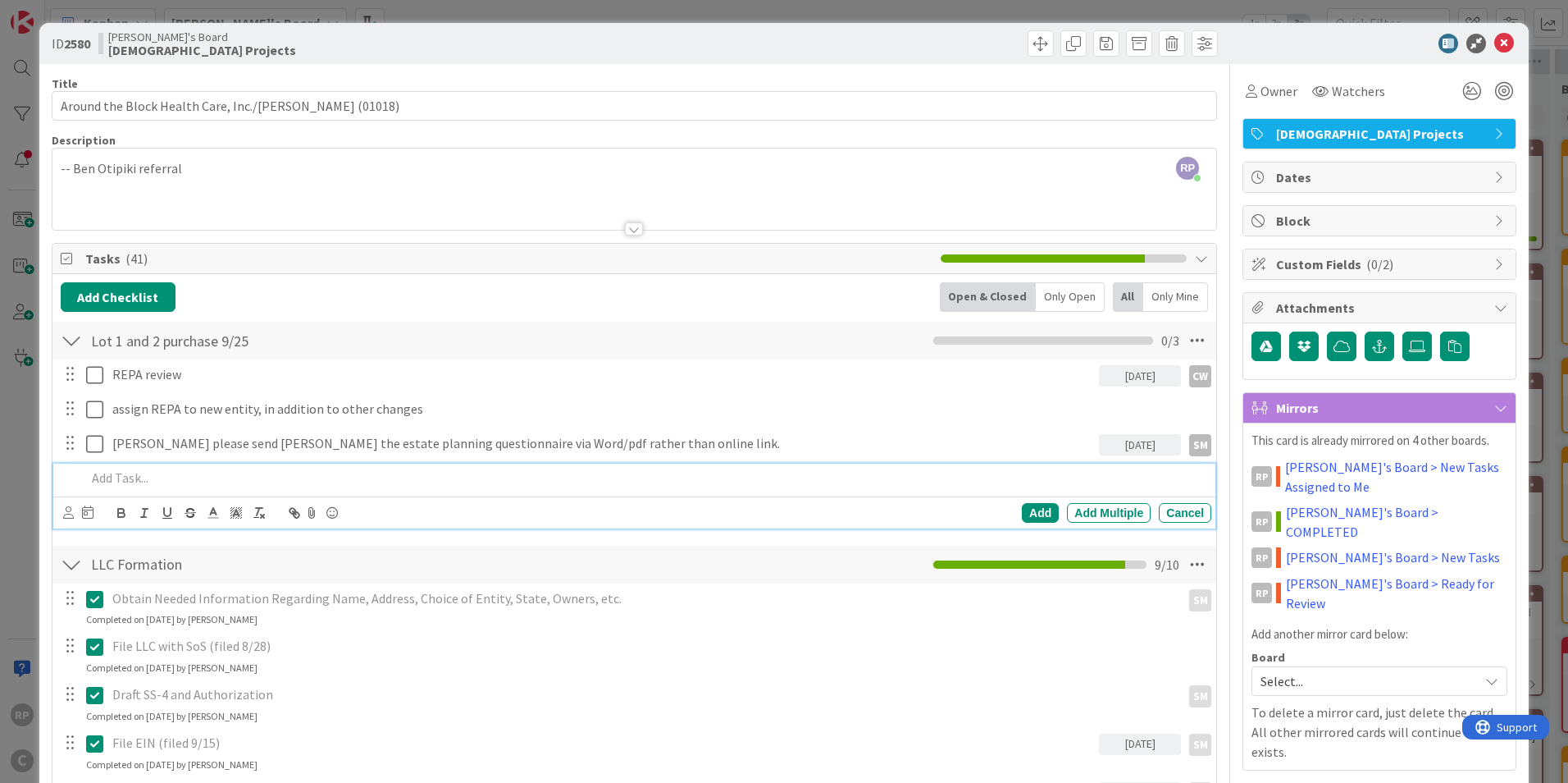
click at [176, 485] on p at bounding box center [645, 477] width 1118 height 19
click at [1044, 515] on div "Add" at bounding box center [1040, 512] width 37 height 19
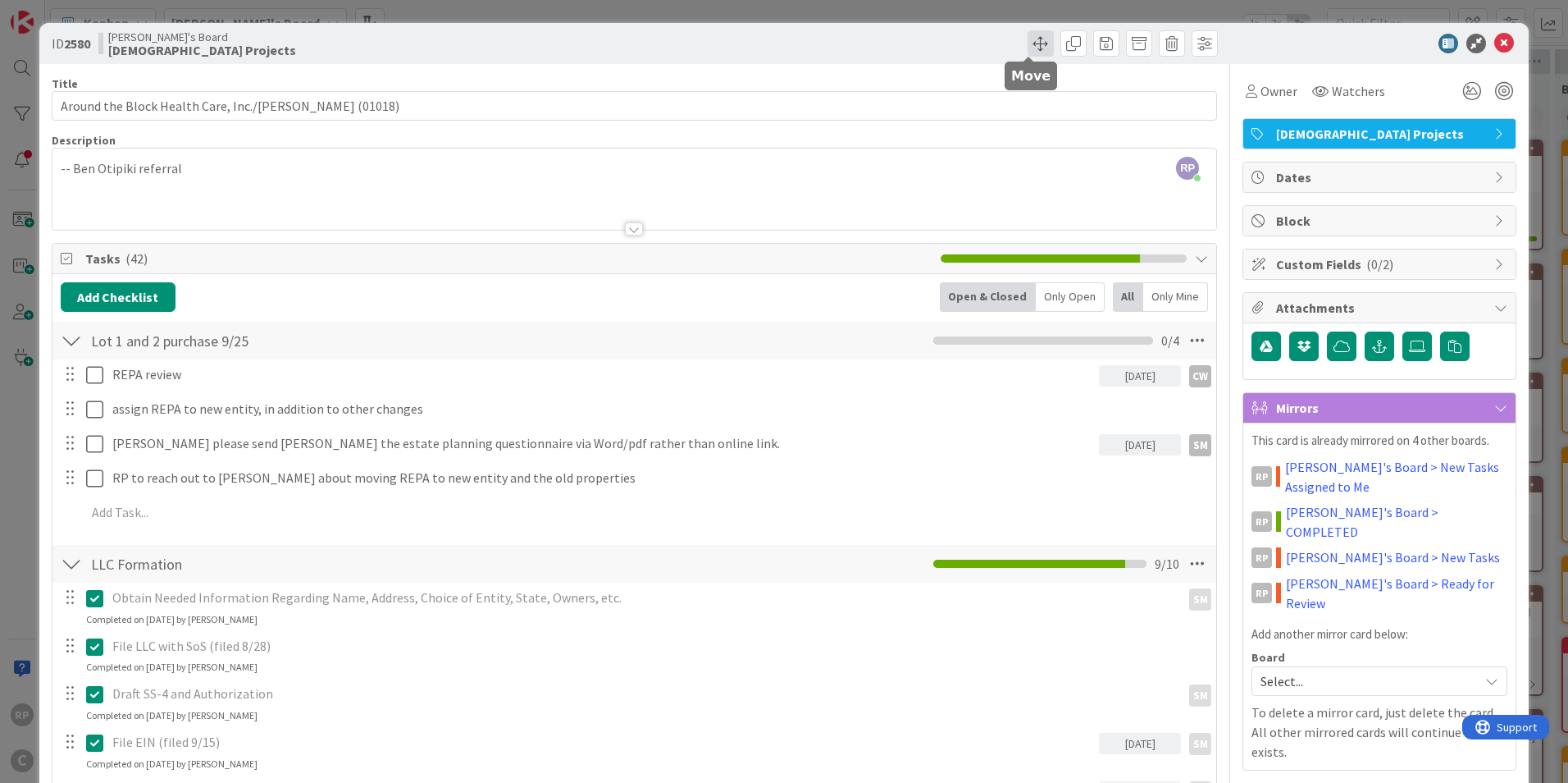
click at [1031, 43] on span at bounding box center [1040, 43] width 27 height 27
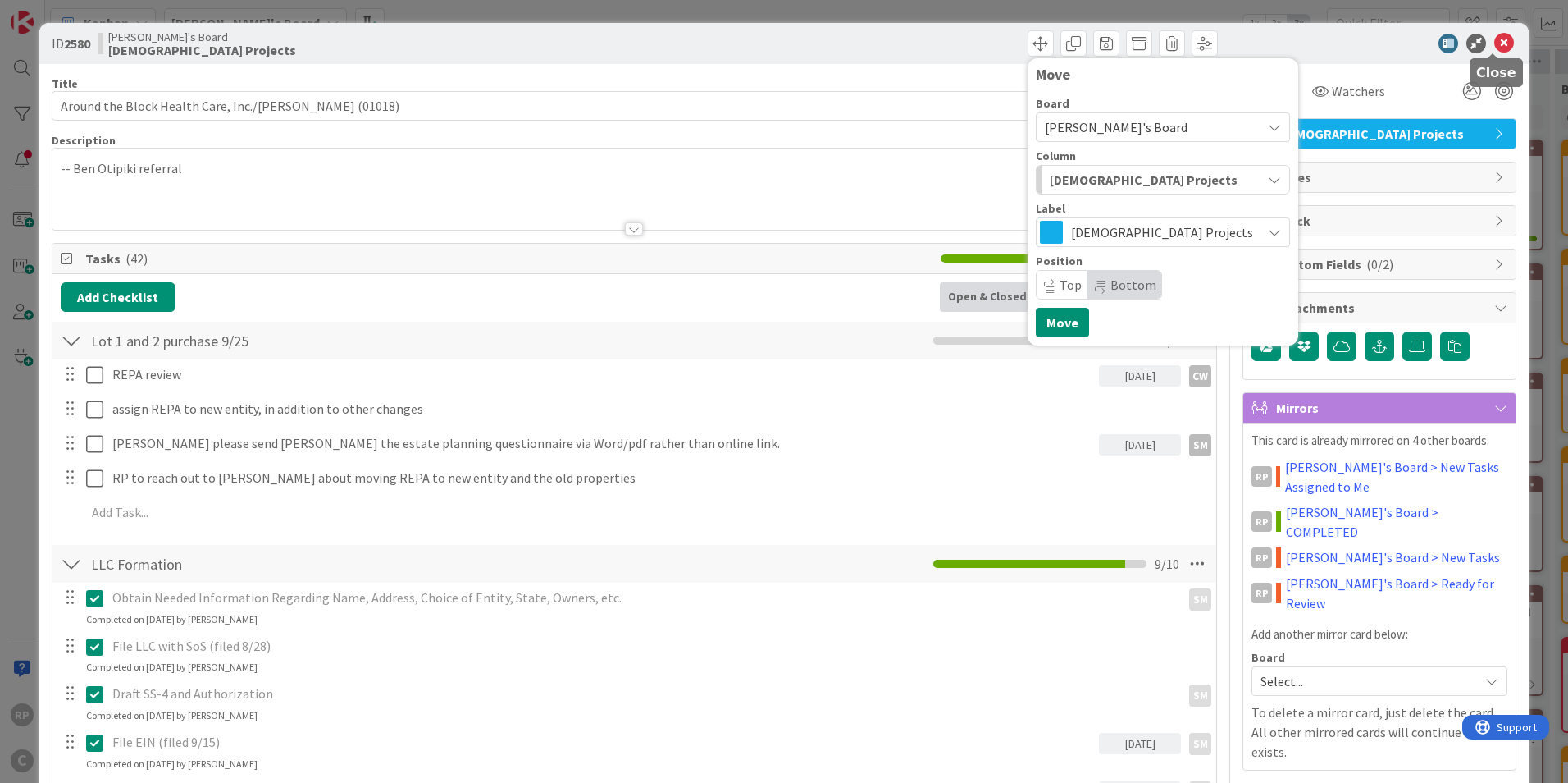
click at [1495, 47] on icon at bounding box center [1504, 43] width 19 height 19
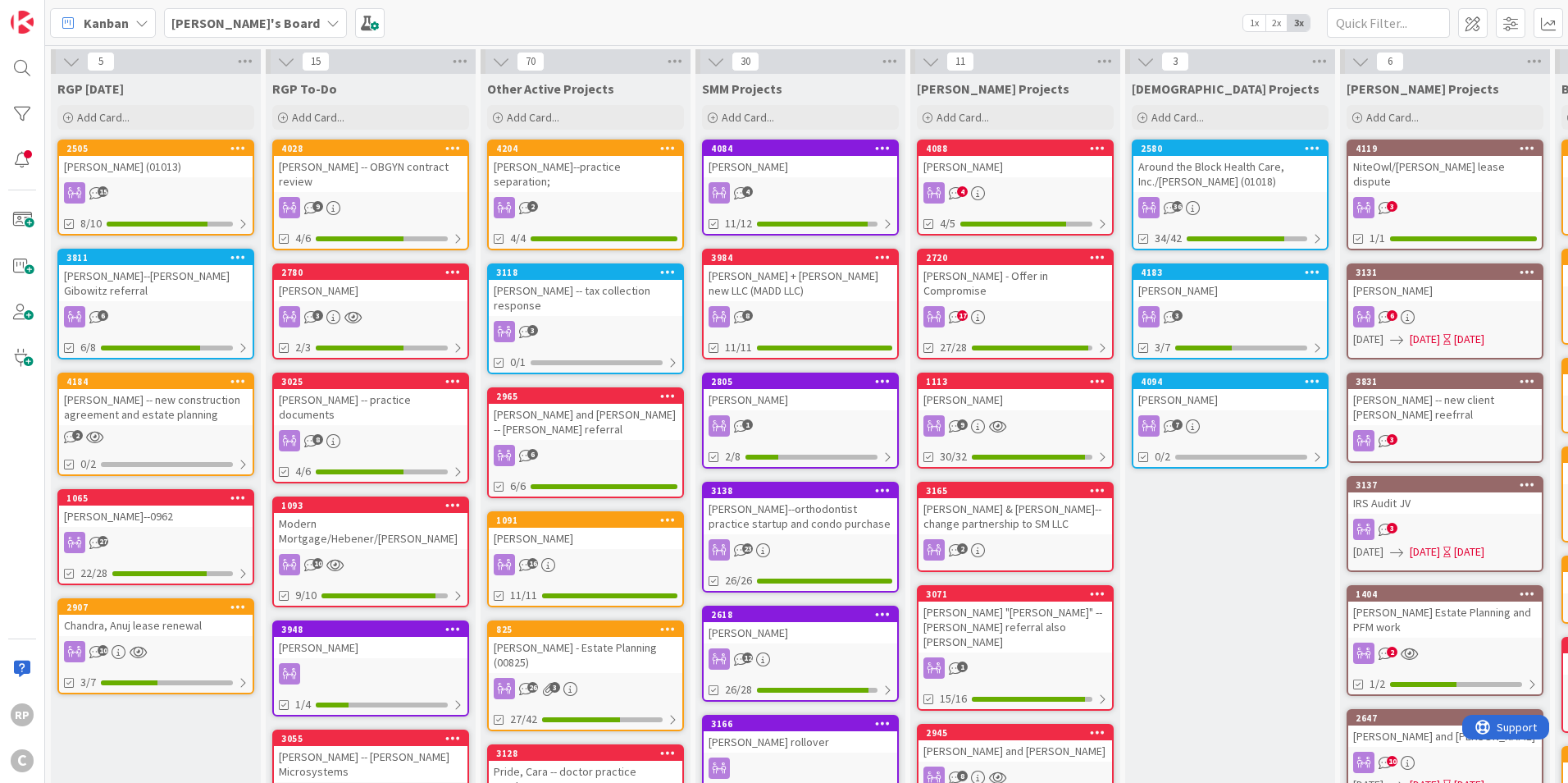
click at [951, 158] on div "[PERSON_NAME]" at bounding box center [1015, 166] width 194 height 21
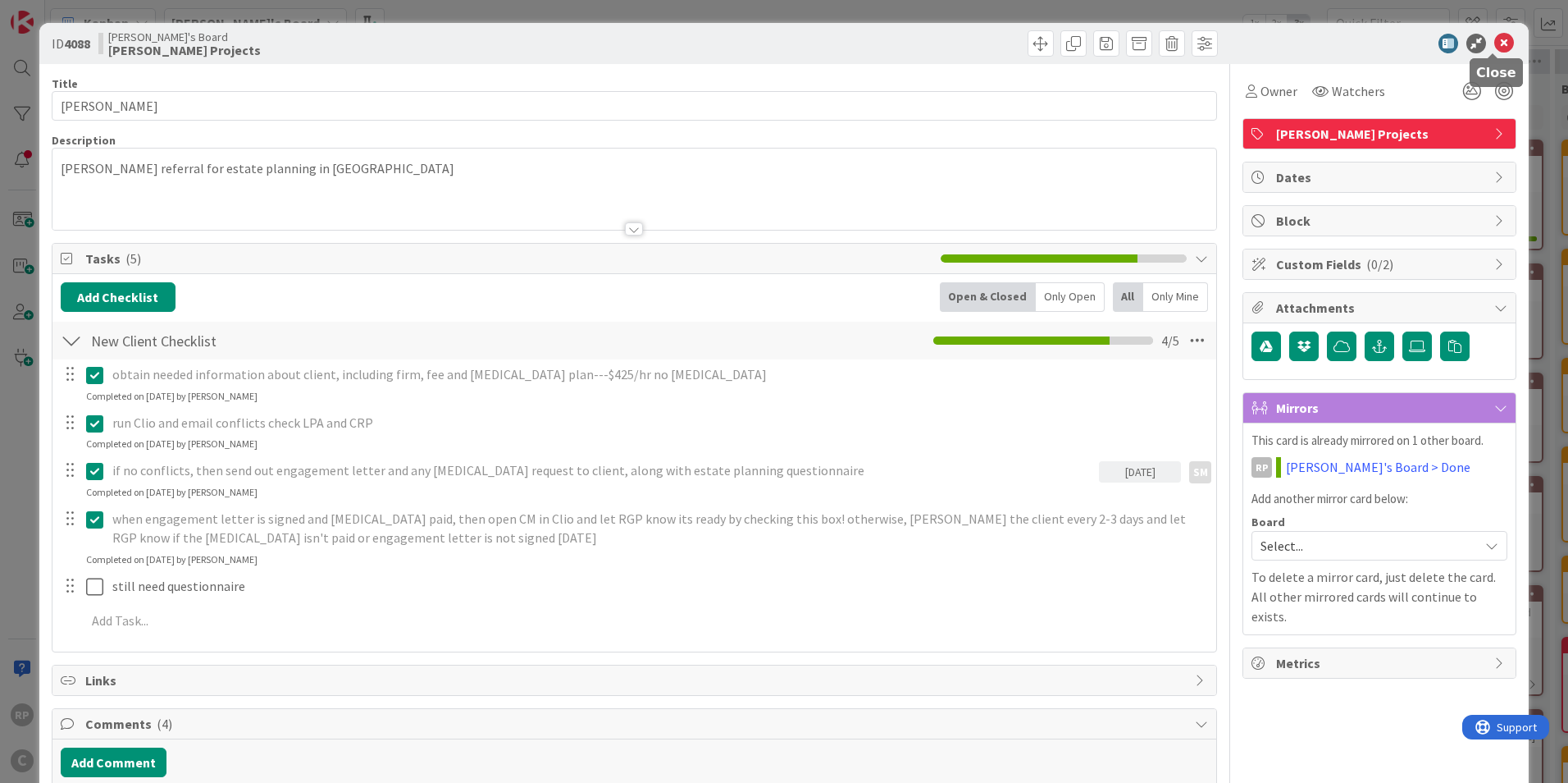
click at [1495, 35] on icon at bounding box center [1504, 43] width 19 height 19
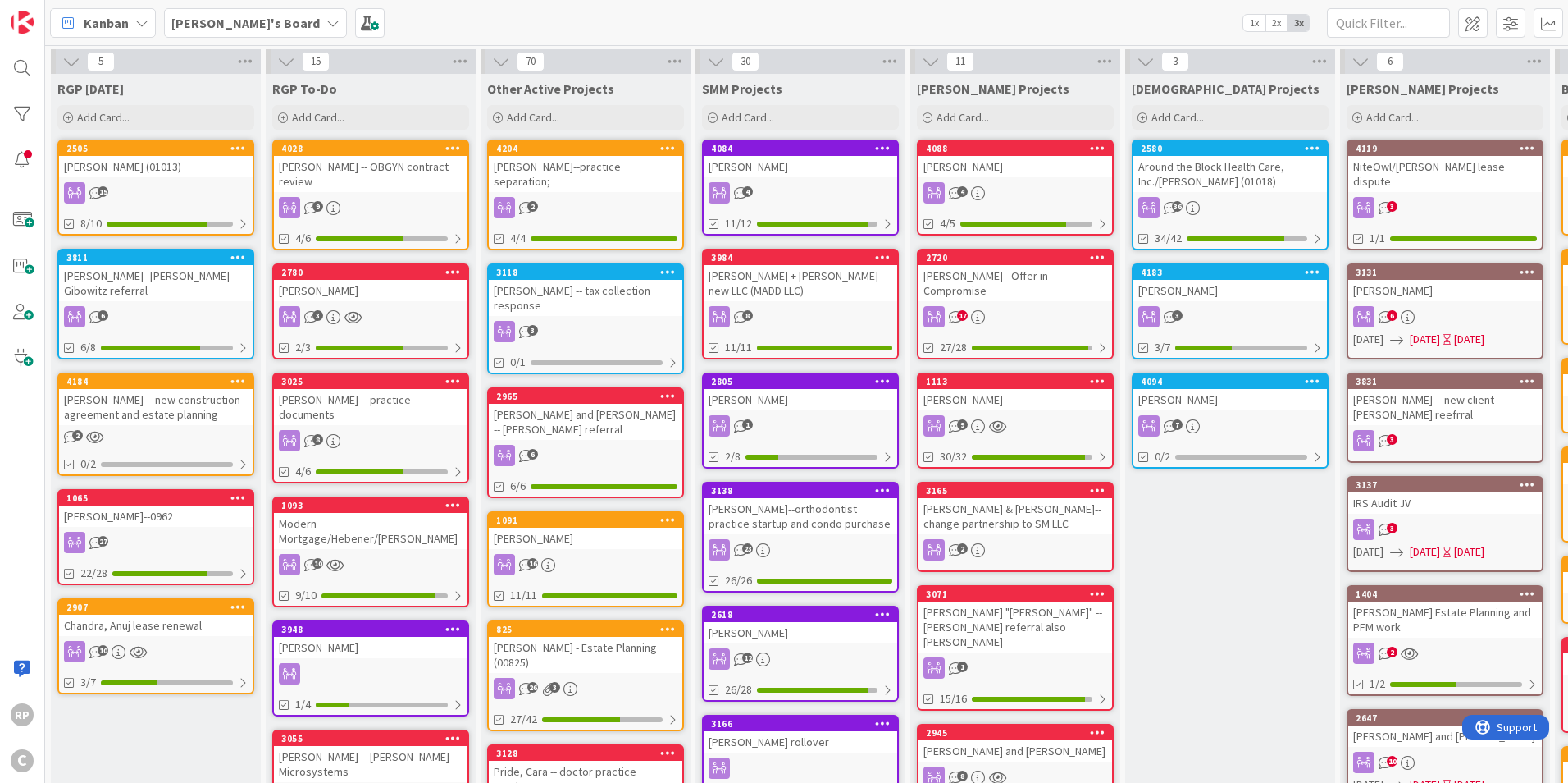
click at [1219, 157] on div "Around the Block Health Care, Inc./[PERSON_NAME] (01018)" at bounding box center [1229, 173] width 194 height 36
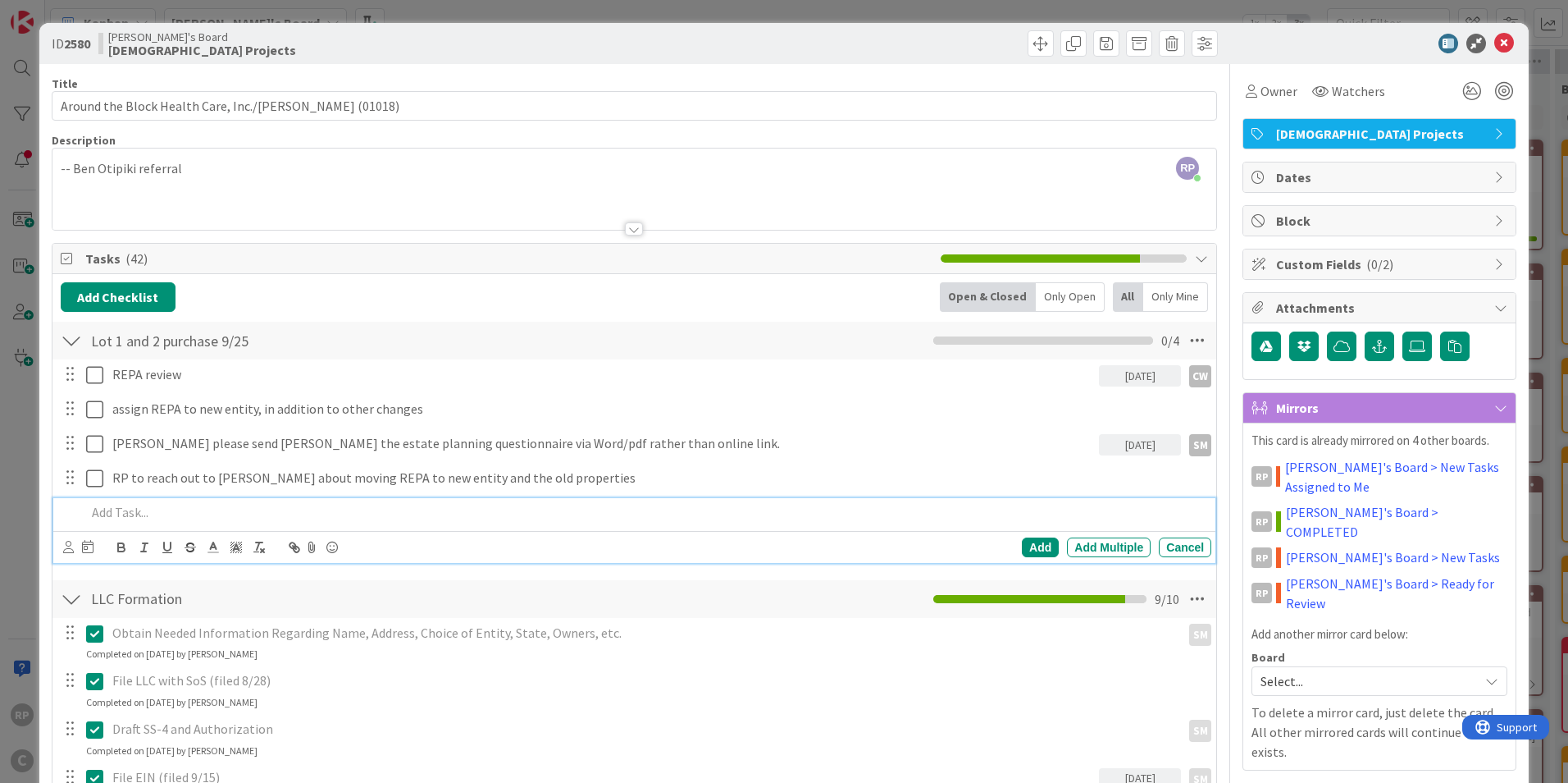
click at [159, 512] on p at bounding box center [645, 512] width 1118 height 19
click at [1032, 543] on div "Add" at bounding box center [1040, 547] width 37 height 19
